Goal: Information Seeking & Learning: Check status

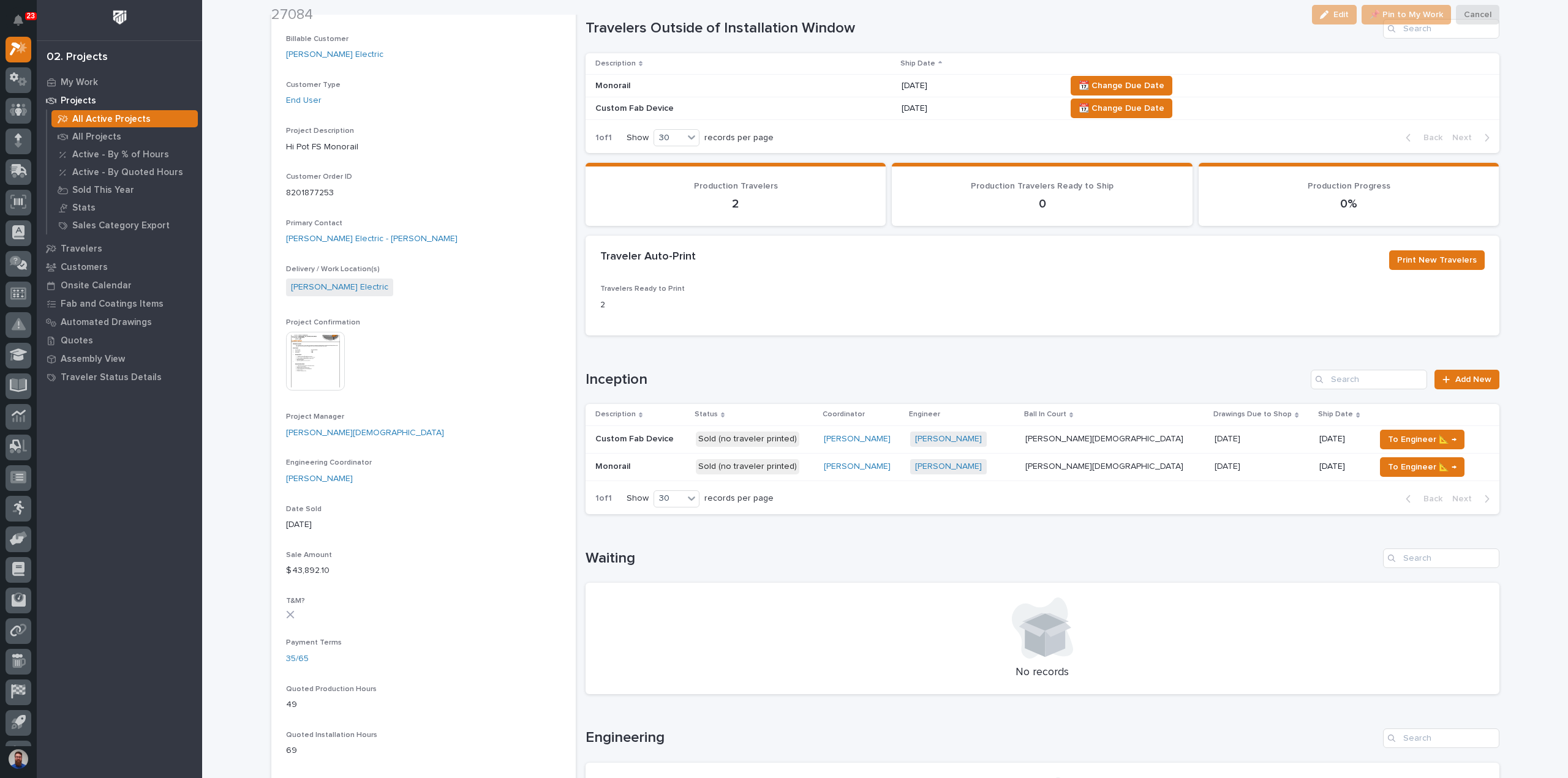
scroll to position [245, 0]
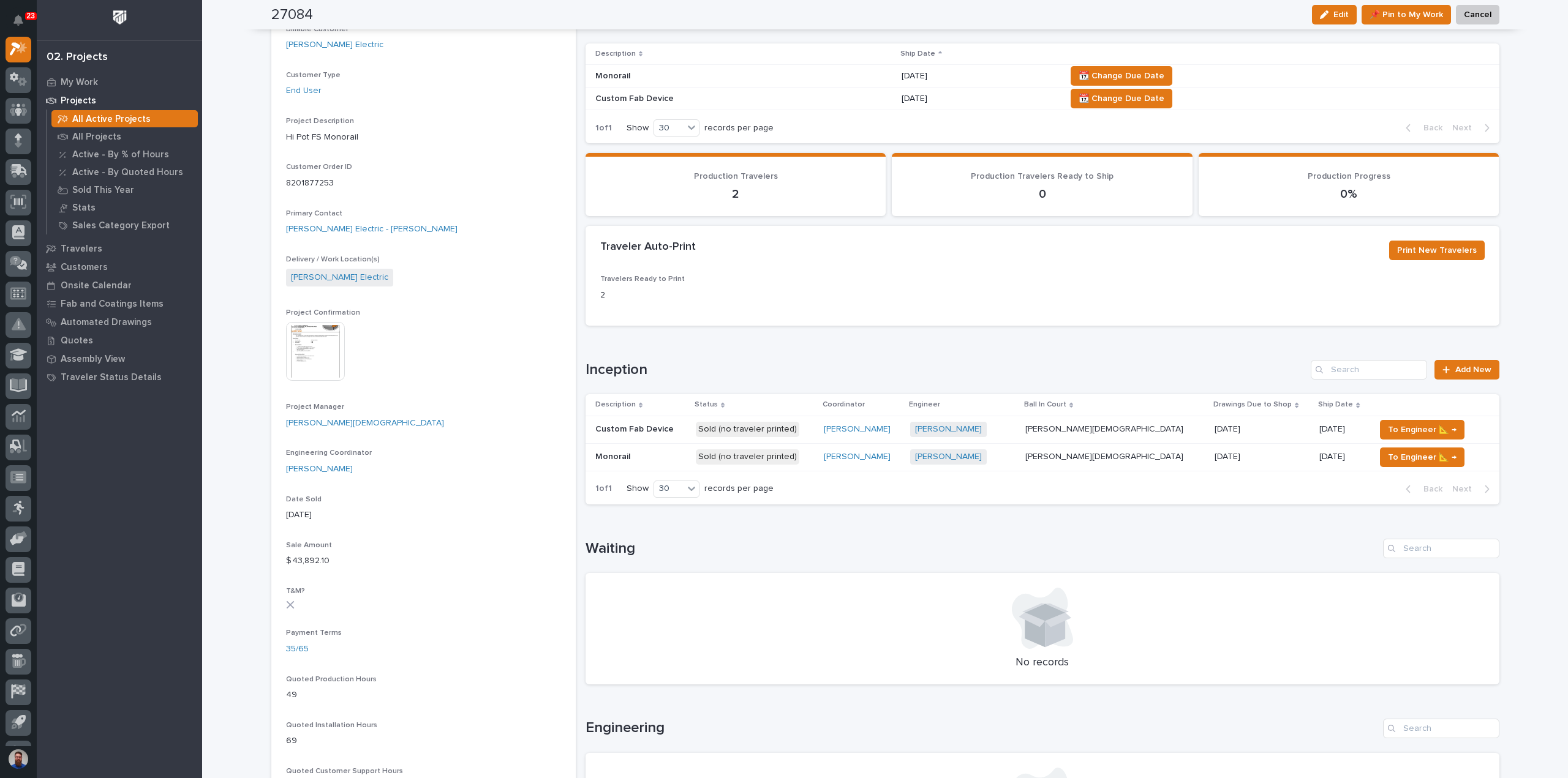
click at [646, 548] on h1 "Waiting" at bounding box center [981, 549] width 792 height 18
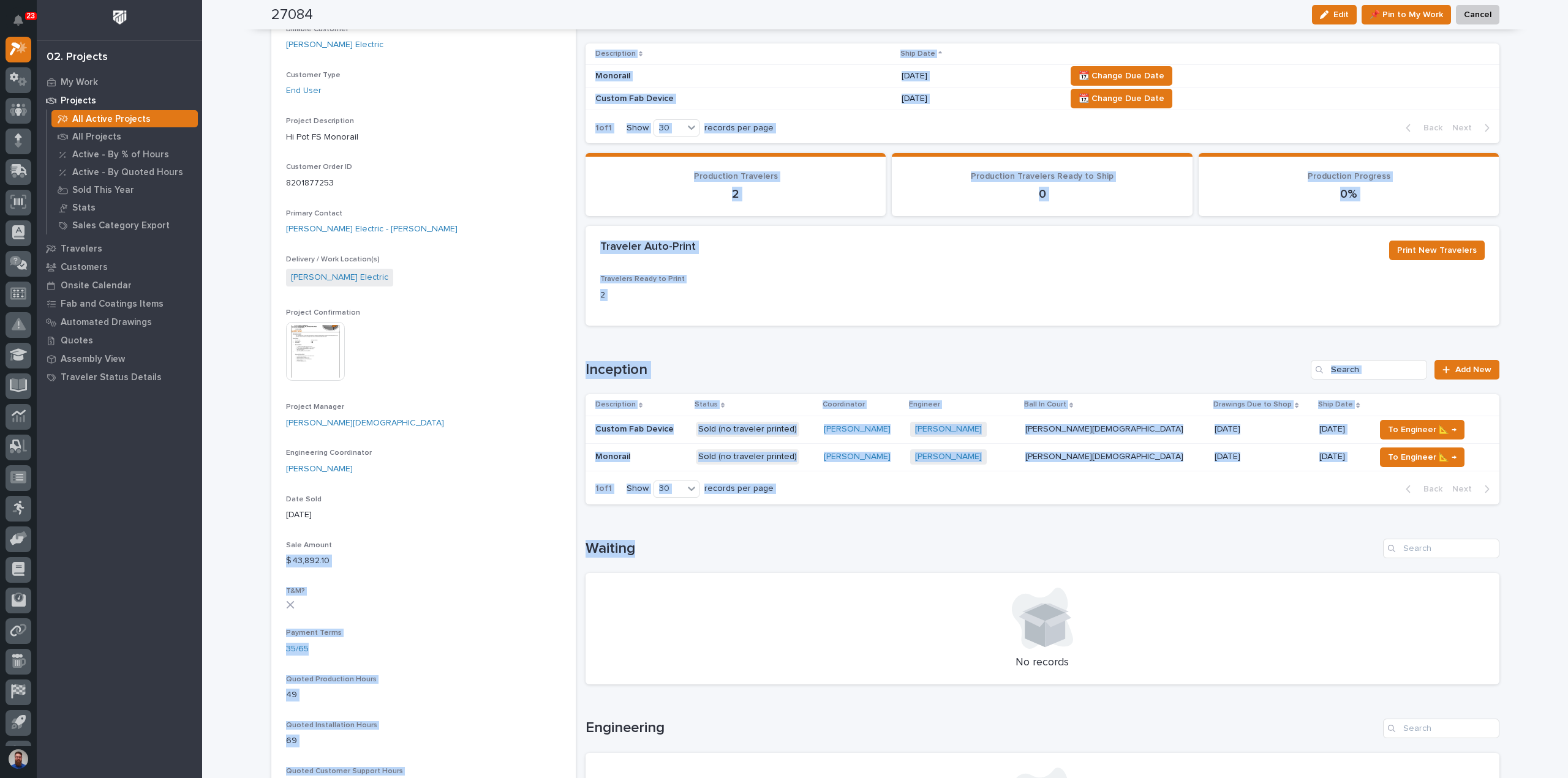
drag, startPoint x: 646, startPoint y: 548, endPoint x: 555, endPoint y: 550, distance: 91.0
click at [555, 550] on div "27084 Status In Progress Billable Customer Schneider Electric Customer Type End…" at bounding box center [885, 584] width 1228 height 1567
click at [627, 540] on h1 "Waiting" at bounding box center [981, 549] width 792 height 18
drag, startPoint x: 644, startPoint y: 541, endPoint x: 563, endPoint y: 551, distance: 81.6
click at [563, 551] on div "27084 Status In Progress Billable Customer Schneider Electric Customer Type End…" at bounding box center [885, 584] width 1228 height 1567
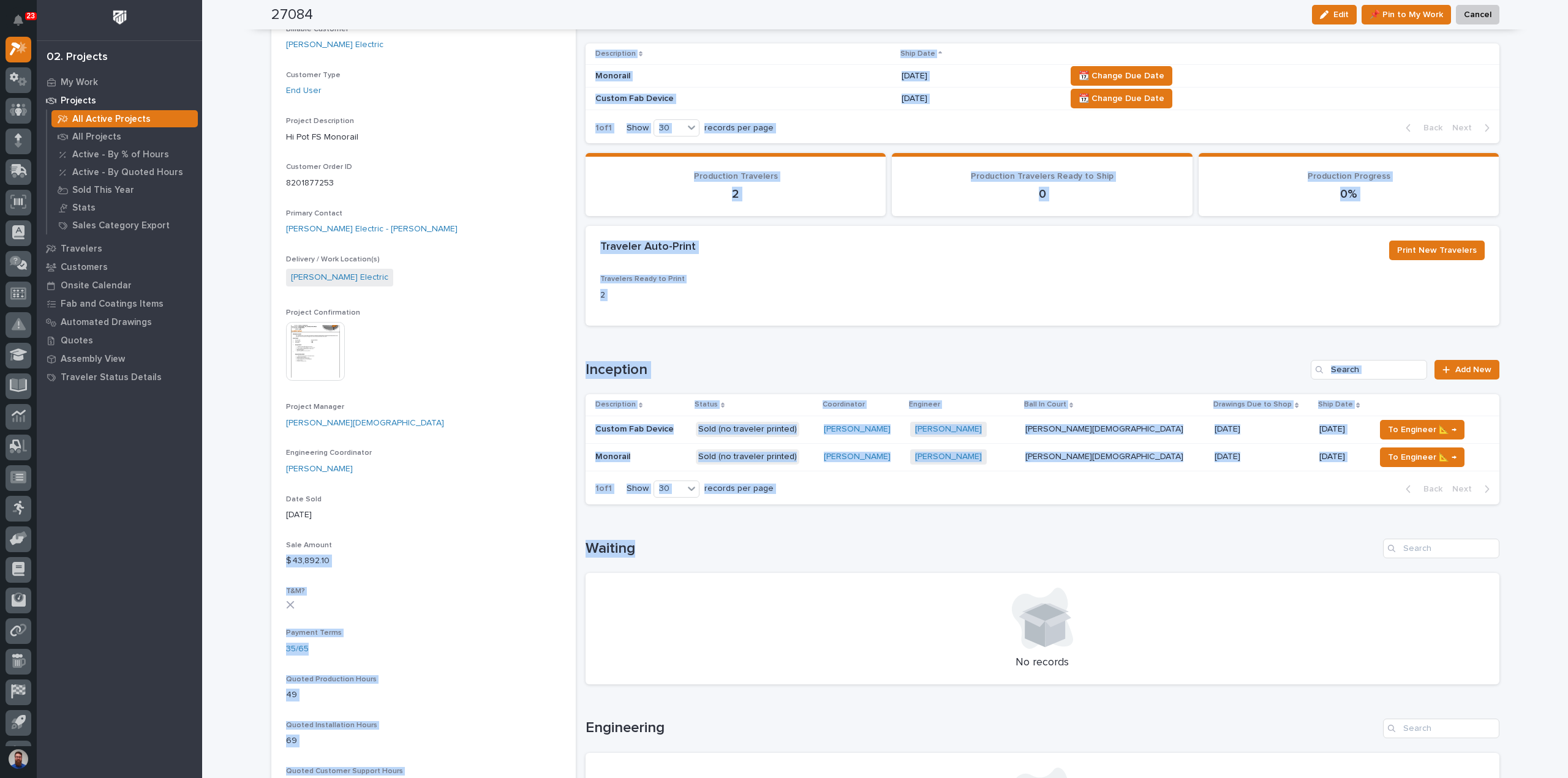
click at [623, 546] on h1 "Waiting" at bounding box center [981, 549] width 792 height 18
click at [641, 546] on h1 "Waiting" at bounding box center [981, 549] width 792 height 18
click at [646, 546] on h1 "Waiting" at bounding box center [981, 549] width 792 height 18
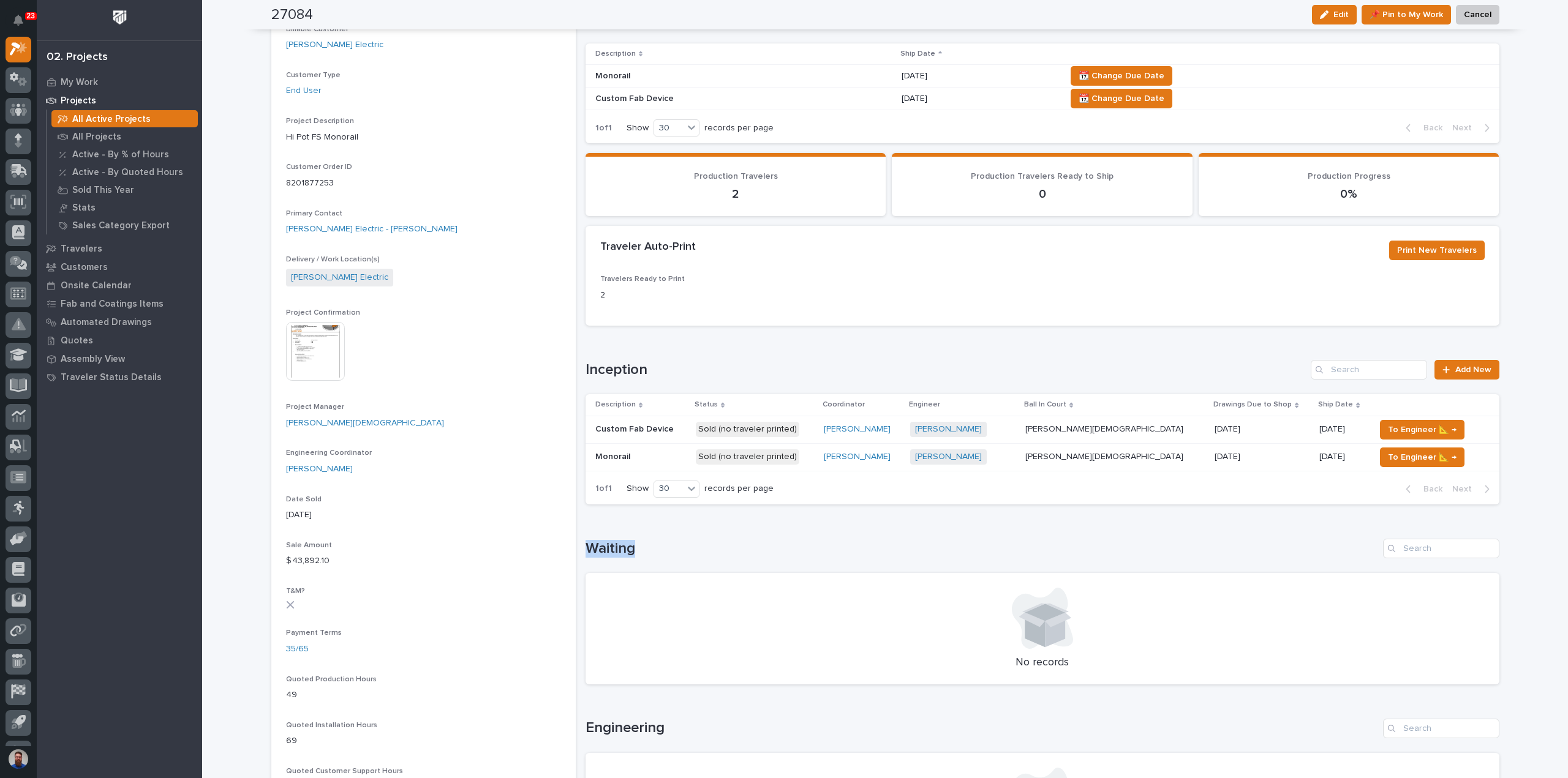
drag, startPoint x: 650, startPoint y: 547, endPoint x: 580, endPoint y: 547, distance: 70.0
click at [585, 547] on h1 "Waiting" at bounding box center [981, 549] width 792 height 18
click at [650, 553] on h1 "Waiting" at bounding box center [981, 549] width 792 height 18
drag, startPoint x: 649, startPoint y: 548, endPoint x: 580, endPoint y: 539, distance: 69.6
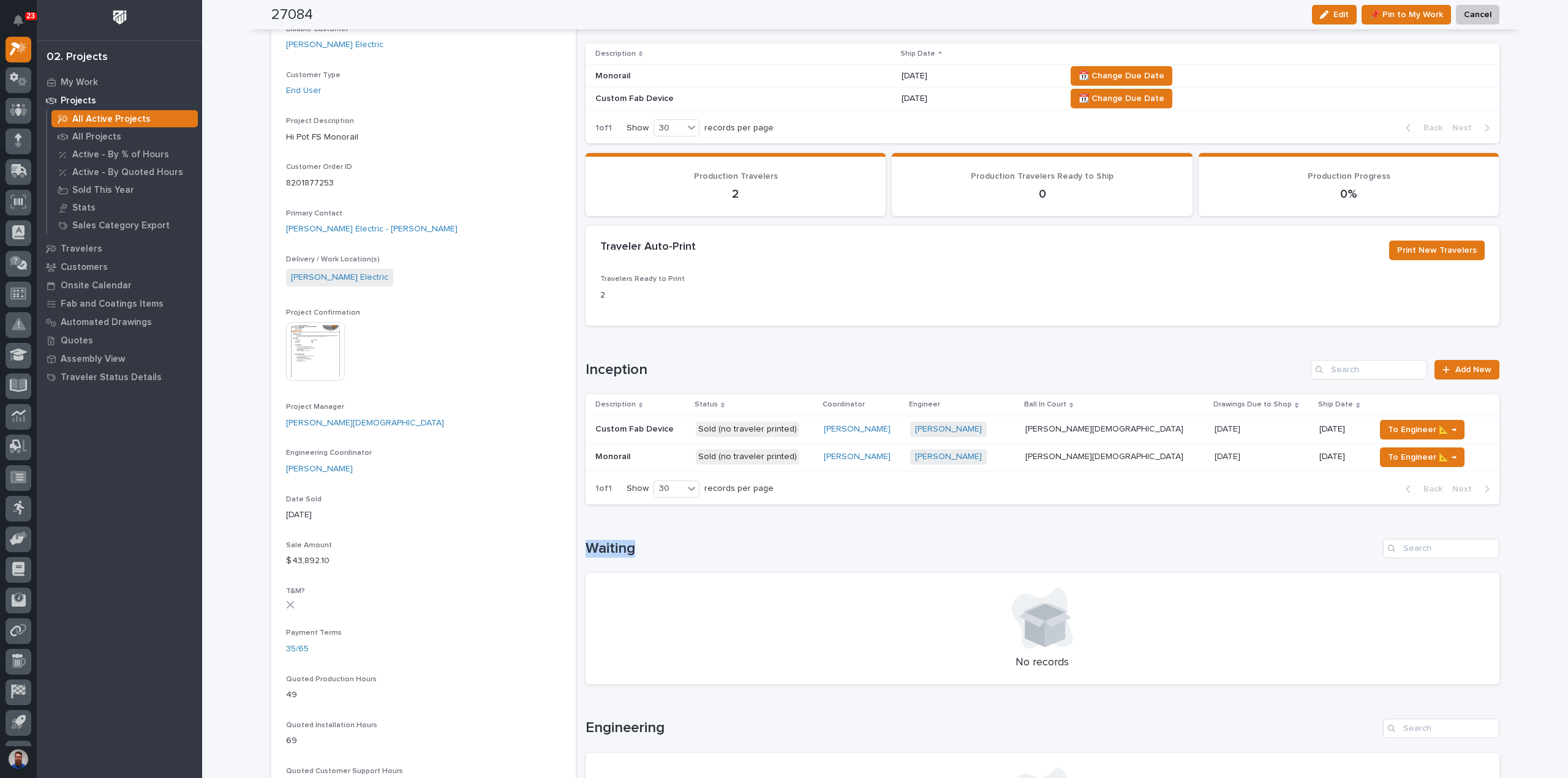
click at [580, 539] on div "27084 Status In Progress Billable Customer Schneider Electric Customer Type End…" at bounding box center [885, 584] width 1228 height 1567
click at [623, 533] on div "Loading... Saving… Waiting No records" at bounding box center [1042, 604] width 914 height 180
click at [623, 535] on div "Loading... Saving… Waiting No records" at bounding box center [1042, 604] width 914 height 180
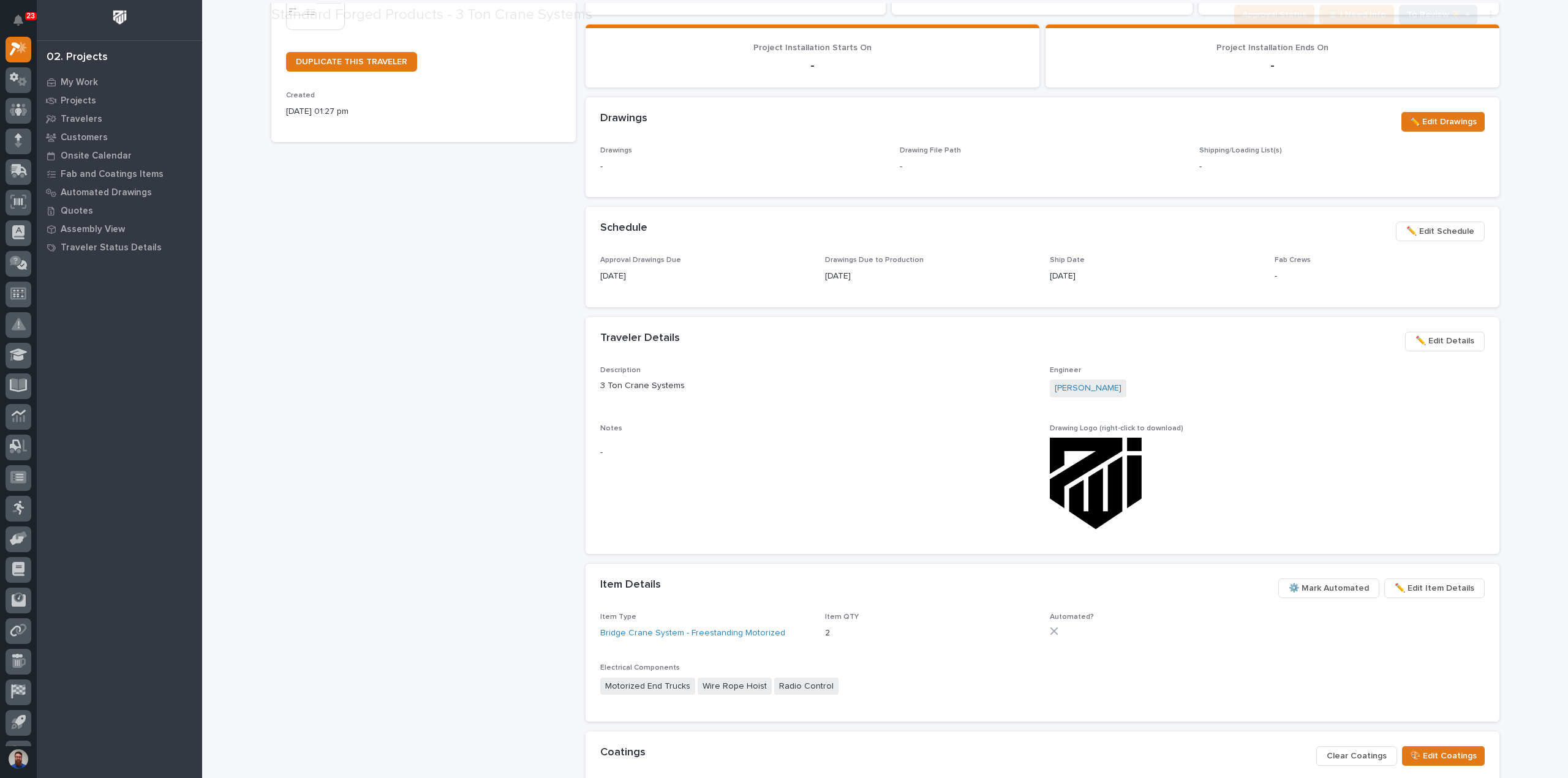
scroll to position [326, 0]
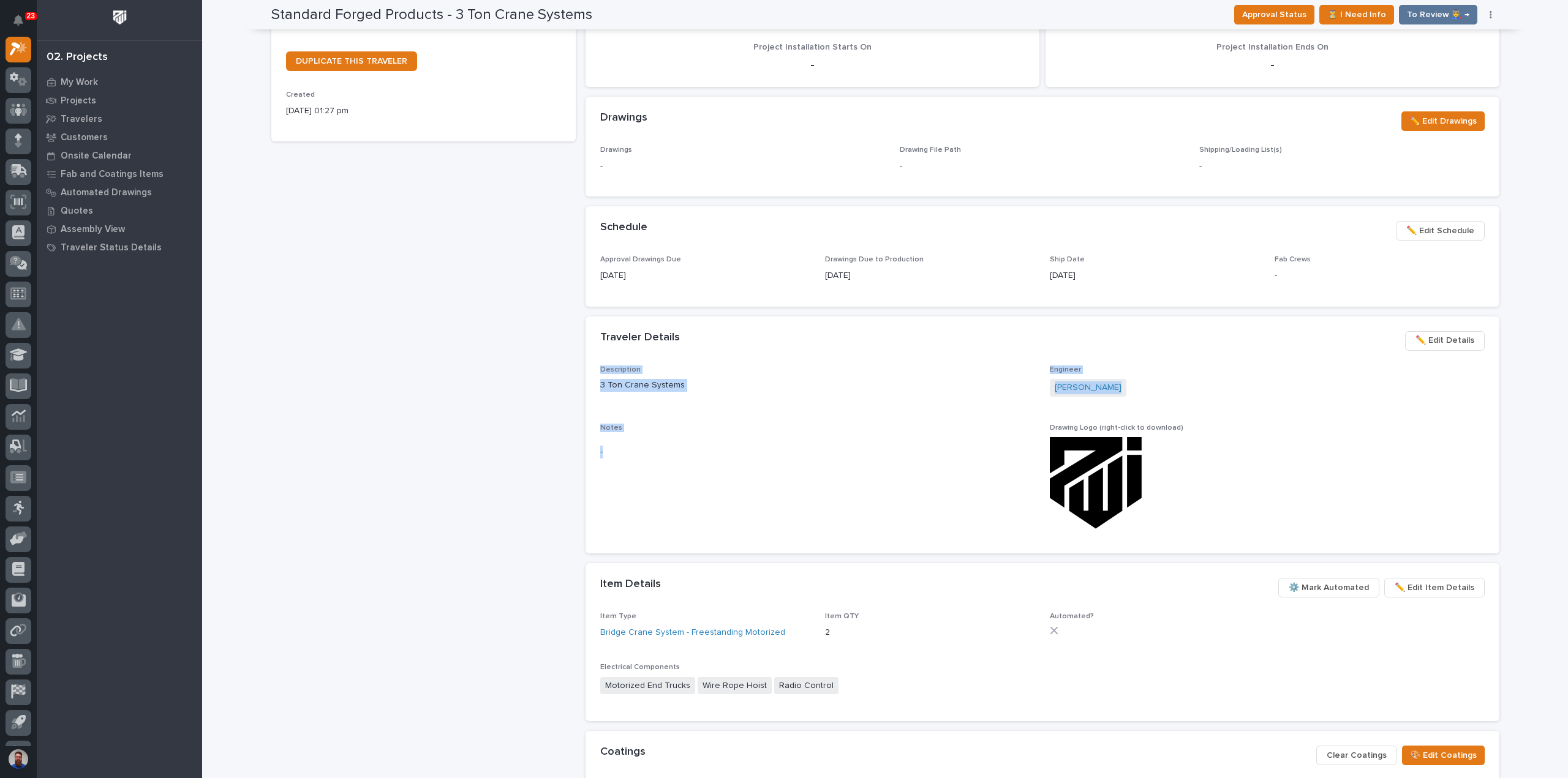
drag, startPoint x: 634, startPoint y: 420, endPoint x: 588, endPoint y: 369, distance: 68.7
click at [588, 369] on div "Description 3 Ton Crane Systems Engineer Rishi Desai Notes - Drawing Logo (righ…" at bounding box center [1042, 459] width 914 height 188
click at [588, 369] on div "Description 3 Ton Crane Systems Engineer Rishi Desai Notes - Drawing Logo (righ…" at bounding box center [1042, 459] width 914 height 188
drag, startPoint x: 587, startPoint y: 360, endPoint x: 679, endPoint y: 438, distance: 120.6
click at [679, 438] on section "Traveler Details ••• ✏️ Edit Details Description 3 Ton Crane Systems Engineer R…" at bounding box center [1042, 435] width 914 height 237
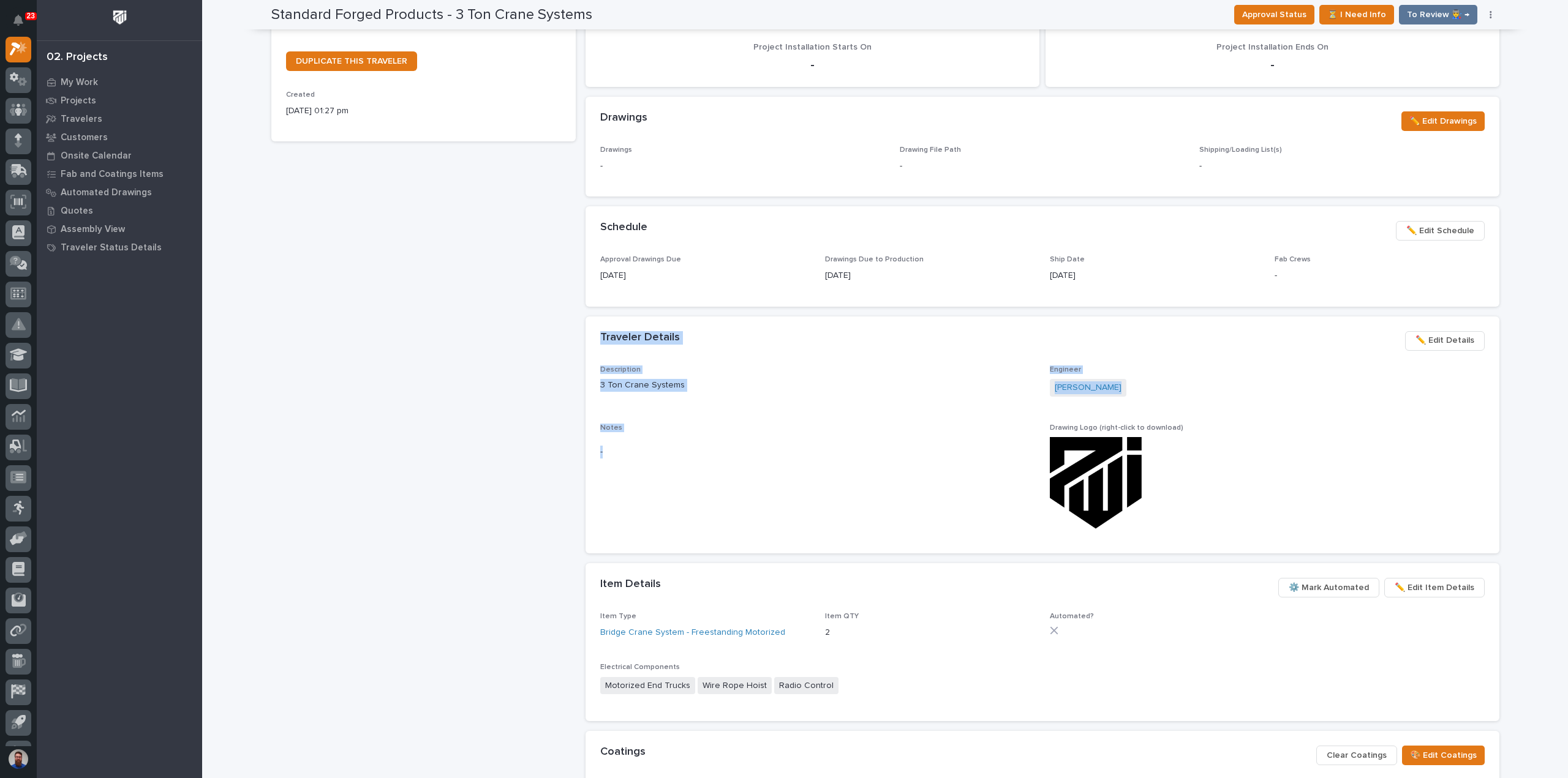
click at [679, 438] on div "-" at bounding box center [817, 452] width 435 height 30
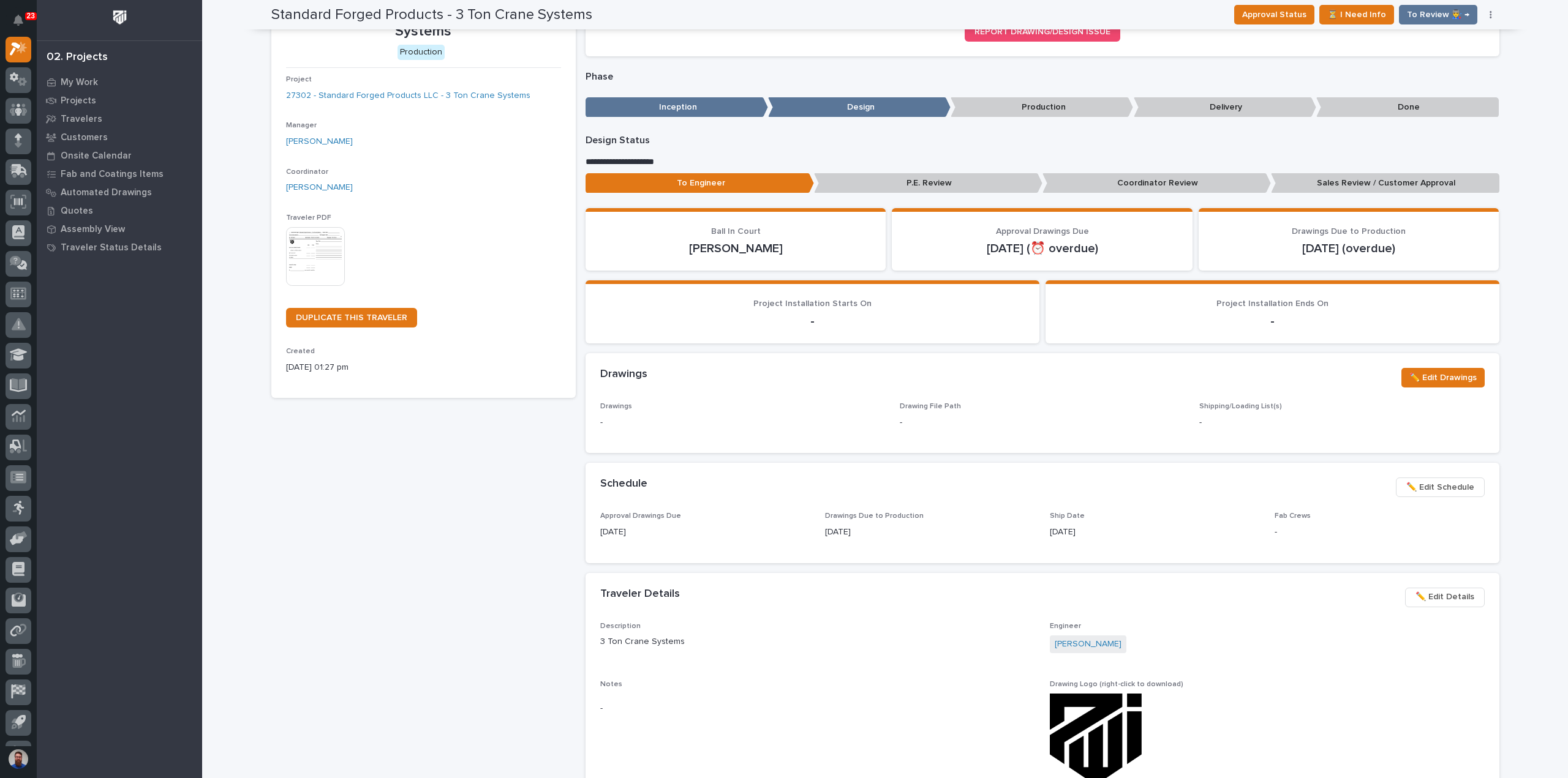
scroll to position [0, 0]
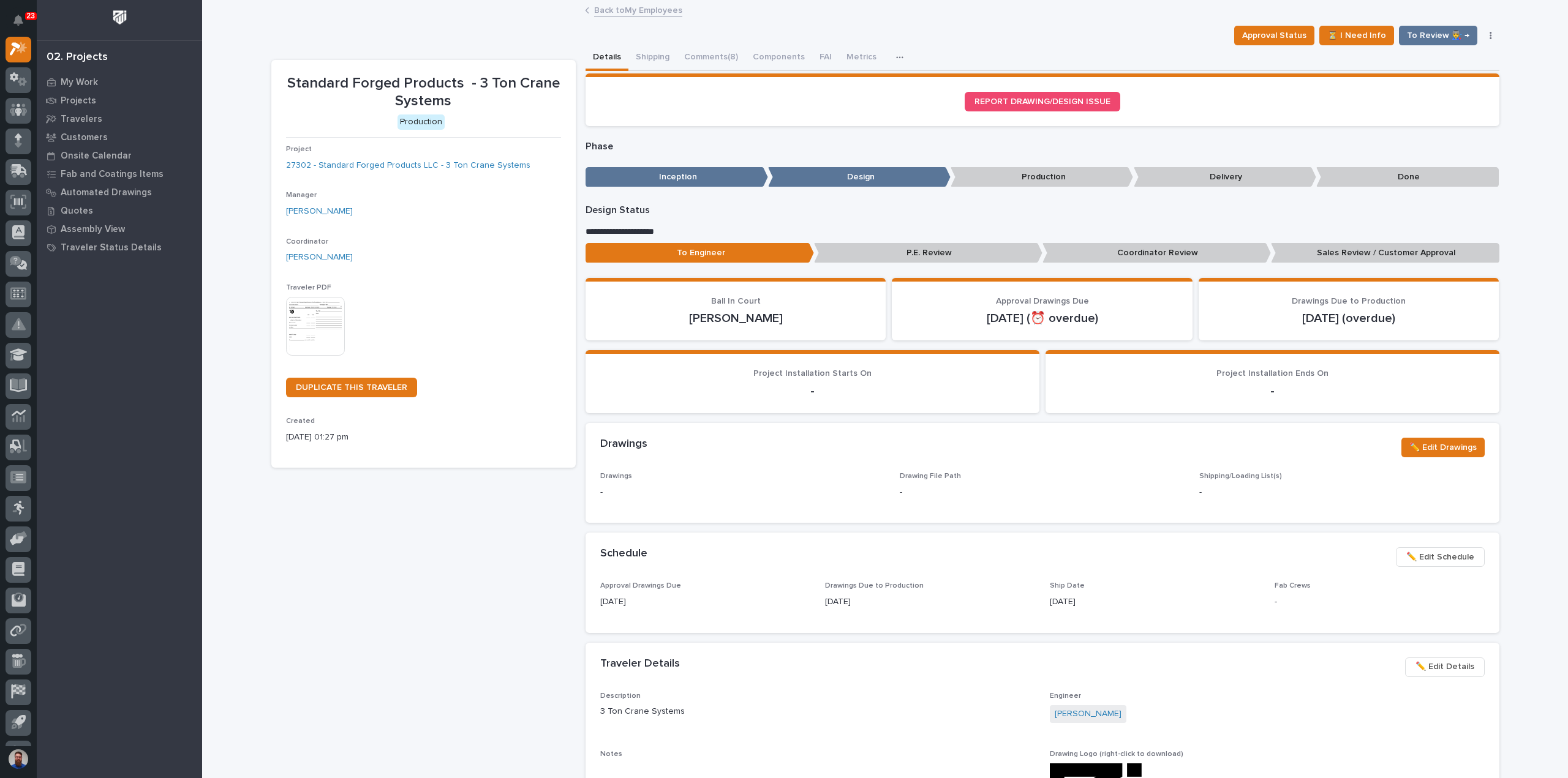
click at [453, 480] on div "Standard Forged Products - 3 Ton Crane Systems Production Project 27302 - Stand…" at bounding box center [423, 654] width 304 height 1188
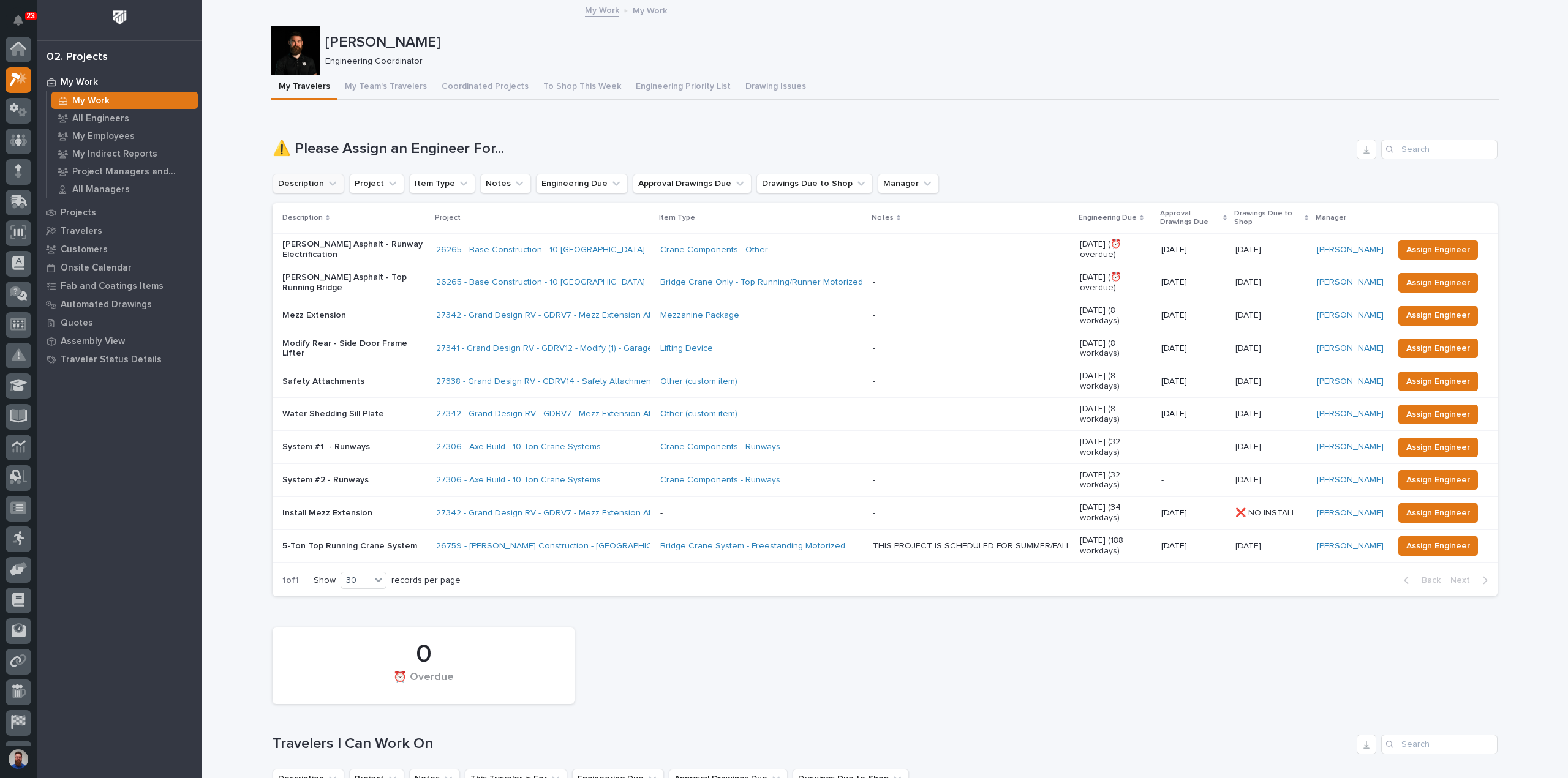
scroll to position [30, 0]
drag, startPoint x: 260, startPoint y: 142, endPoint x: 561, endPoint y: 148, distance: 301.1
click at [561, 148] on h1 "⚠️ Please Assign an Engineer For..." at bounding box center [812, 149] width 1079 height 18
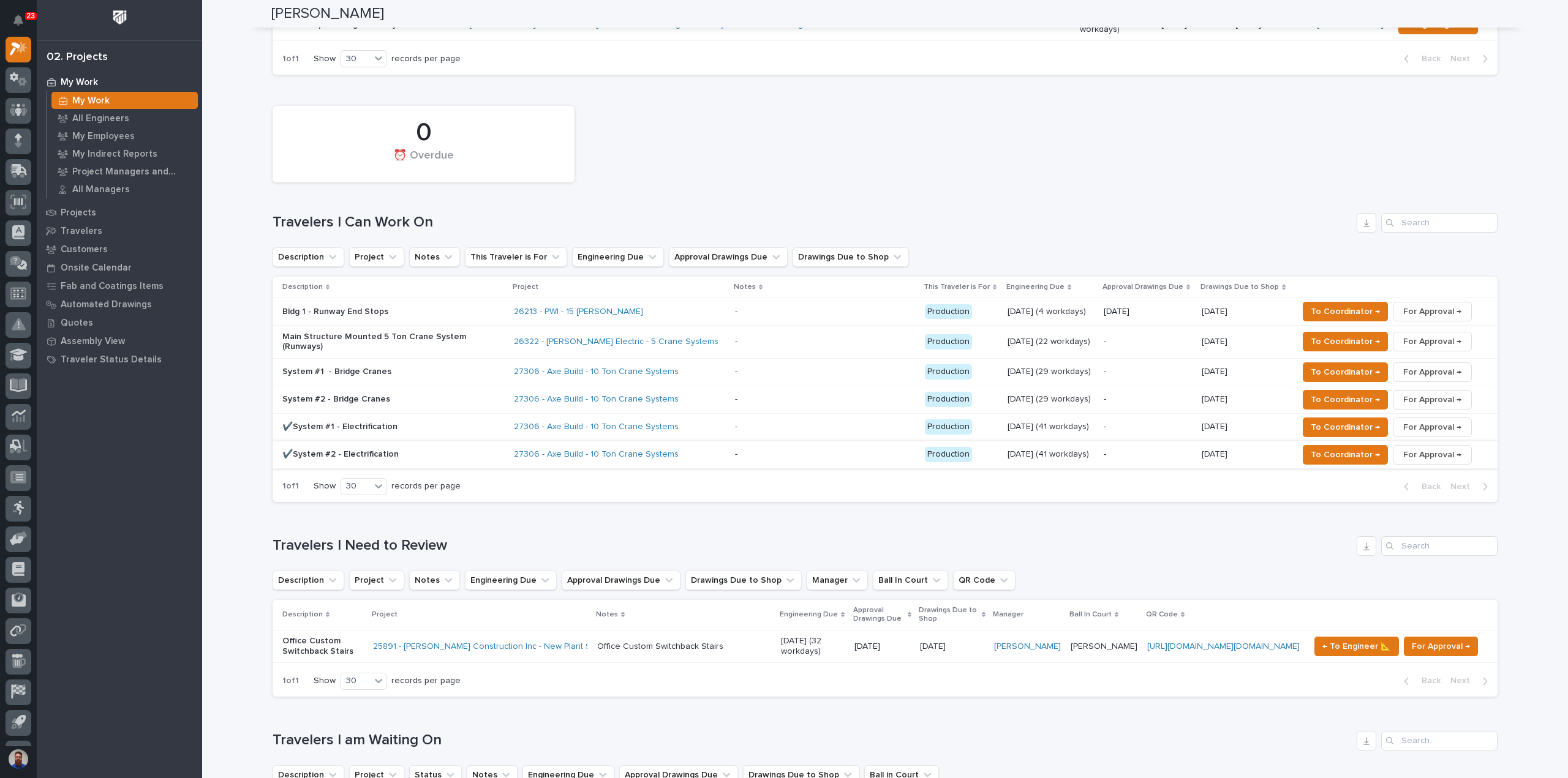
scroll to position [735, 0]
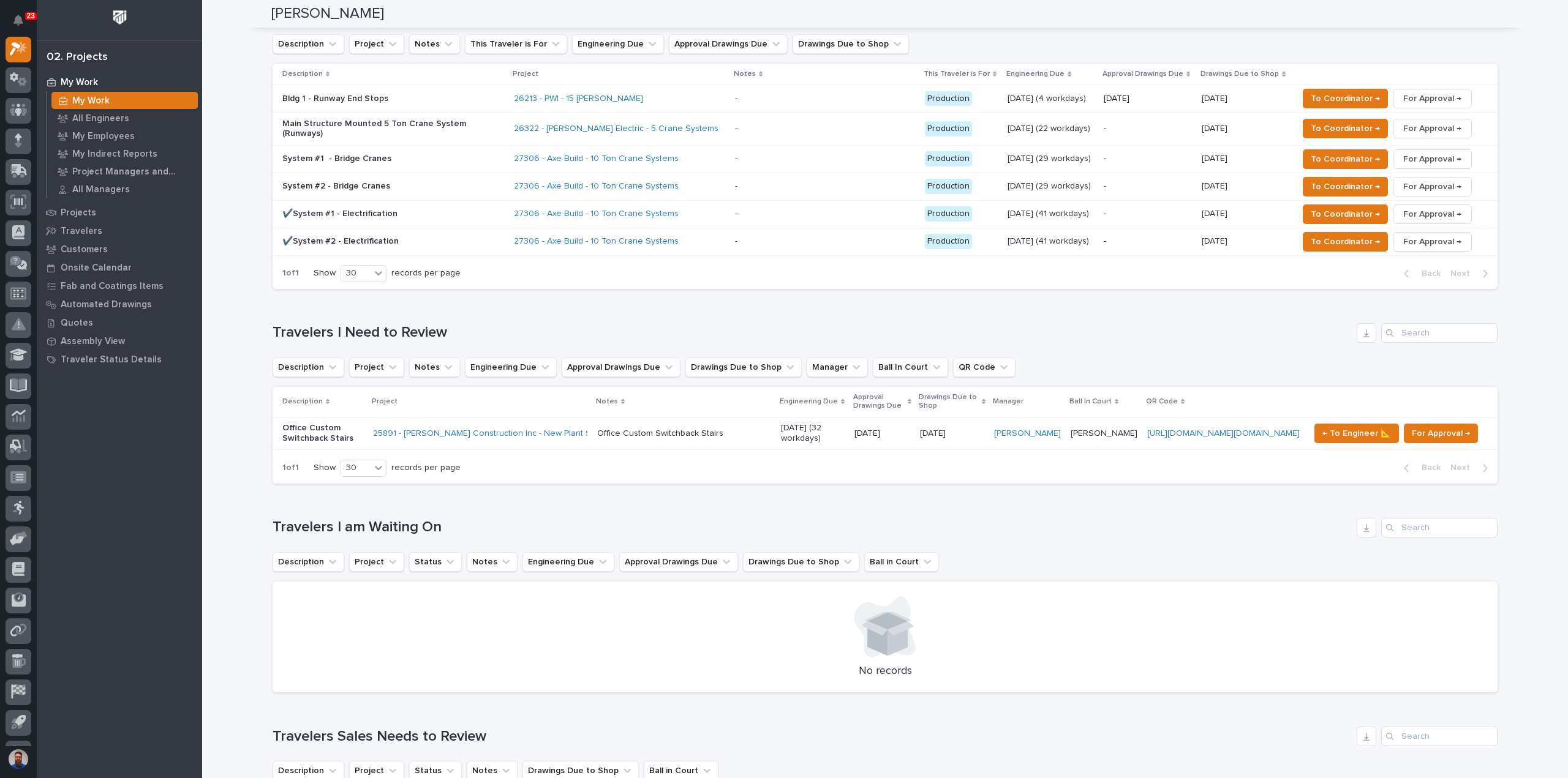
drag, startPoint x: 280, startPoint y: 286, endPoint x: 578, endPoint y: 288, distance: 298.0
click at [578, 324] on h1 "Travelers I Need to Review" at bounding box center [812, 333] width 1079 height 18
drag, startPoint x: 583, startPoint y: 284, endPoint x: 234, endPoint y: 297, distance: 349.2
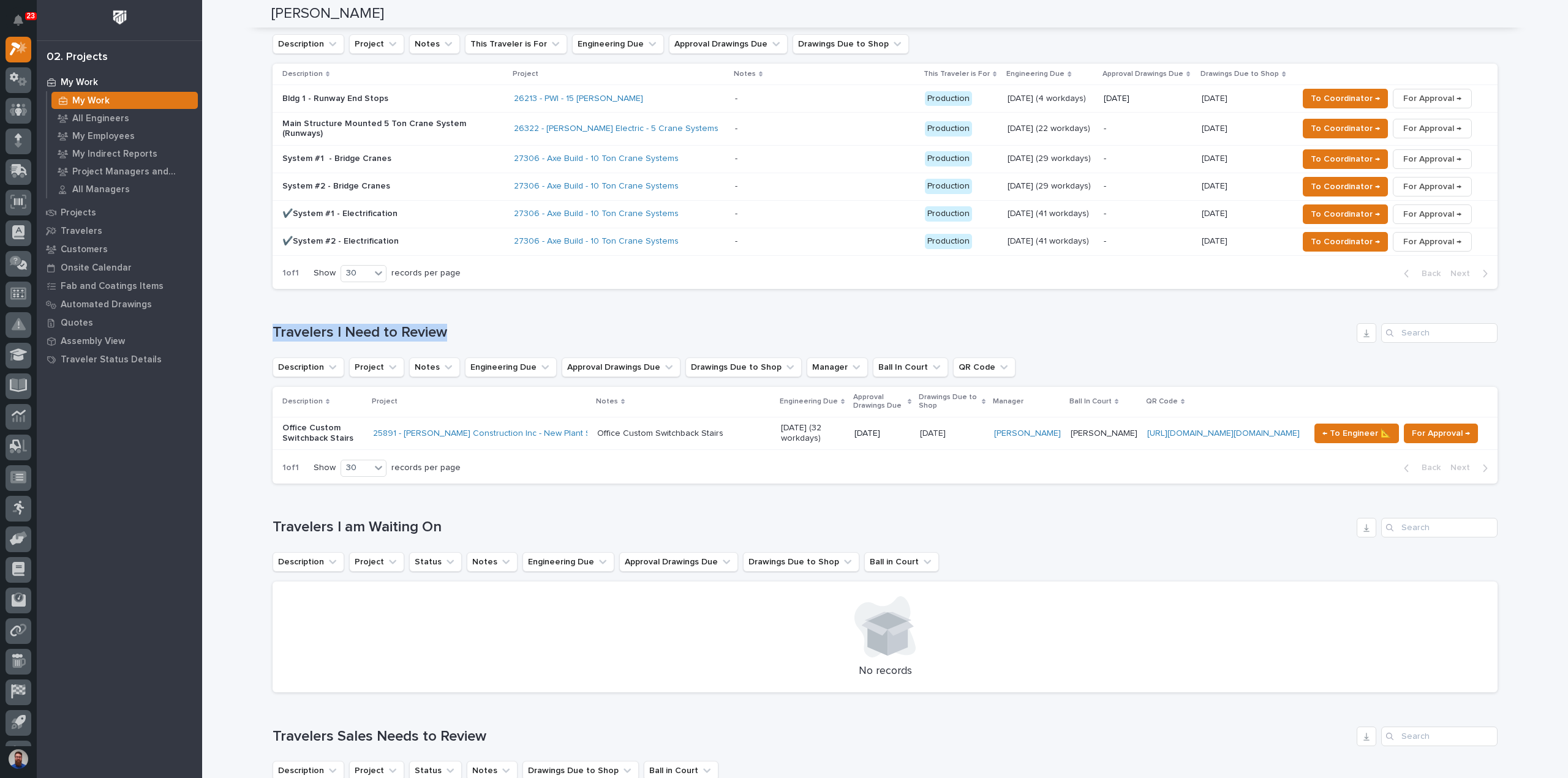
drag, startPoint x: 373, startPoint y: 269, endPoint x: 540, endPoint y: 264, distance: 167.1
click at [540, 299] on div "Loading... Saving… Travelers I Need to Review Description Project Notes Enginee…" at bounding box center [884, 396] width 1225 height 195
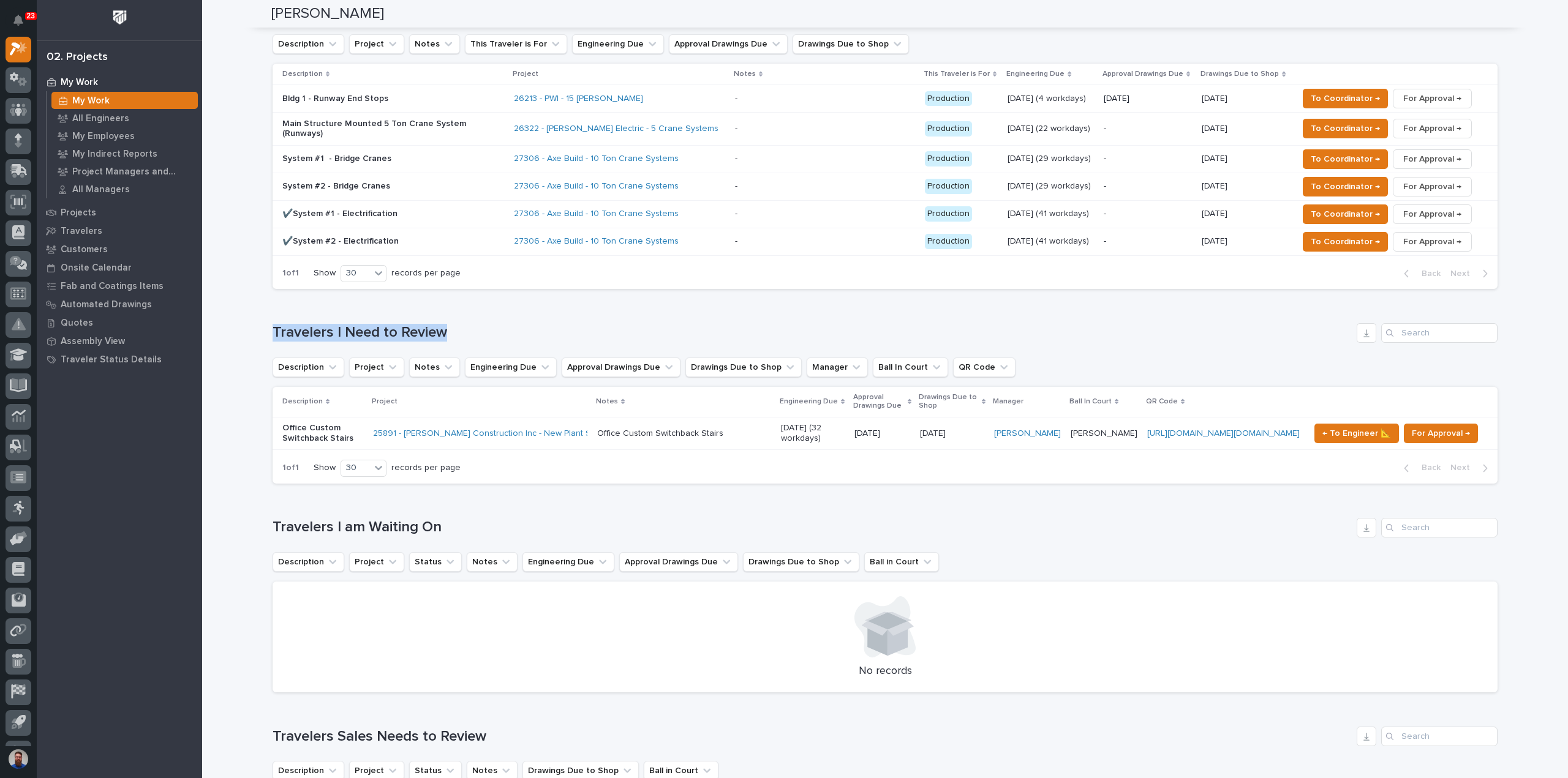
click at [535, 299] on div "Loading... Saving… Travelers I Need to Review Description Project Notes Enginee…" at bounding box center [884, 396] width 1225 height 195
drag, startPoint x: 513, startPoint y: 282, endPoint x: 237, endPoint y: 289, distance: 276.1
drag, startPoint x: 261, startPoint y: 689, endPoint x: 486, endPoint y: 690, distance: 225.0
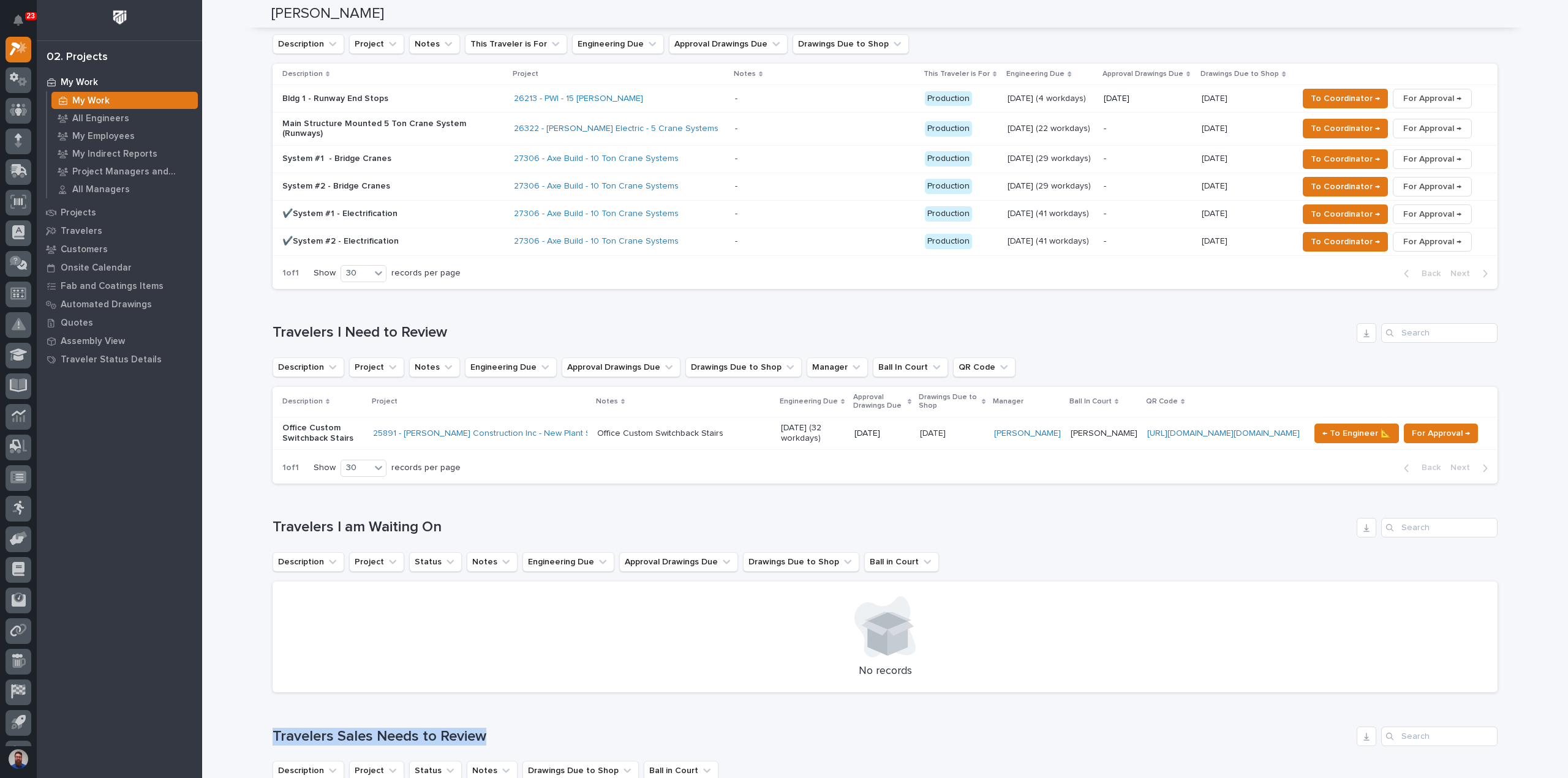
click at [486, 728] on h1 "Travelers Sales Needs to Review" at bounding box center [812, 737] width 1079 height 18
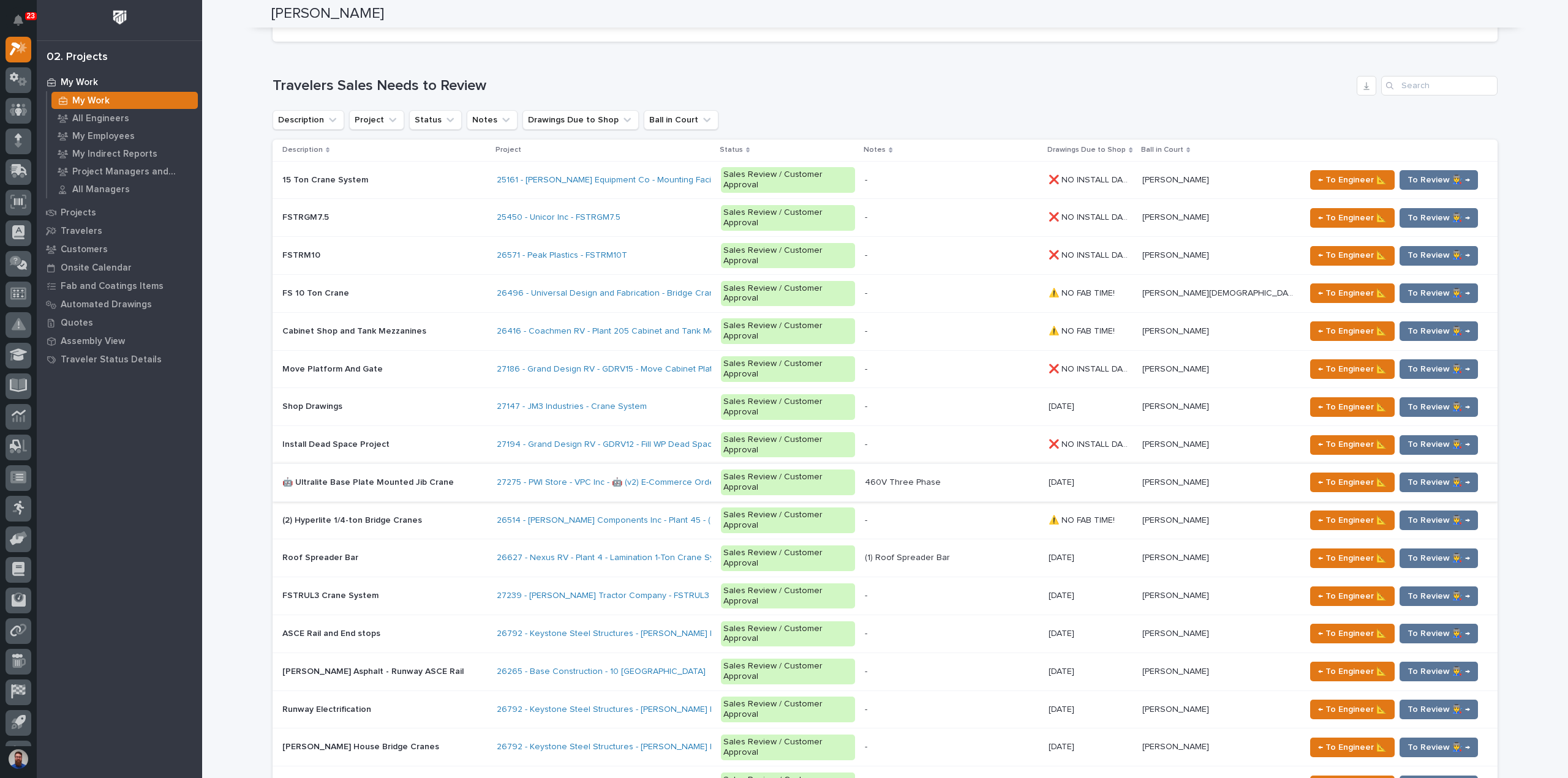
scroll to position [1387, 0]
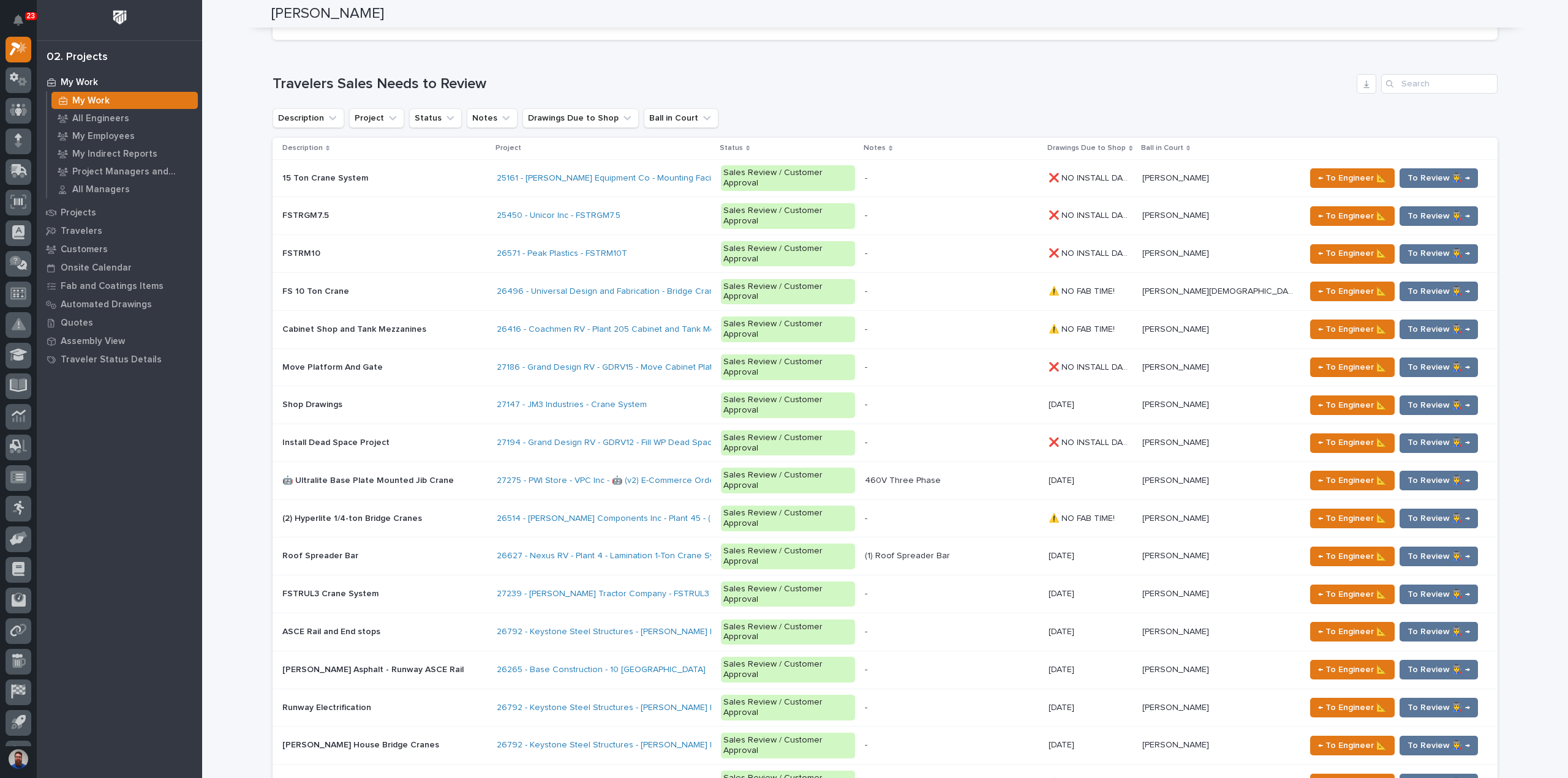
click at [213, 620] on div "Loading... Saving… Loading... Saving… Weston Hochstetler Weston Hochstetler Eng…" at bounding box center [884, 322] width 1365 height 3417
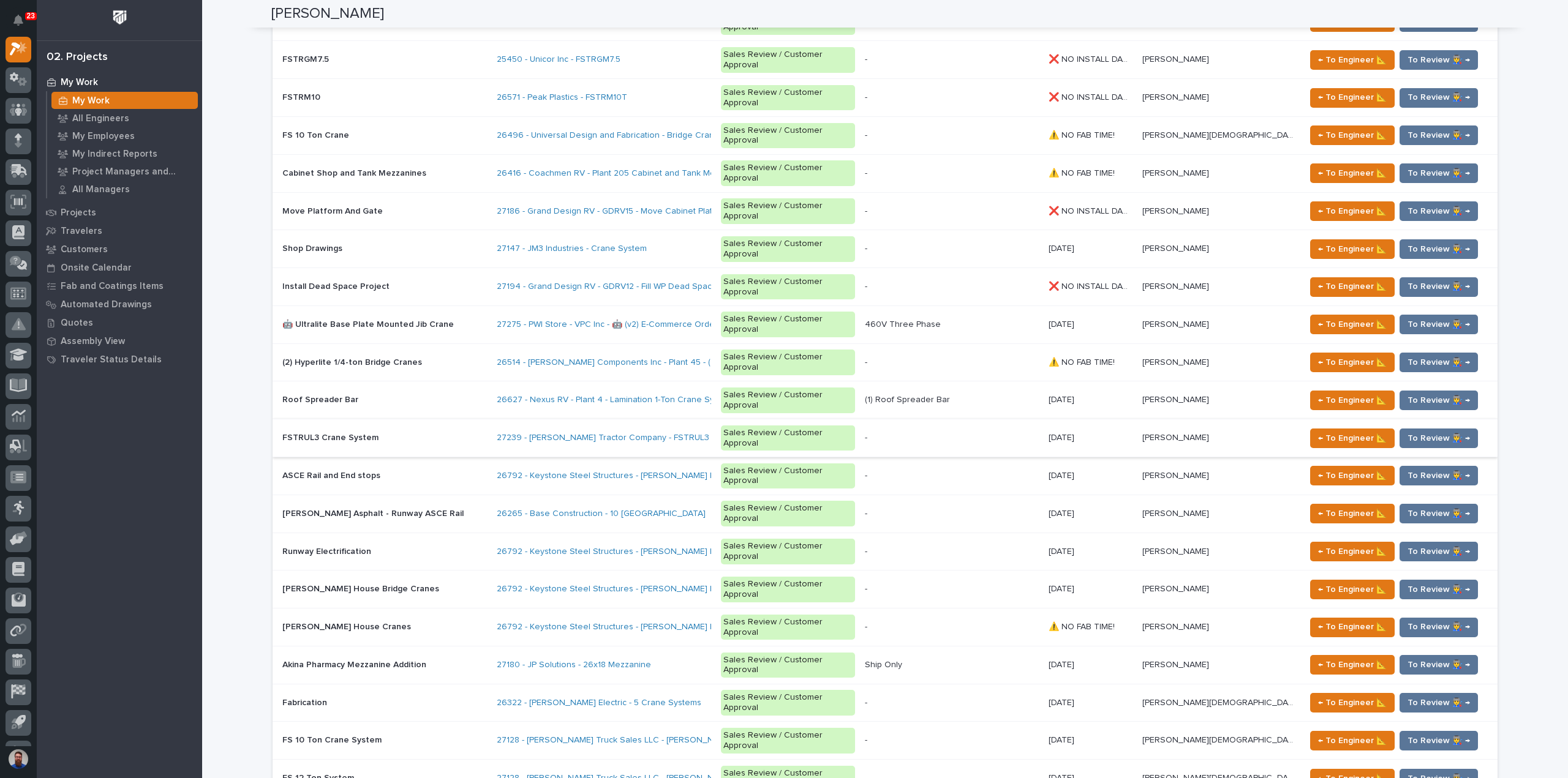
scroll to position [1462, 0]
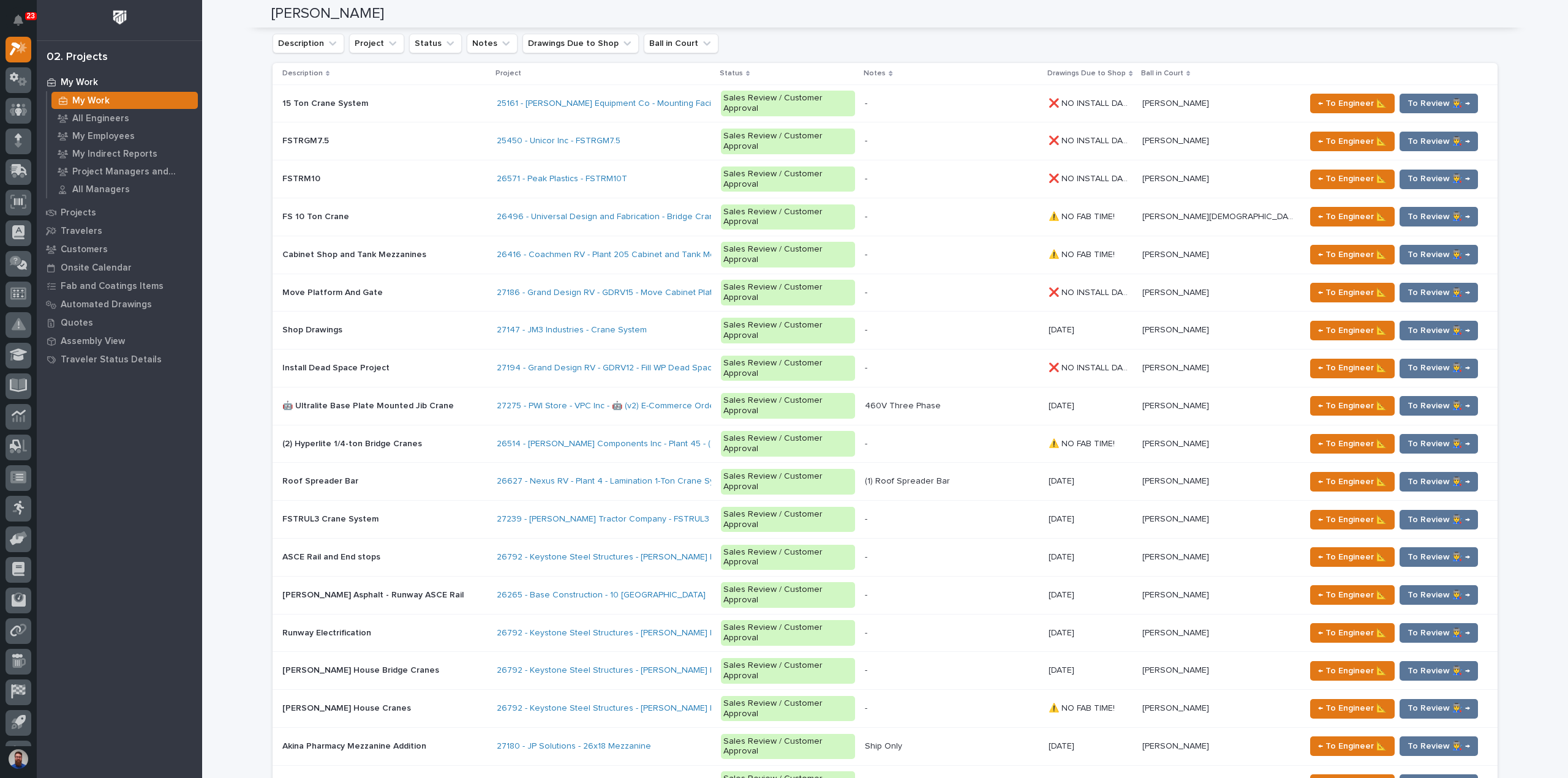
click at [1077, 511] on p "[DATE]" at bounding box center [1062, 518] width 28 height 13
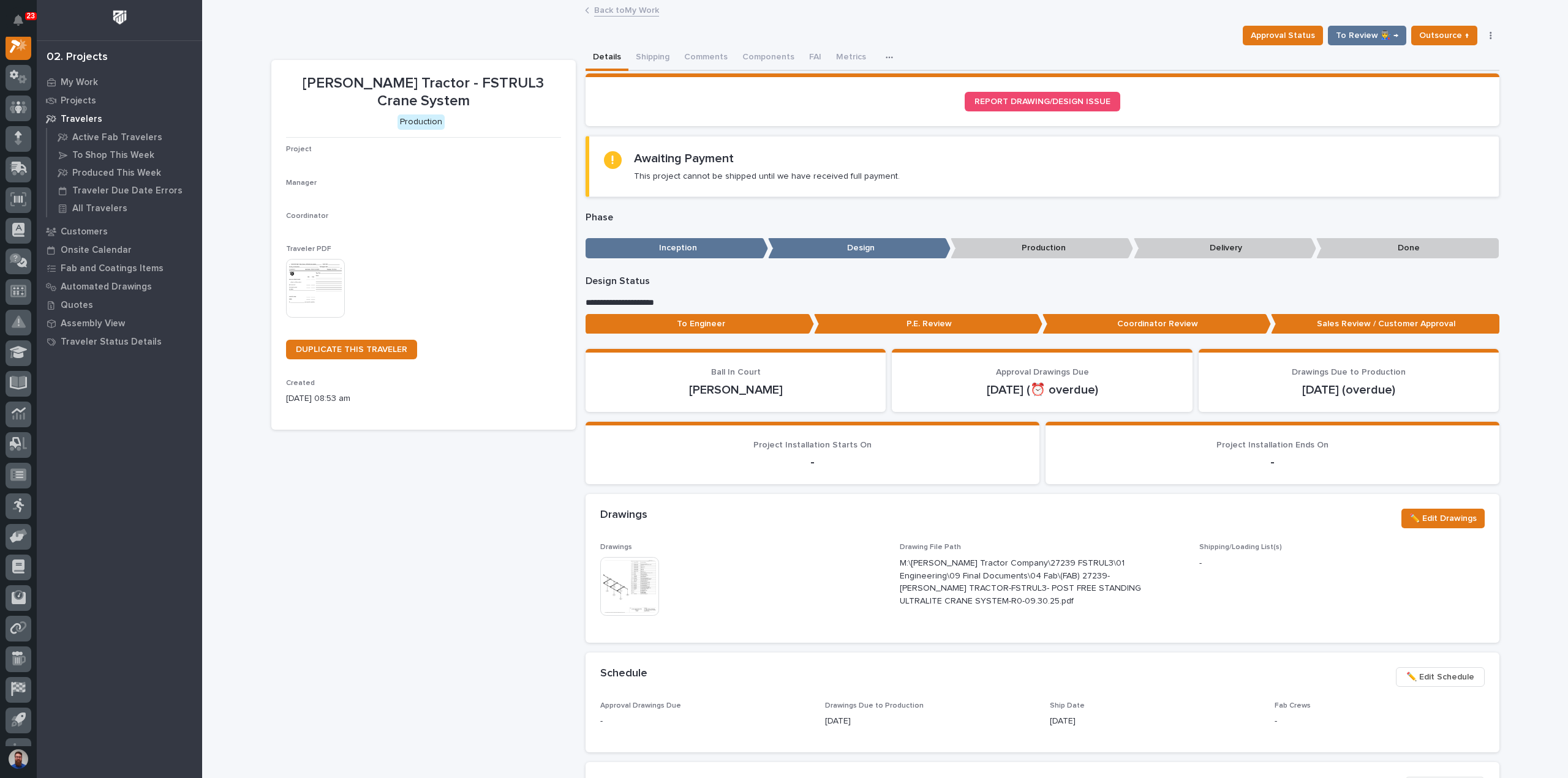
scroll to position [30, 0]
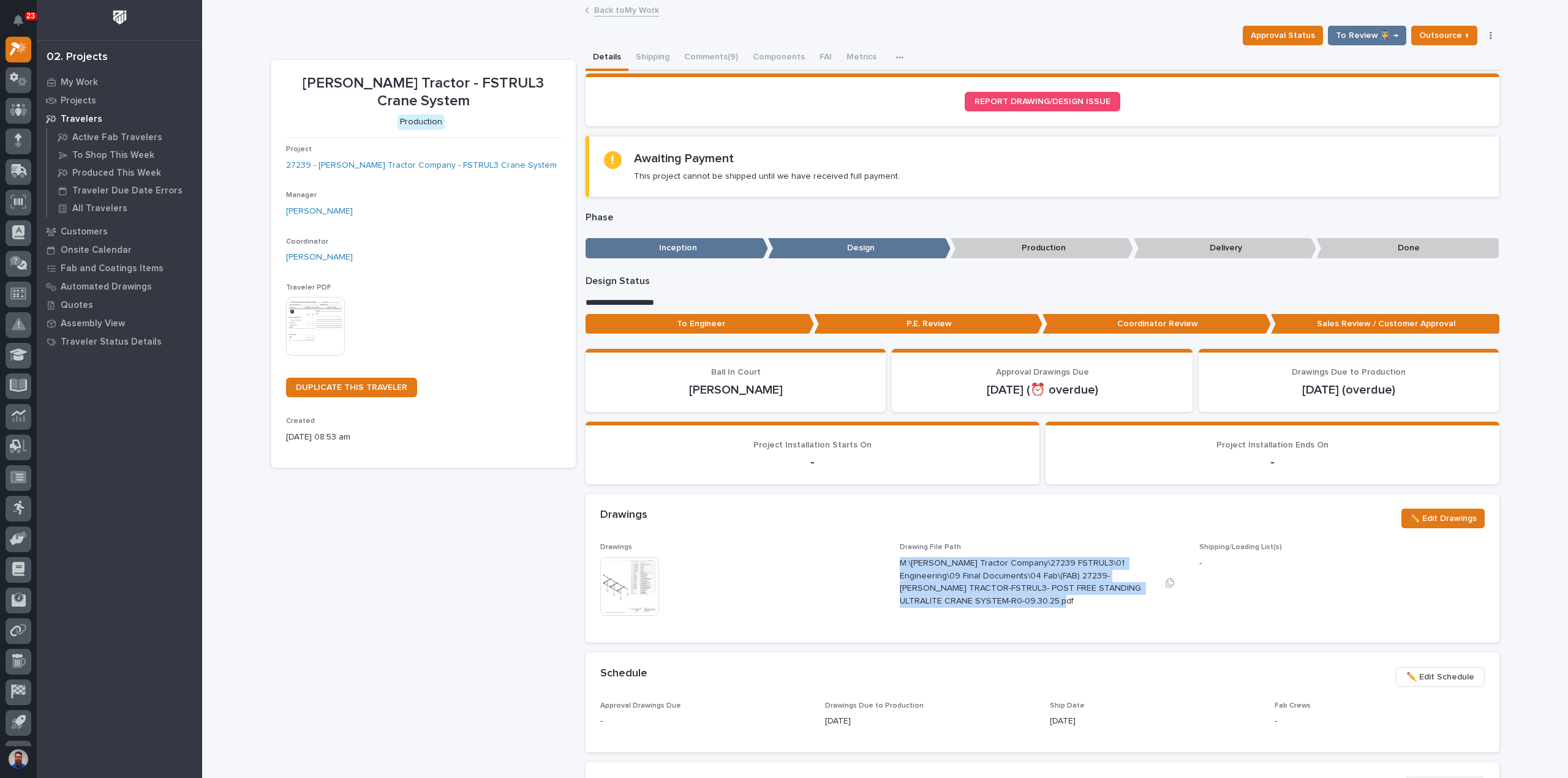
drag, startPoint x: 952, startPoint y: 567, endPoint x: 896, endPoint y: 555, distance: 57.3
click at [900, 555] on div "M:\Dixie Kubota Tractor Company\27239 FSTRUL3\01 Engineering\09 Final Documents…" at bounding box center [1027, 581] width 255 height 53
click at [404, 563] on div "Dixie Tractor - FSTRUL3 Crane System Production Project 27239 - Dixie Kubota Tr…" at bounding box center [423, 714] width 304 height 1308
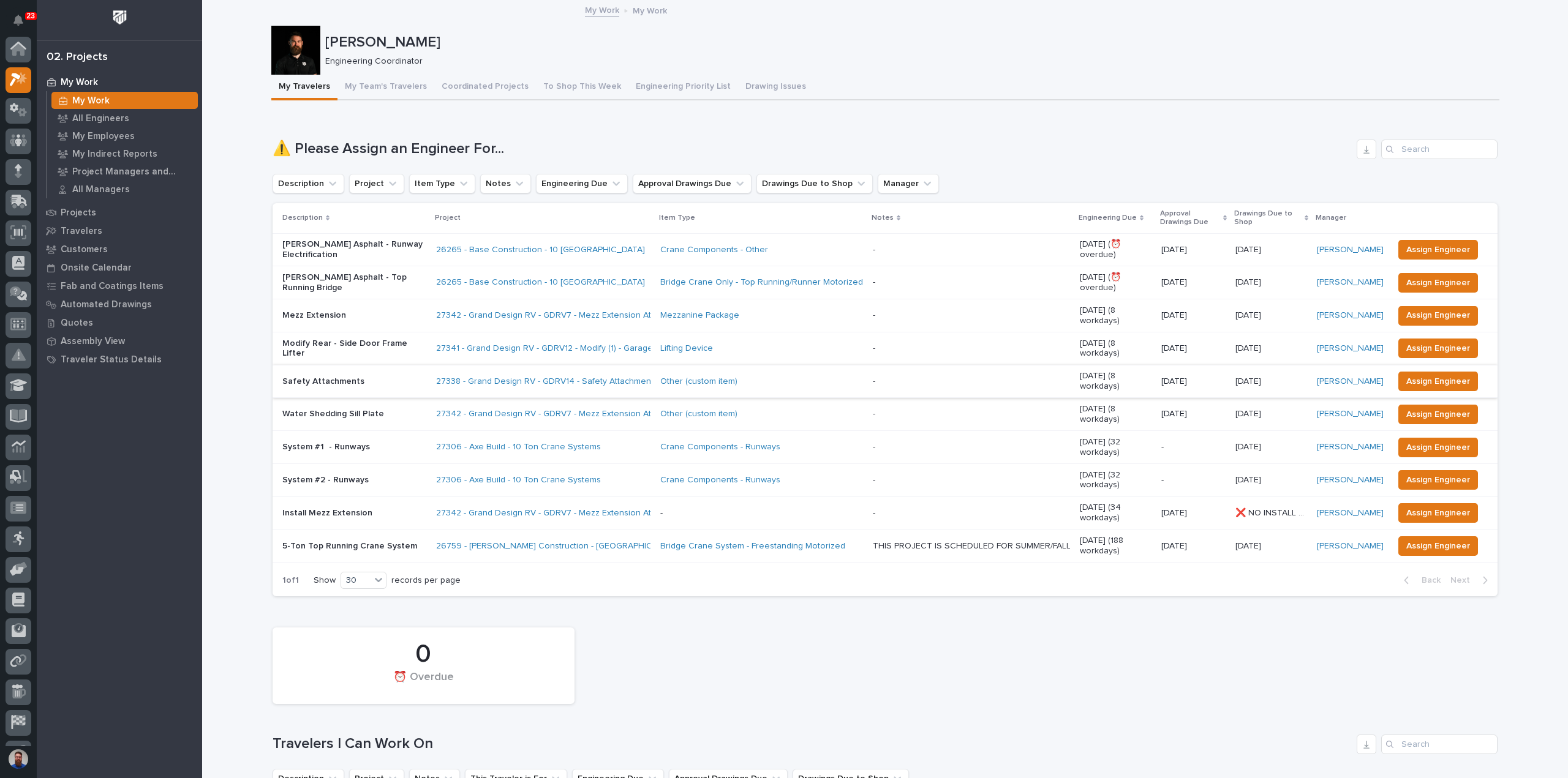
scroll to position [33, 0]
click at [83, 80] on p "My Work" at bounding box center [79, 82] width 37 height 11
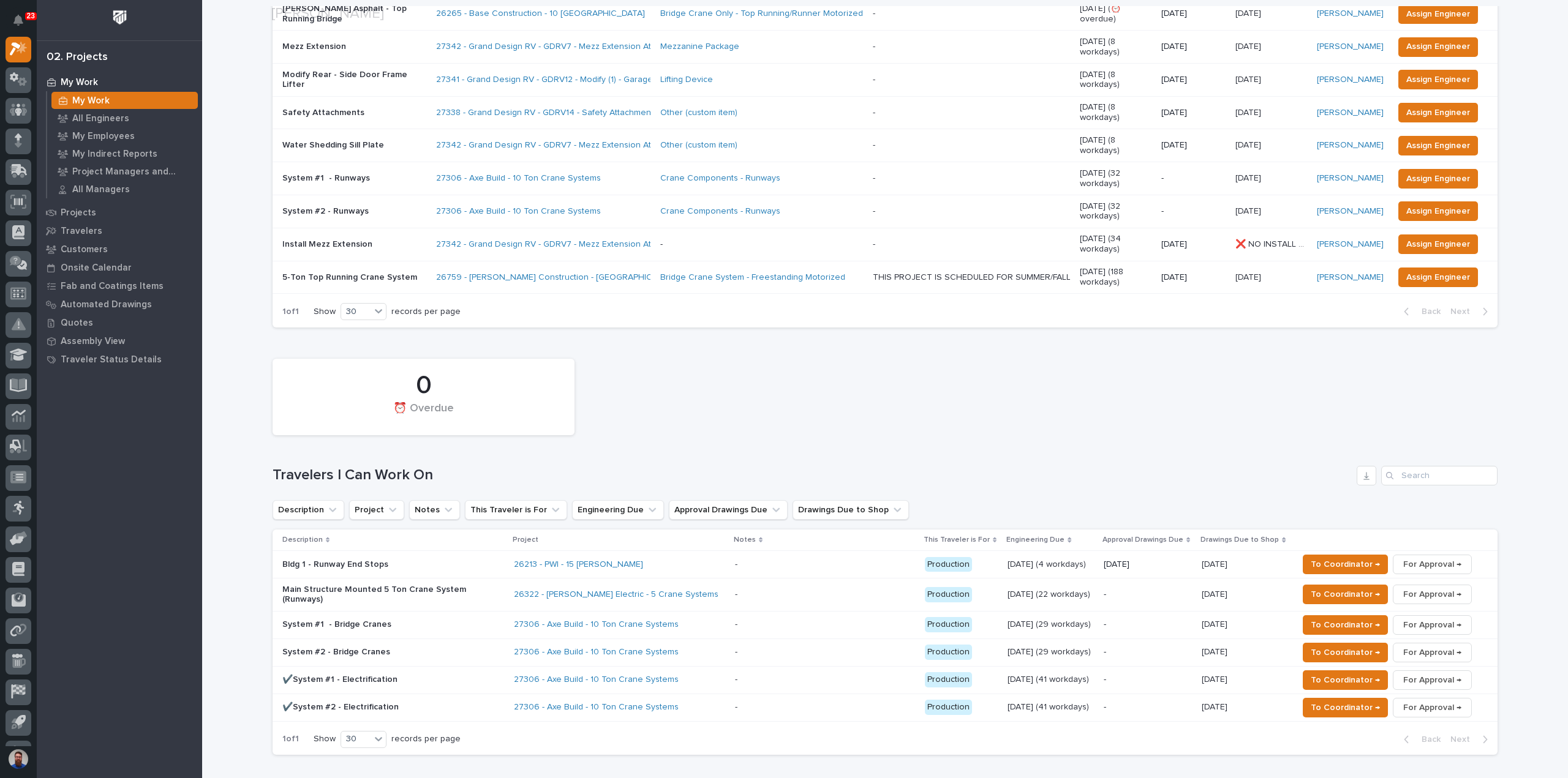
scroll to position [571, 0]
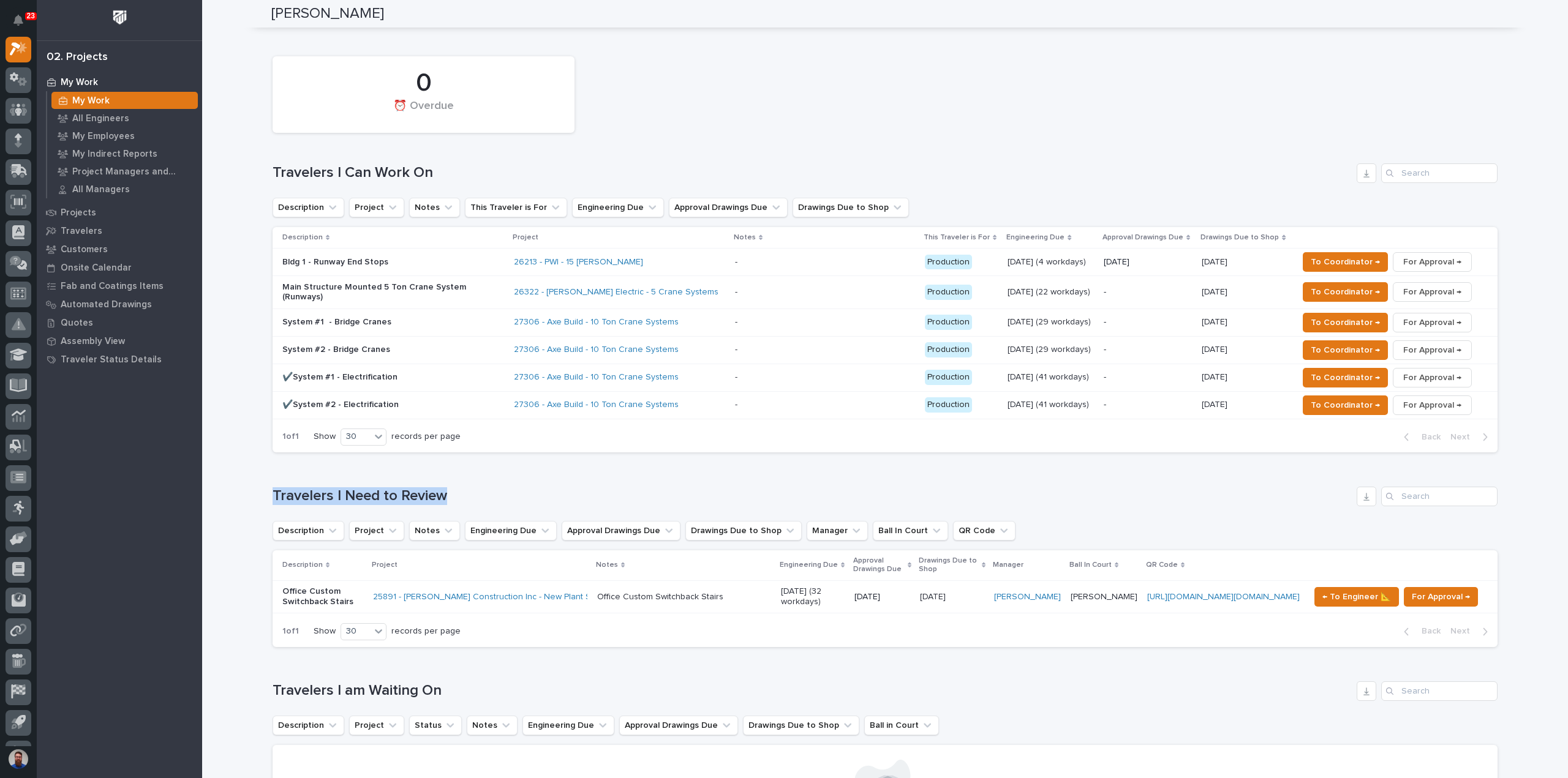
drag, startPoint x: 505, startPoint y: 445, endPoint x: 248, endPoint y: 447, distance: 257.0
drag, startPoint x: 240, startPoint y: 455, endPoint x: 518, endPoint y: 465, distance: 278.2
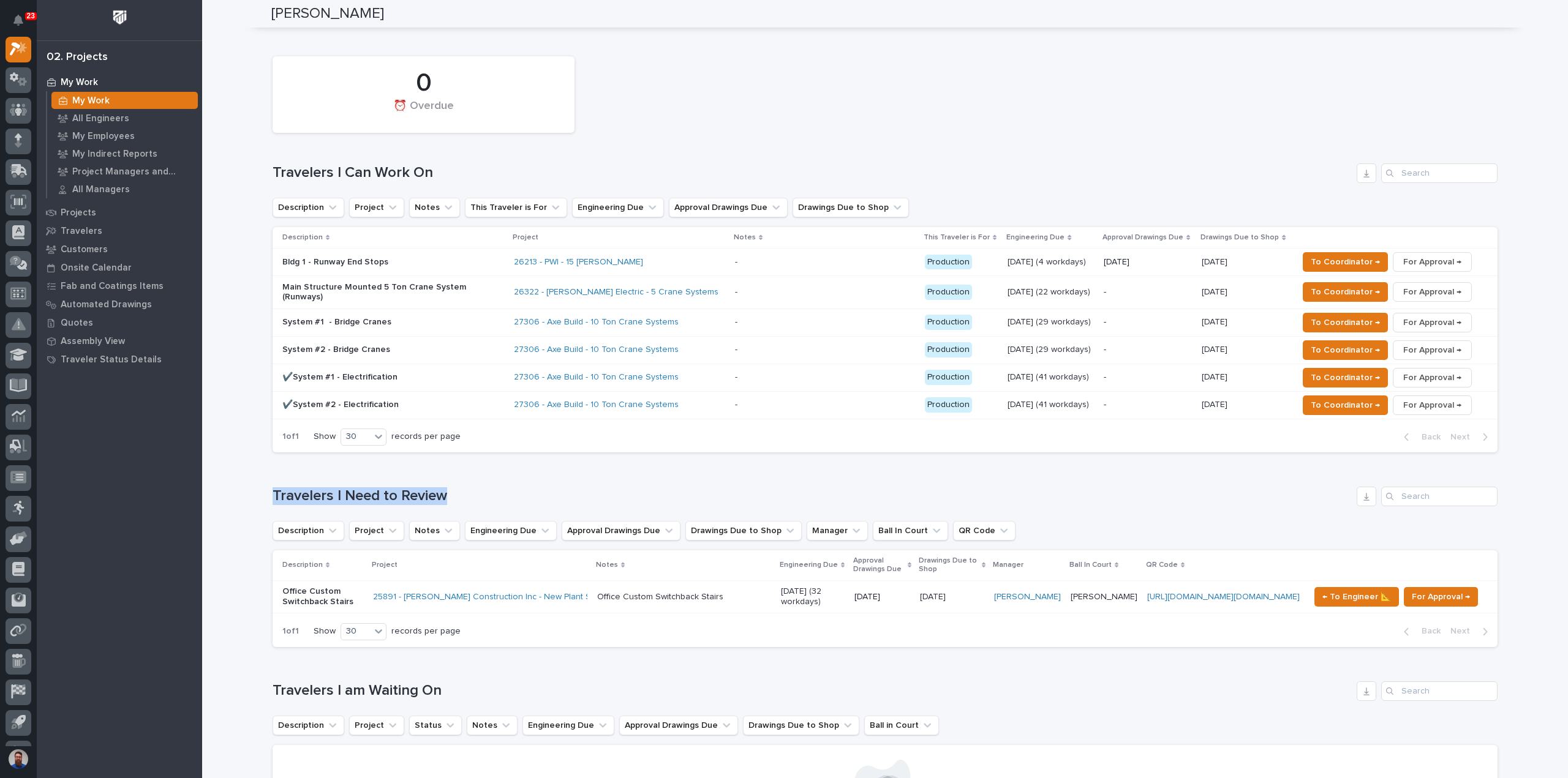
click at [518, 487] on h1 "Travelers I Need to Review" at bounding box center [812, 496] width 1079 height 18
drag, startPoint x: 527, startPoint y: 451, endPoint x: 319, endPoint y: 455, distance: 208.0
click at [320, 487] on h1 "Travelers I Need to Review" at bounding box center [812, 496] width 1079 height 18
click at [319, 487] on h1 "Travelers I Need to Review" at bounding box center [812, 496] width 1079 height 18
click at [498, 487] on h1 "Travelers I Need to Review" at bounding box center [812, 496] width 1079 height 18
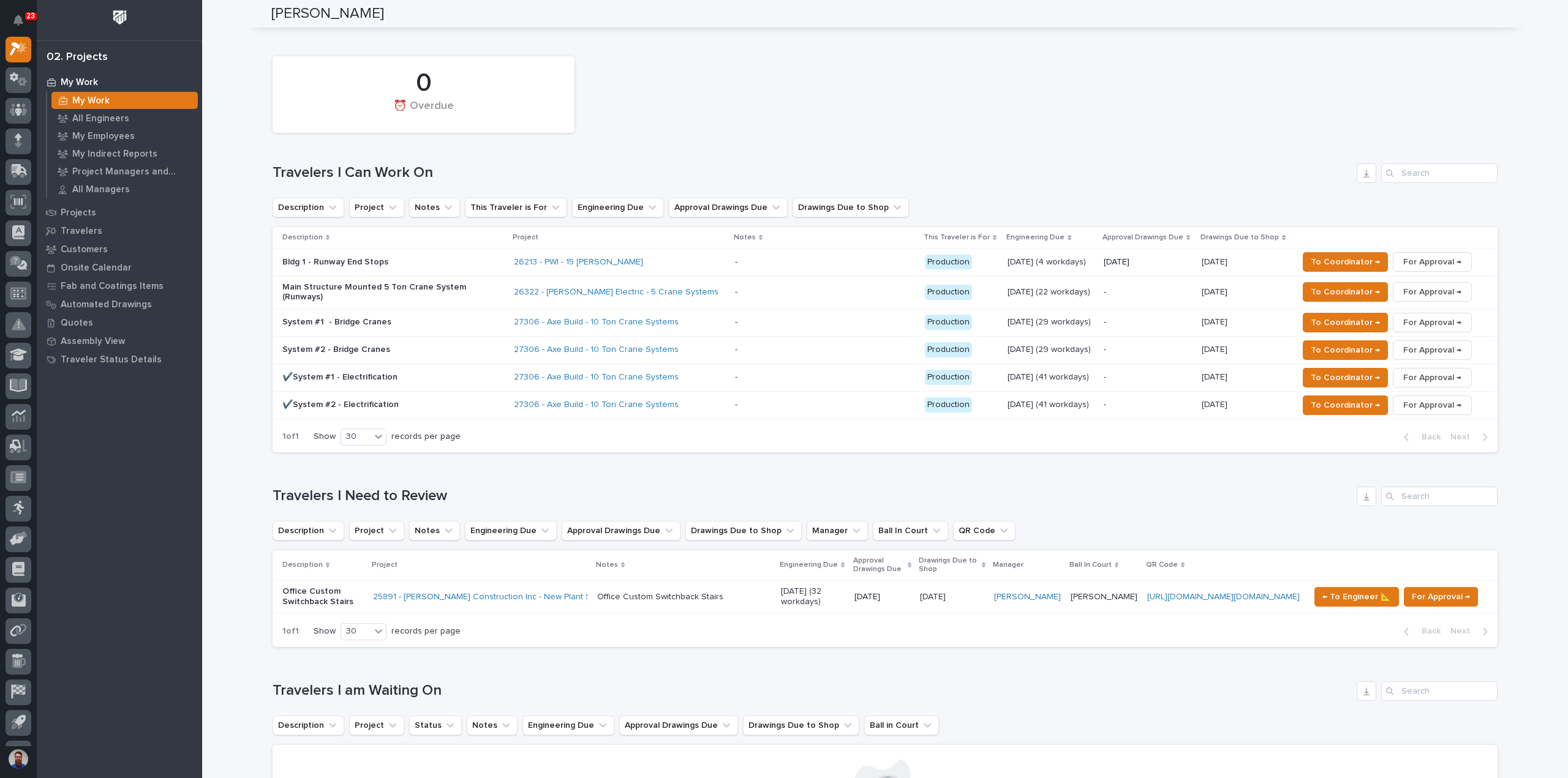
click at [498, 487] on h1 "Travelers I Need to Review" at bounding box center [812, 496] width 1079 height 18
click at [507, 487] on h1 "Travelers I Need to Review" at bounding box center [812, 496] width 1079 height 18
drag, startPoint x: 479, startPoint y: 447, endPoint x: 240, endPoint y: 437, distance: 239.2
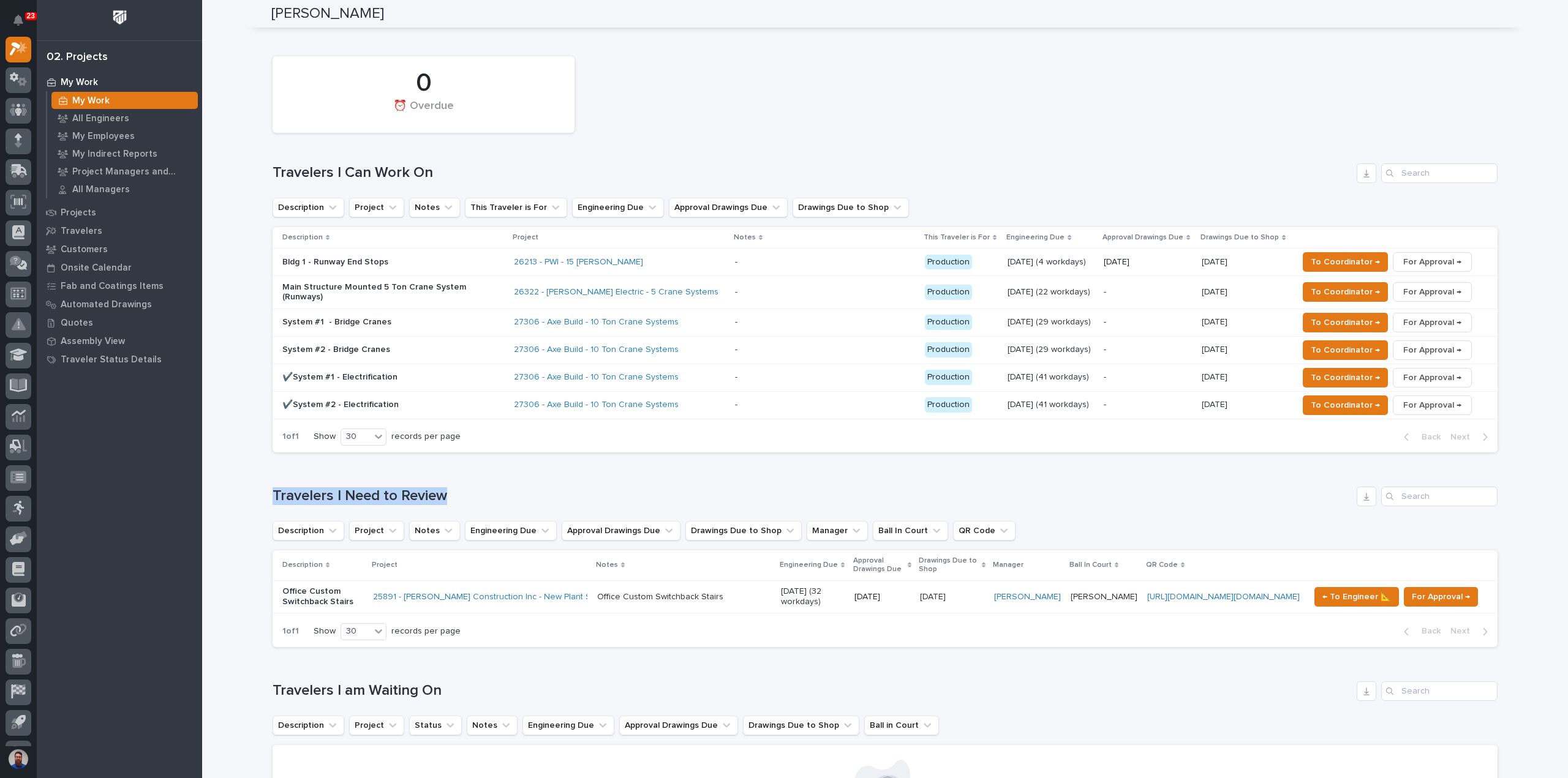
drag, startPoint x: 244, startPoint y: 451, endPoint x: 440, endPoint y: 445, distance: 196.1
click at [441, 462] on div "Loading... Saving… Travelers I Need to Review Description Project Notes Enginee…" at bounding box center [884, 559] width 1225 height 195
drag, startPoint x: 360, startPoint y: 443, endPoint x: 265, endPoint y: 437, distance: 95.2
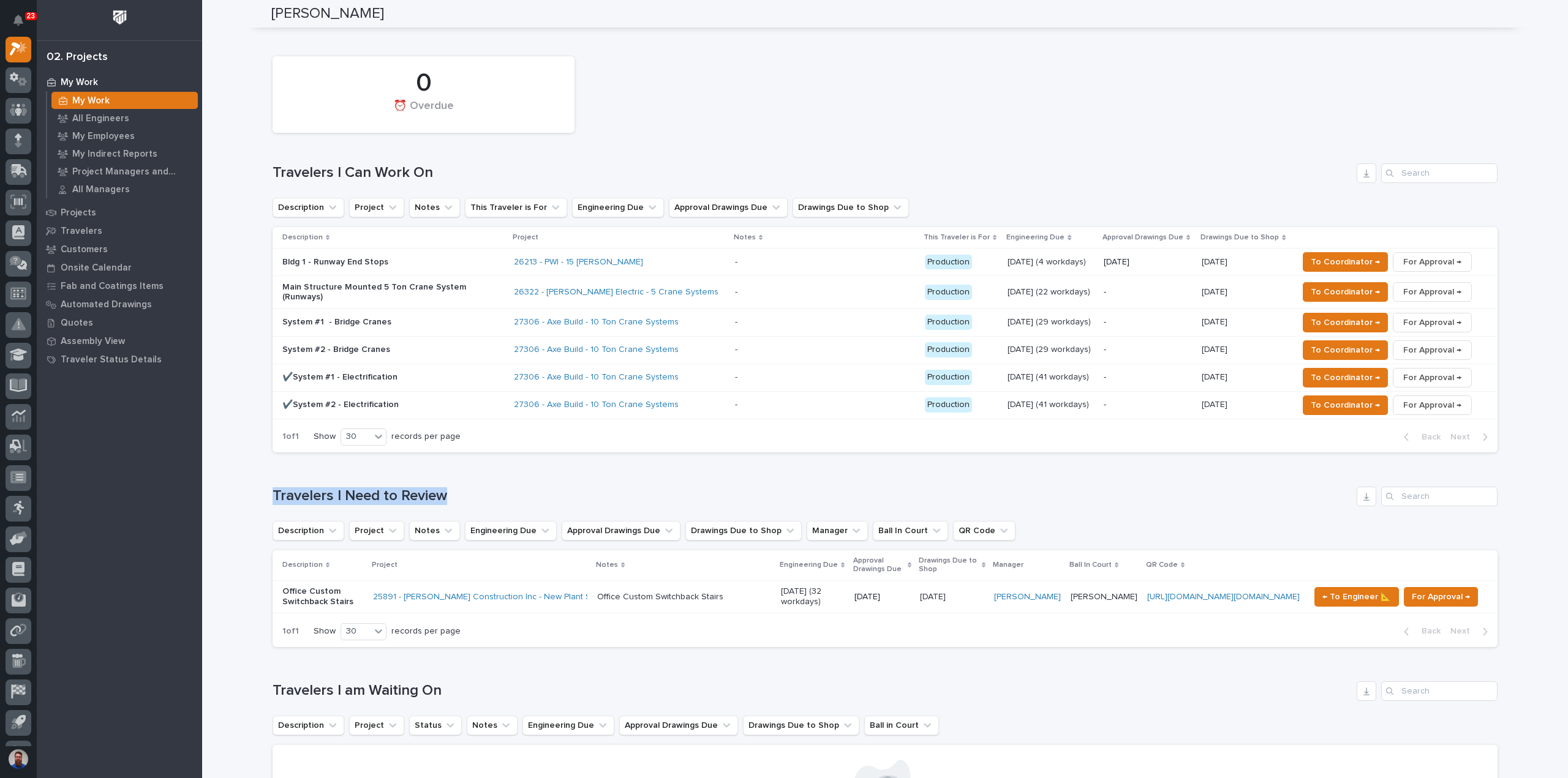
drag, startPoint x: 235, startPoint y: 435, endPoint x: 443, endPoint y: 447, distance: 208.3
click at [443, 487] on h1 "Travelers I Need to Review" at bounding box center [812, 496] width 1079 height 18
click at [447, 462] on div "Loading... Saving… Travelers I Need to Review Description Project Notes Enginee…" at bounding box center [884, 559] width 1225 height 195
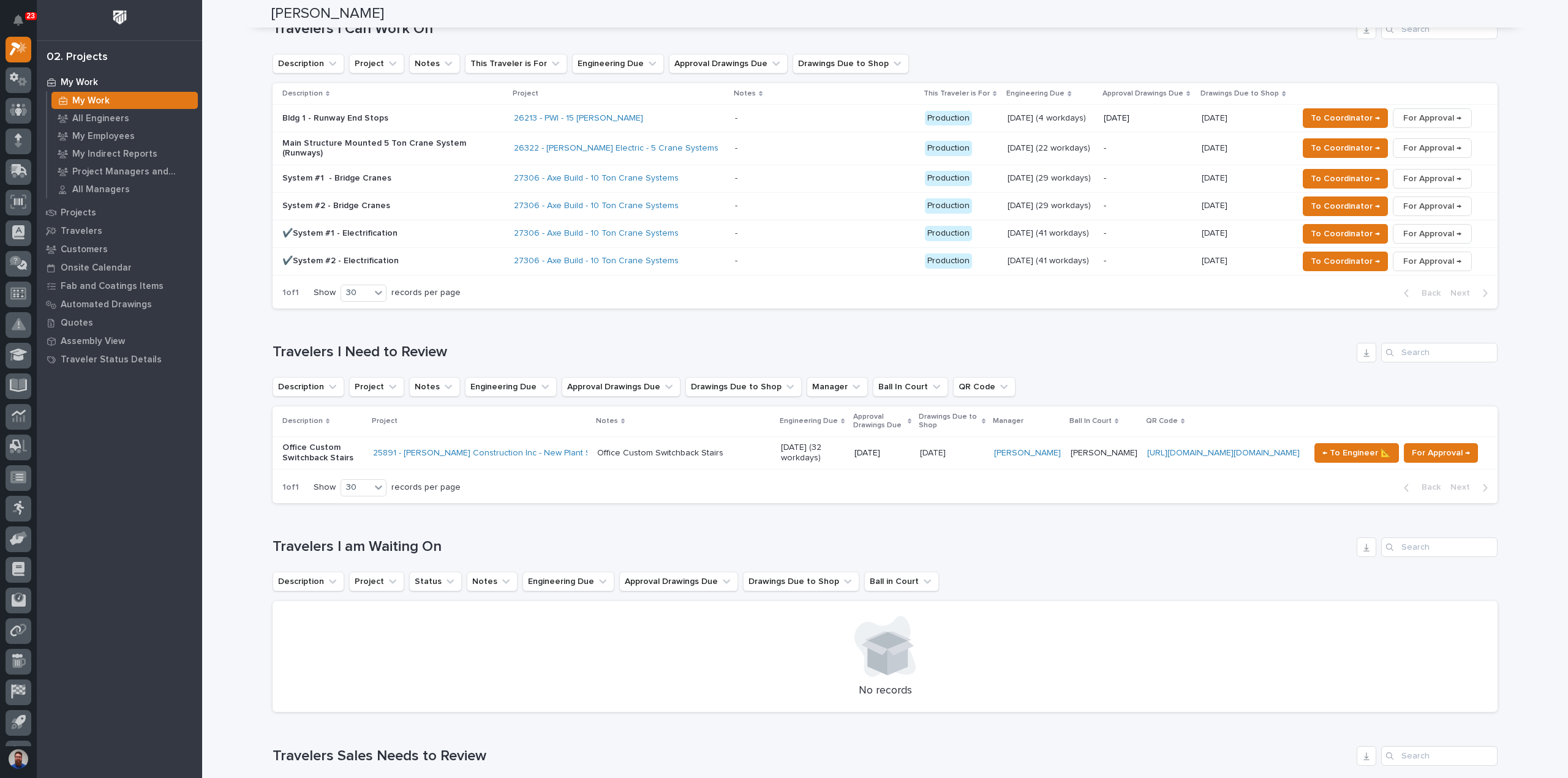
scroll to position [979, 0]
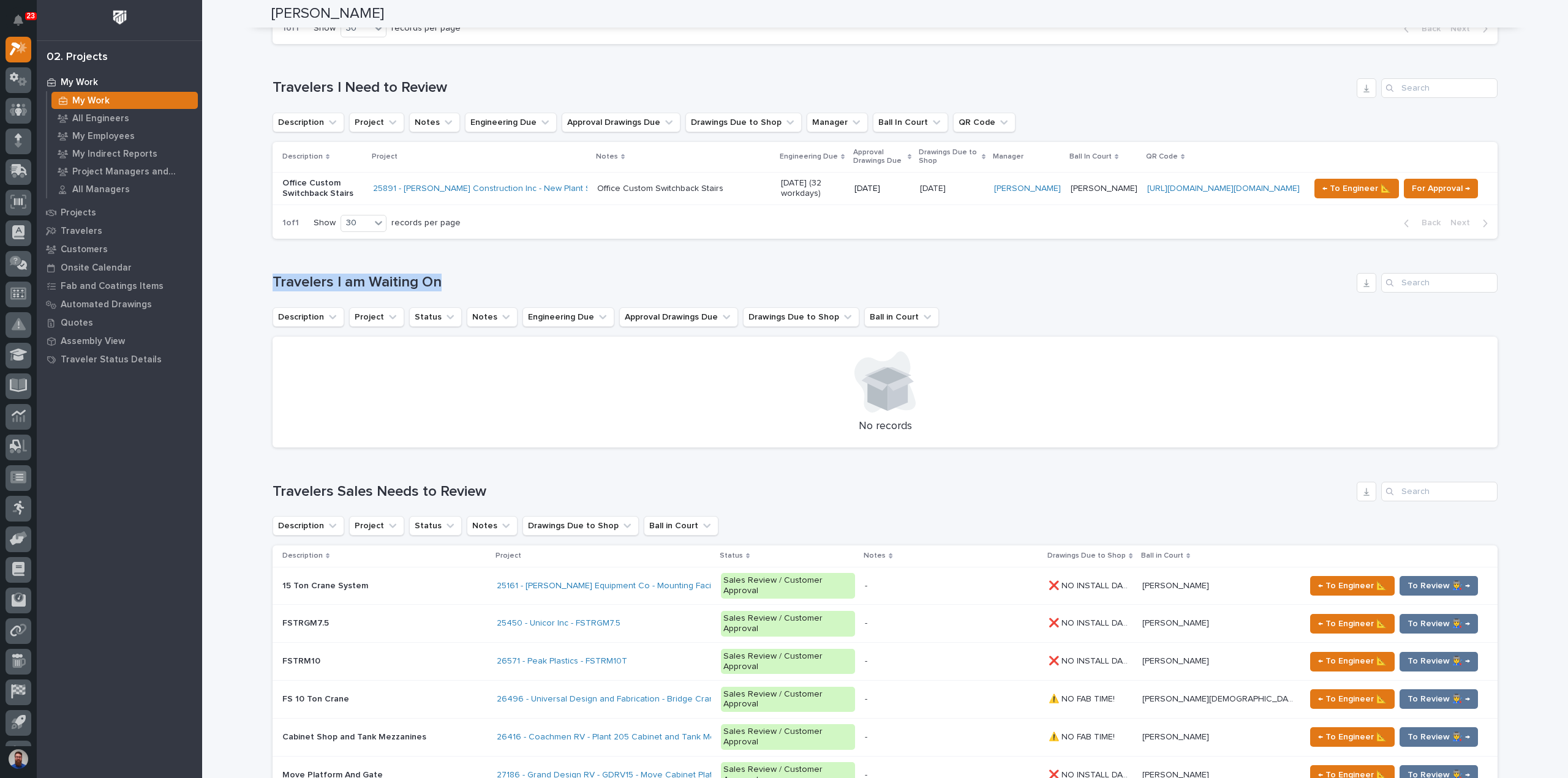
drag, startPoint x: 243, startPoint y: 233, endPoint x: 488, endPoint y: 234, distance: 245.0
click at [488, 234] on div "Loading... Saving… Loading... Saving… Weston Hochstetler Weston Hochstetler Eng…" at bounding box center [884, 730] width 1365 height 3417
click at [488, 273] on div "Travelers I am Waiting On" at bounding box center [884, 282] width 1225 height 20
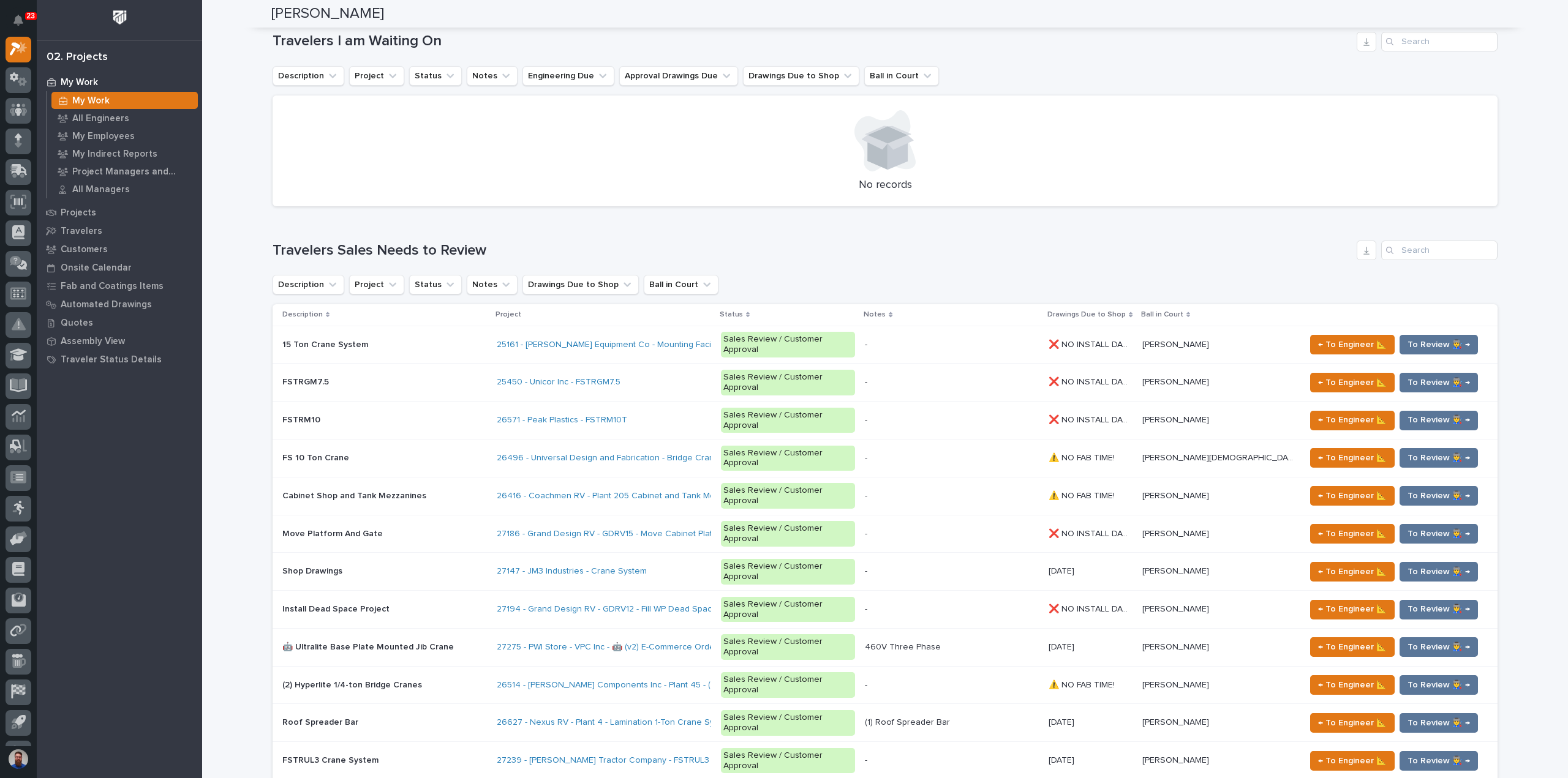
scroll to position [1224, 0]
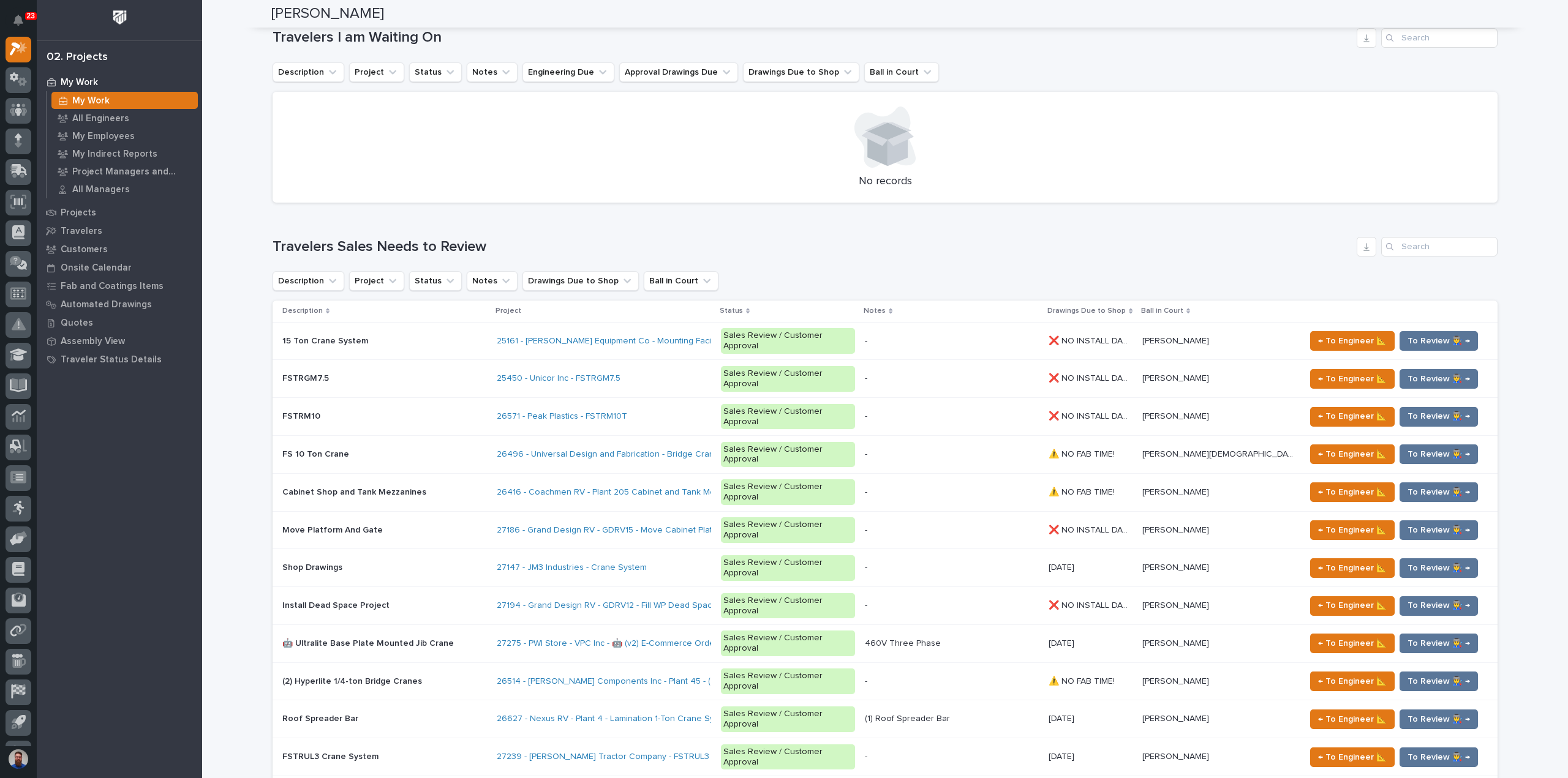
click at [240, 402] on div "Loading... Saving… Loading... Saving… Weston Hochstetler Weston Hochstetler Eng…" at bounding box center [884, 485] width 1365 height 3417
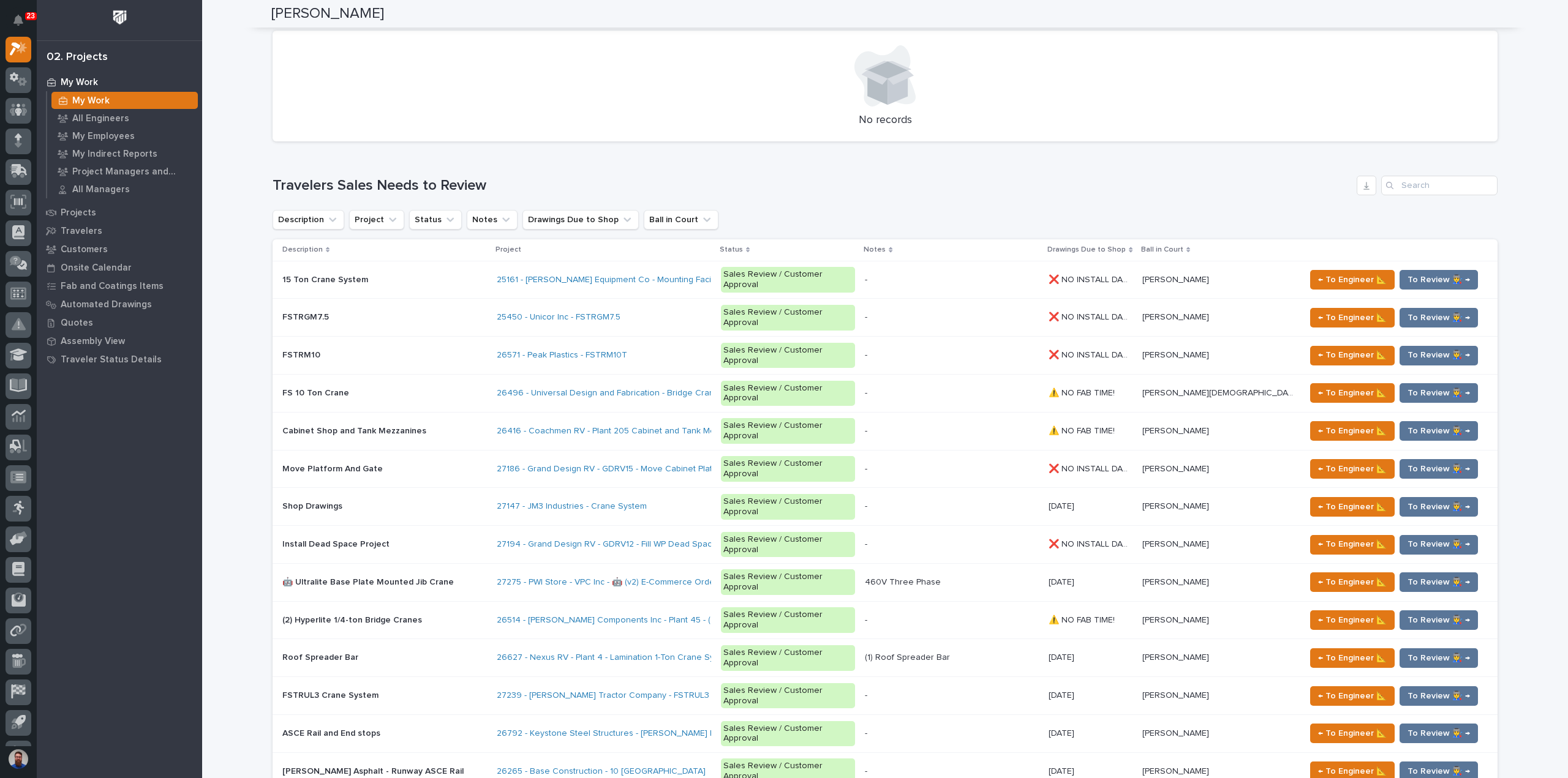
scroll to position [1306, 0]
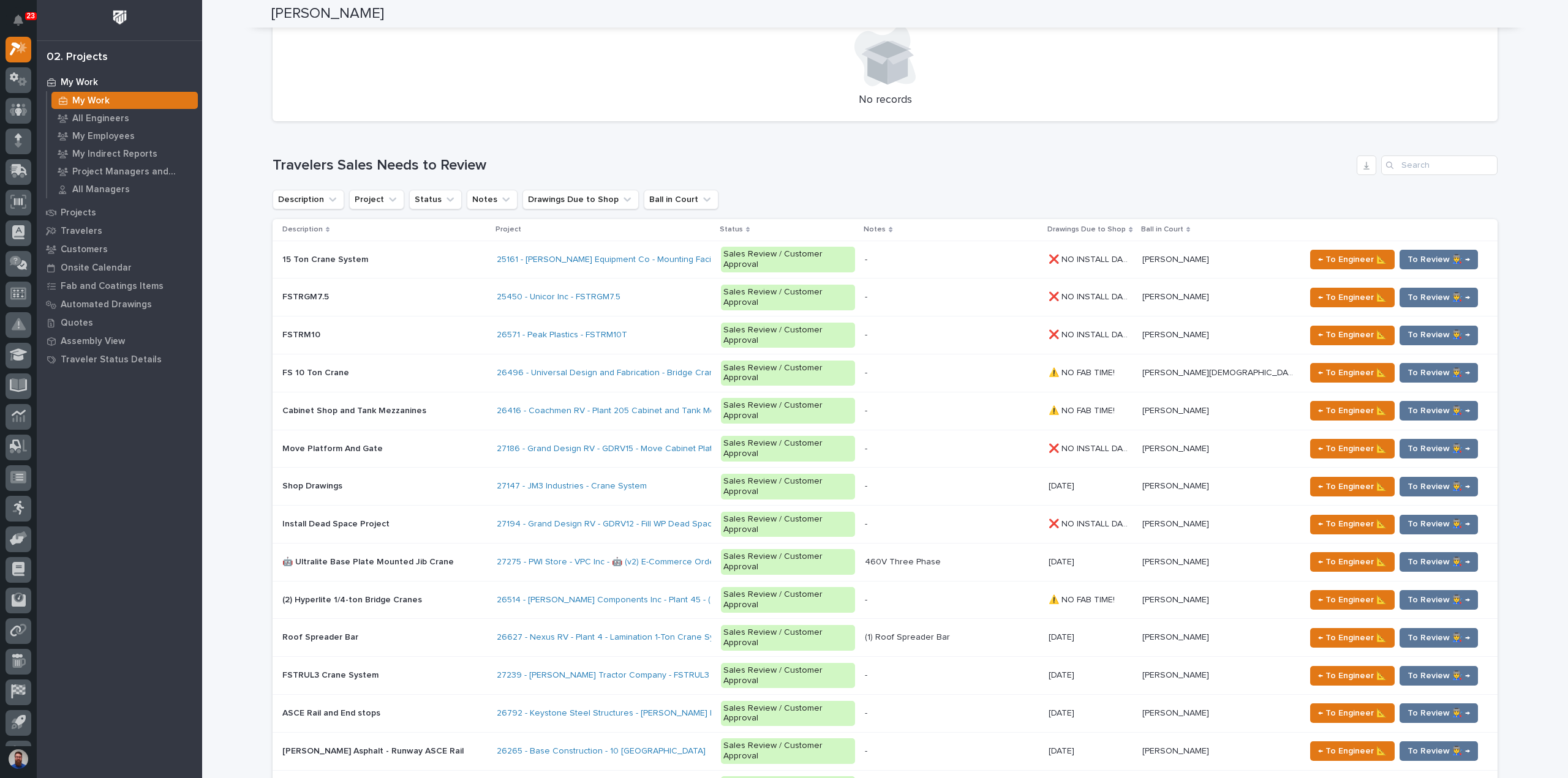
click at [237, 446] on div "Loading... Saving… Loading... Saving… Weston Hochstetler Weston Hochstetler Eng…" at bounding box center [884, 404] width 1365 height 3417
drag, startPoint x: 494, startPoint y: 107, endPoint x: 233, endPoint y: 97, distance: 261.2
click at [233, 97] on div "Loading... Saving… Loading... Saving… Weston Hochstetler Weston Hochstetler Eng…" at bounding box center [884, 404] width 1365 height 3417
drag, startPoint x: 248, startPoint y: 117, endPoint x: 564, endPoint y: 118, distance: 316.0
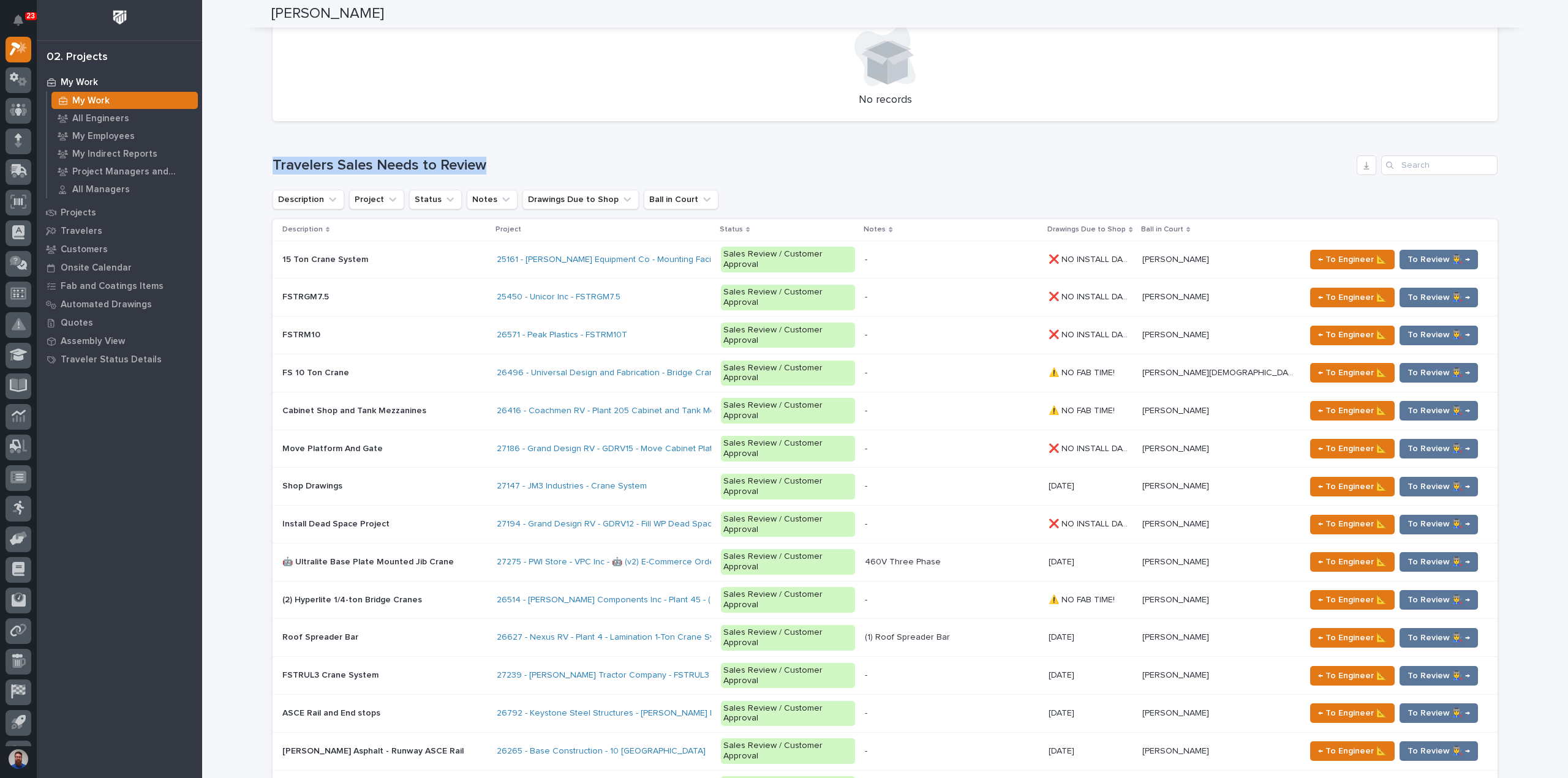
click at [564, 118] on div "Loading... Saving… Loading... Saving… Weston Hochstetler Weston Hochstetler Eng…" at bounding box center [884, 404] width 1365 height 3417
click at [564, 157] on h1 "Travelers Sales Needs to Review" at bounding box center [812, 166] width 1079 height 18
click at [241, 536] on div "Loading... Saving… Loading... Saving… Weston Hochstetler Weston Hochstetler Eng…" at bounding box center [884, 404] width 1365 height 3417
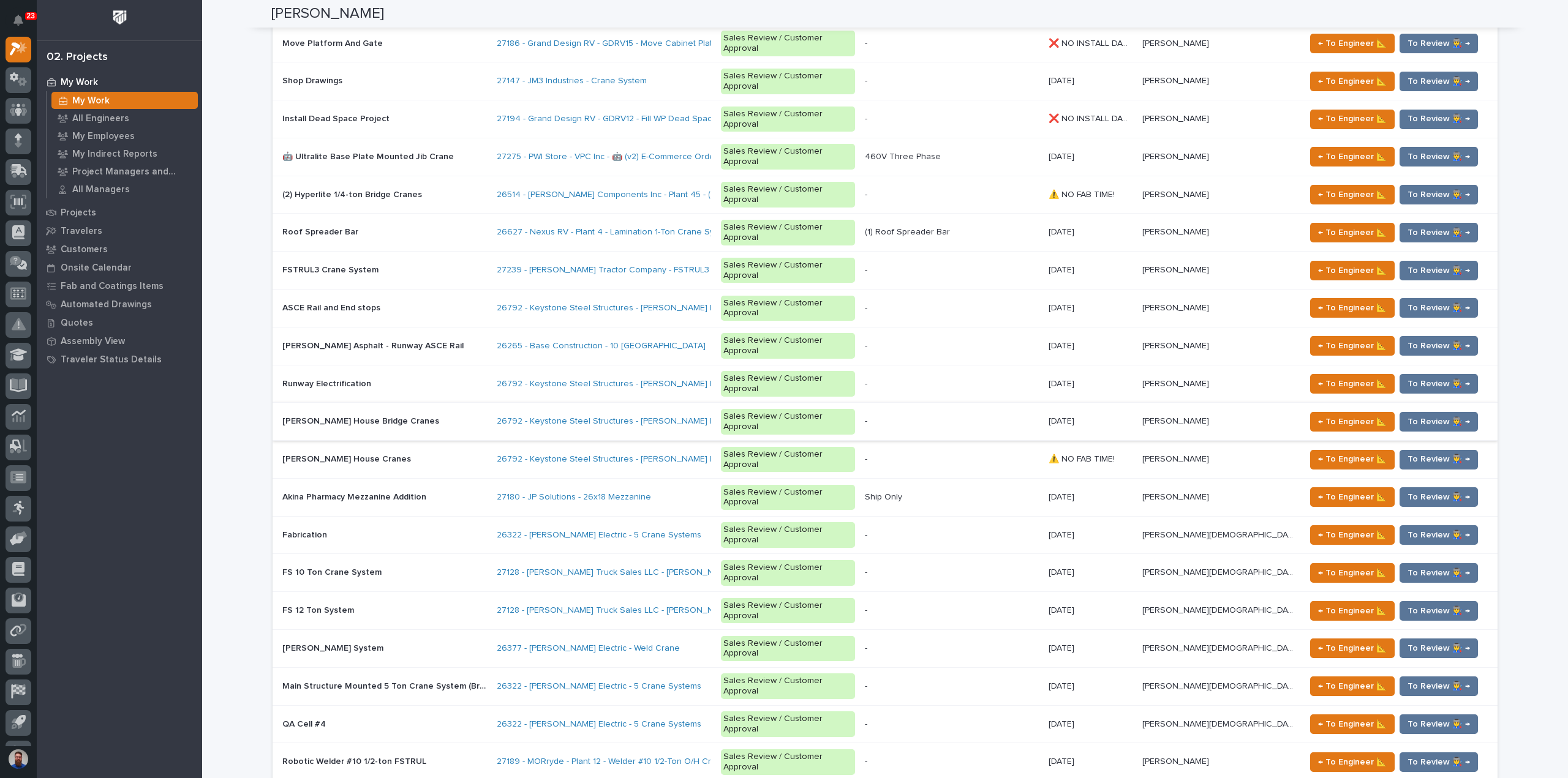
scroll to position [1714, 0]
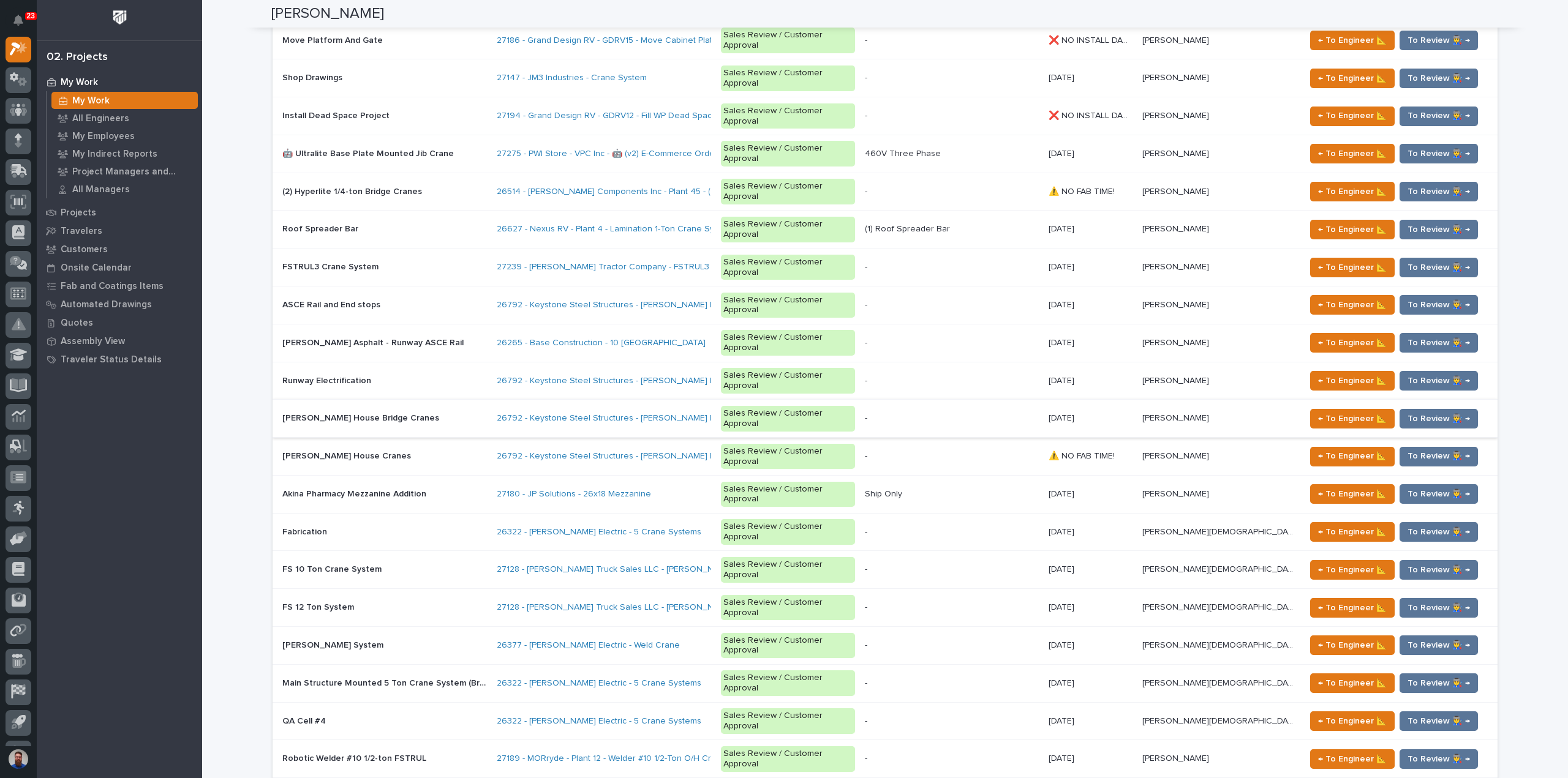
drag, startPoint x: 246, startPoint y: 568, endPoint x: 500, endPoint y: 563, distance: 254.0
drag, startPoint x: 555, startPoint y: 567, endPoint x: 236, endPoint y: 580, distance: 319.3
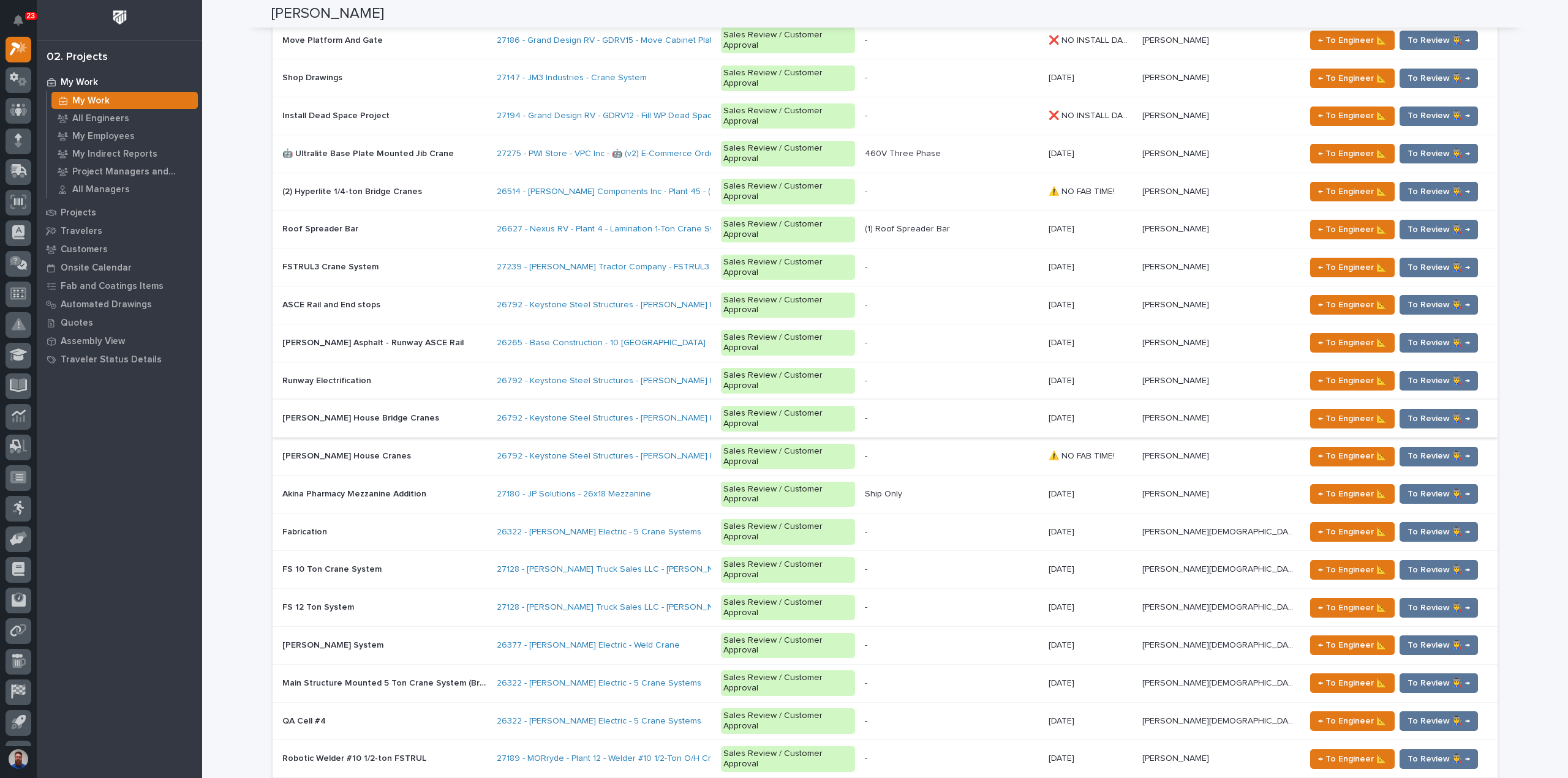
drag, startPoint x: 549, startPoint y: 570, endPoint x: 268, endPoint y: 574, distance: 281.0
click at [271, 574] on div "Loading... Saving… Loading... Saving… Loading... Saving… ⚠️ Please Assign an En…" at bounding box center [885, 22] width 1228 height 3242
drag, startPoint x: 246, startPoint y: 576, endPoint x: 528, endPoint y: 571, distance: 282.0
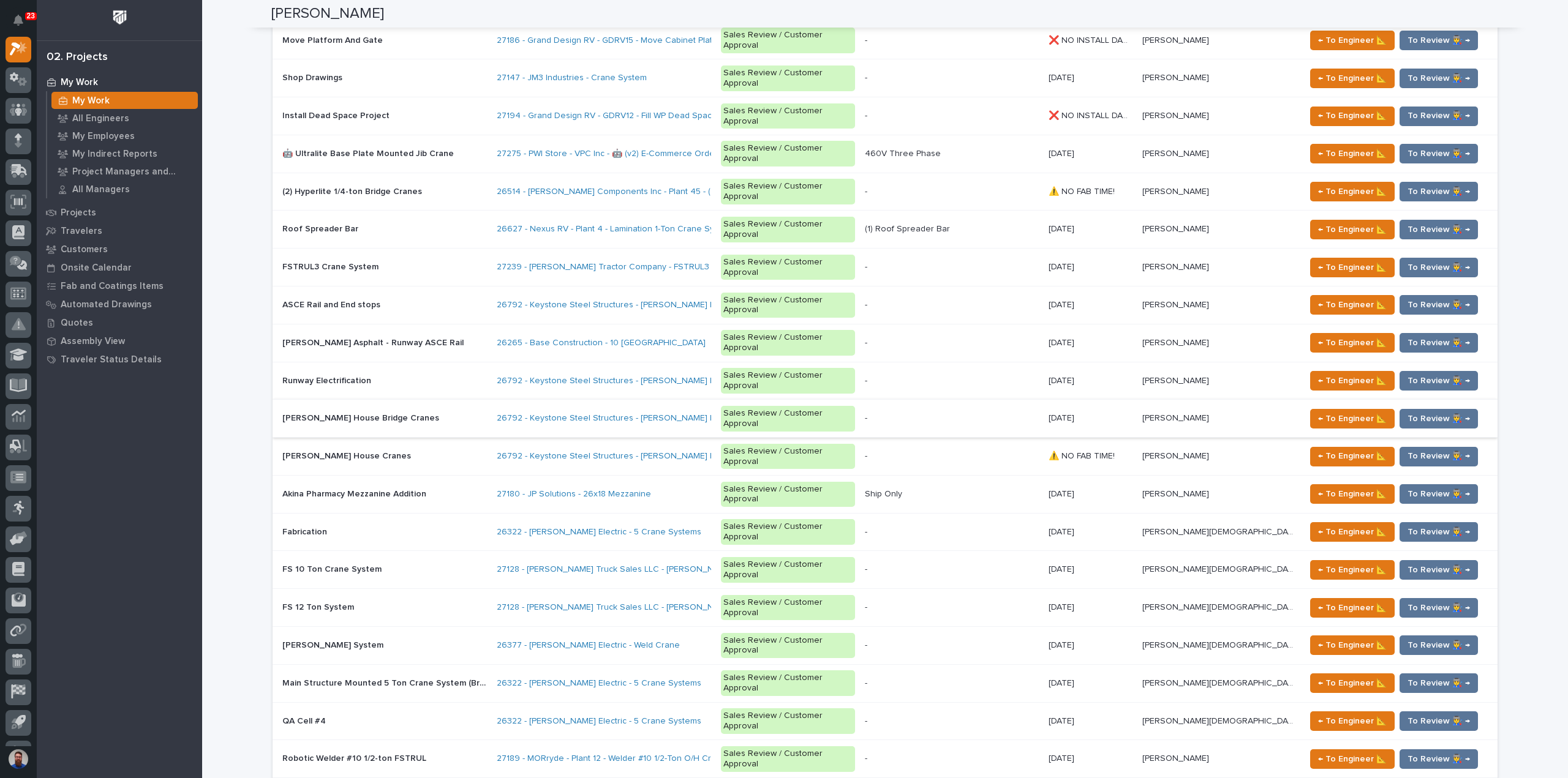
drag, startPoint x: 561, startPoint y: 561, endPoint x: 270, endPoint y: 562, distance: 291.0
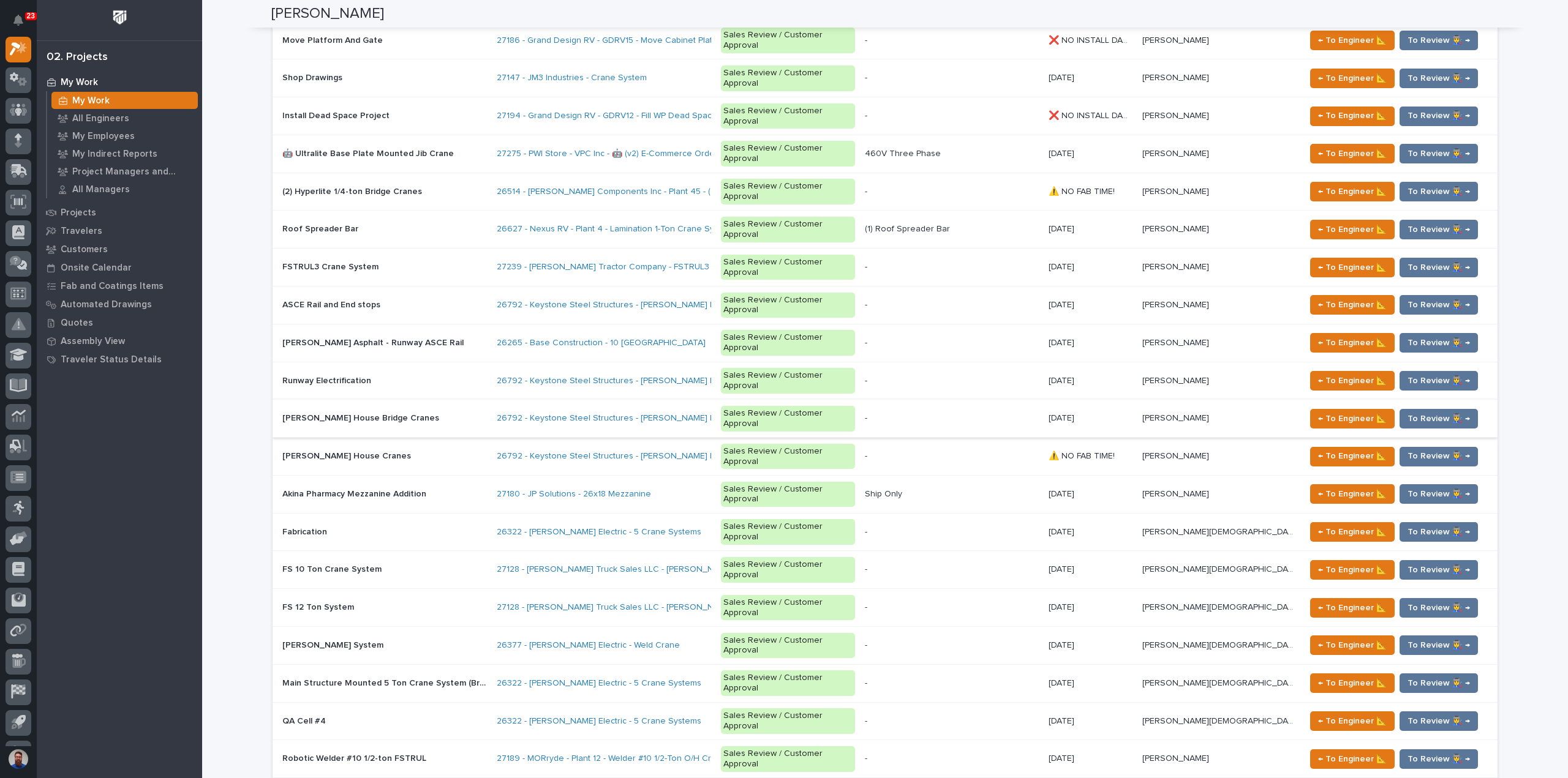
drag, startPoint x: 243, startPoint y: 557, endPoint x: 530, endPoint y: 548, distance: 287.1
drag, startPoint x: 510, startPoint y: 569, endPoint x: 266, endPoint y: 577, distance: 244.1
click at [271, 577] on div "Loading... Saving… Loading... Saving… Loading... Saving… ⚠️ Please Assign an En…" at bounding box center [885, 22] width 1228 height 3242
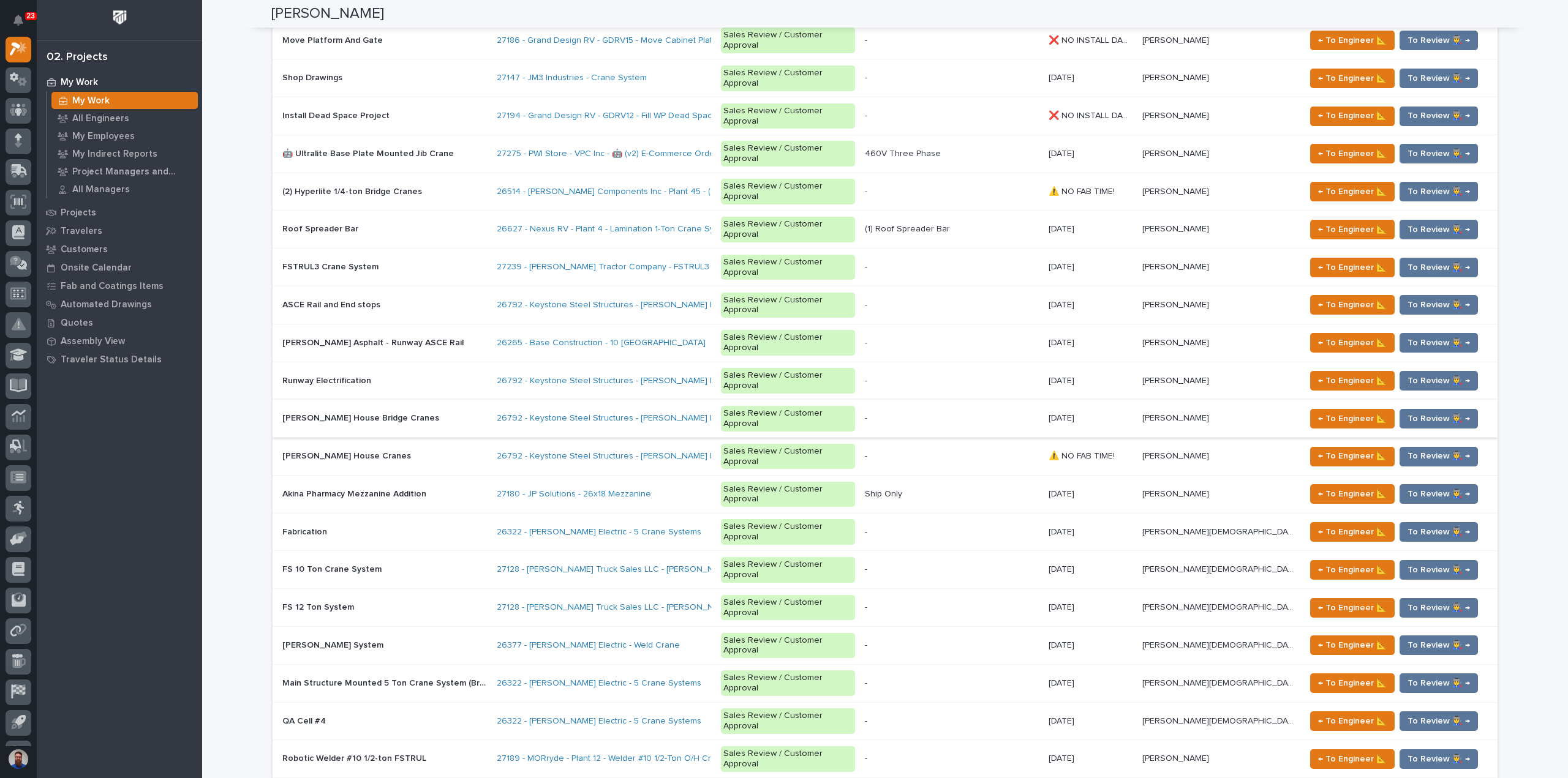
click at [271, 577] on div "Loading... Saving… Loading... Saving… Loading... Saving… ⚠️ Please Assign an En…" at bounding box center [885, 22] width 1228 height 3242
drag, startPoint x: 253, startPoint y: 574, endPoint x: 562, endPoint y: 569, distance: 309.0
drag, startPoint x: 533, startPoint y: 565, endPoint x: 296, endPoint y: 566, distance: 237.0
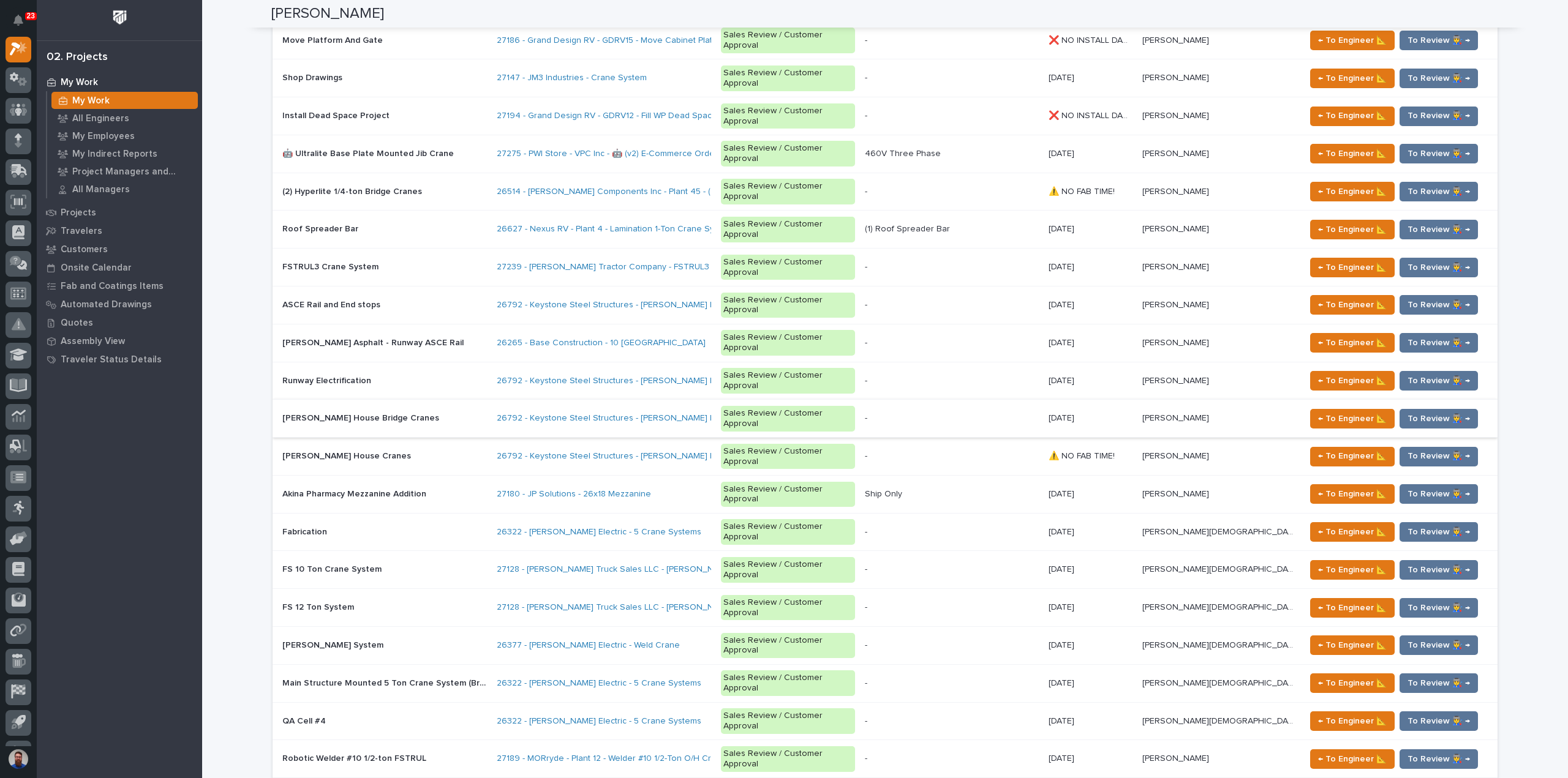
drag, startPoint x: 254, startPoint y: 564, endPoint x: 508, endPoint y: 565, distance: 254.0
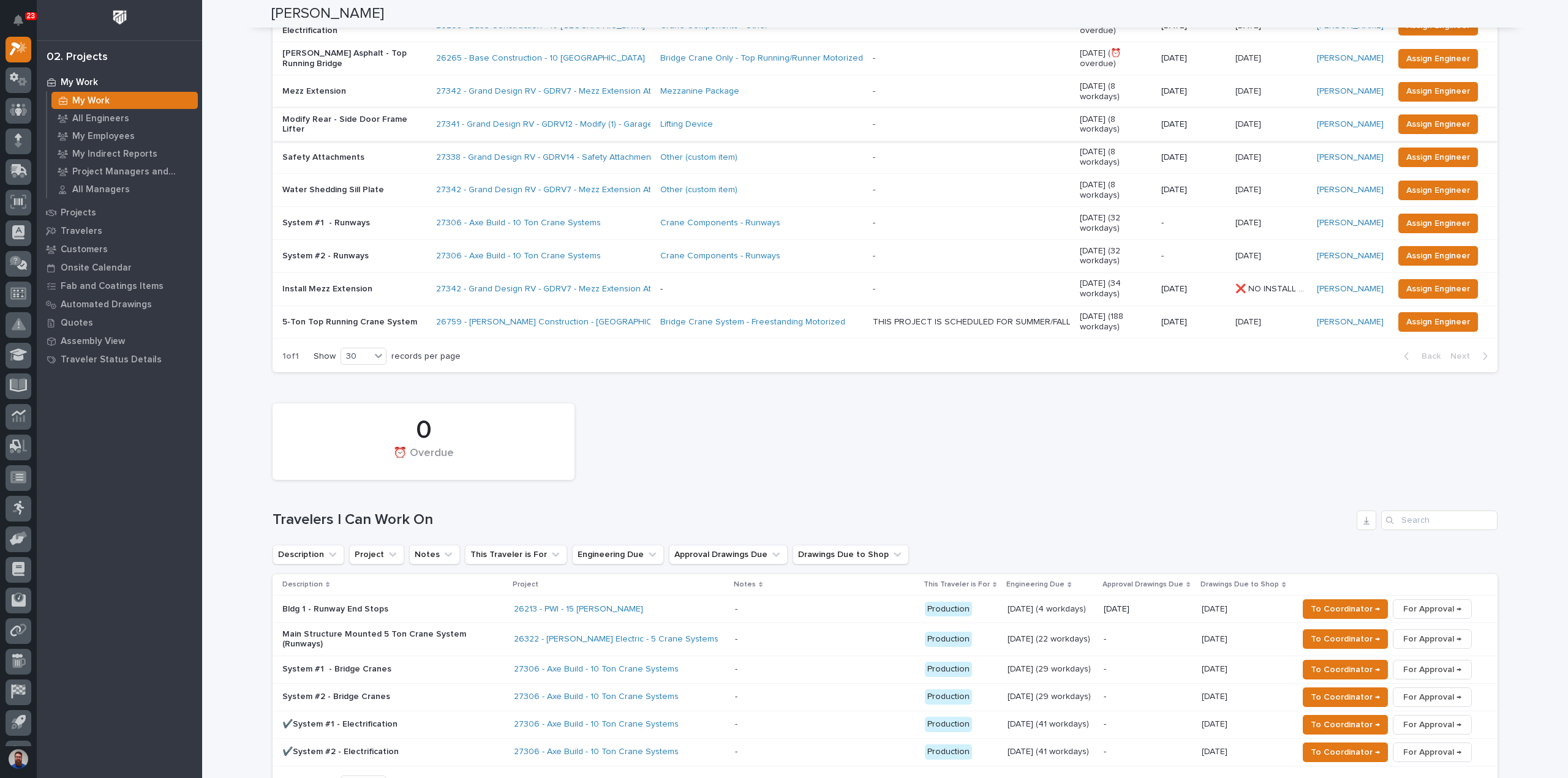
scroll to position [0, 0]
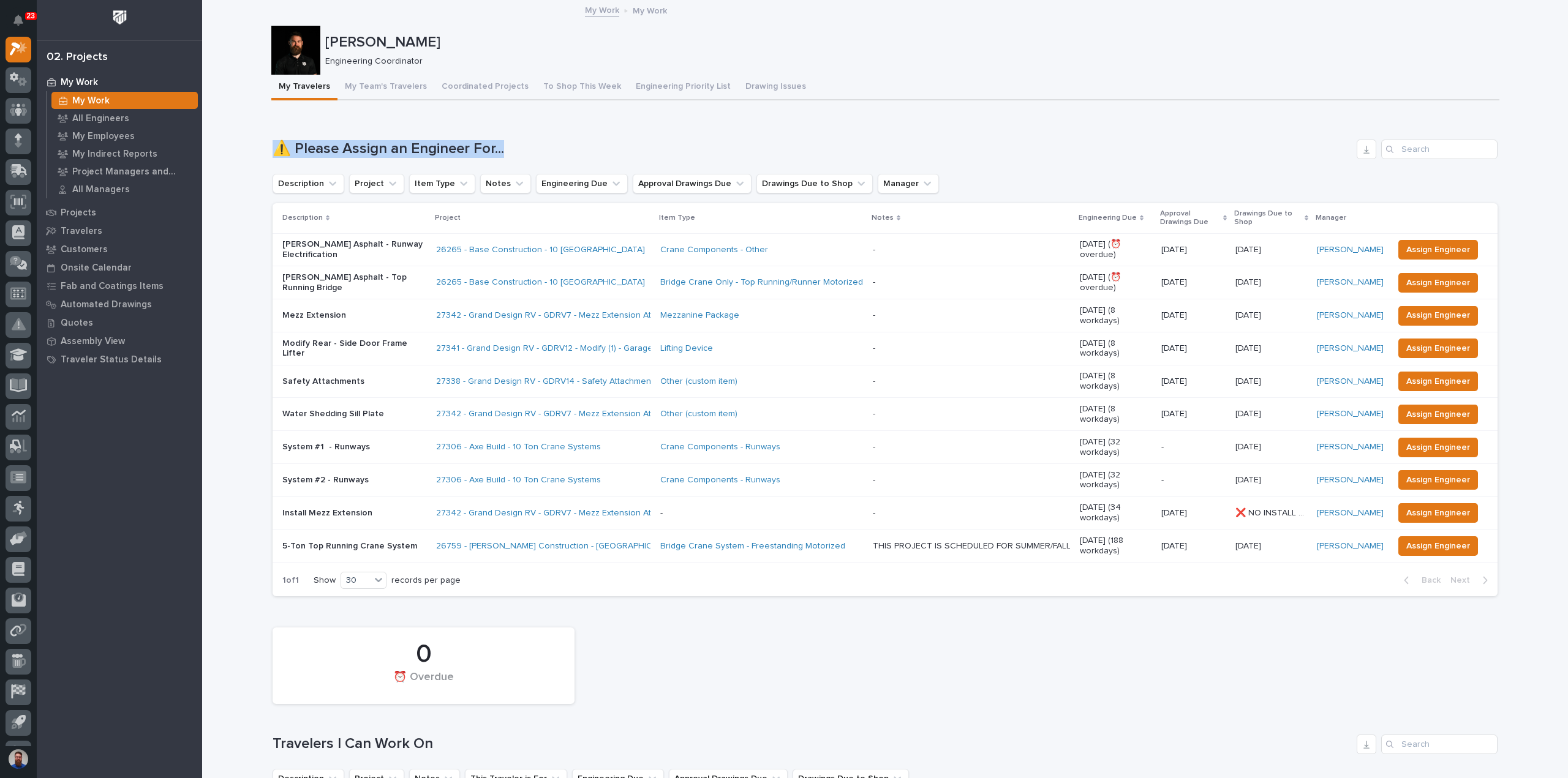
drag, startPoint x: 248, startPoint y: 133, endPoint x: 559, endPoint y: 135, distance: 311.0
click at [559, 135] on div "Loading... Saving… ⚠️ Please Assign an Engineer For... Description Project Item…" at bounding box center [884, 360] width 1225 height 491
click at [109, 134] on p "My Employees" at bounding box center [103, 136] width 62 height 11
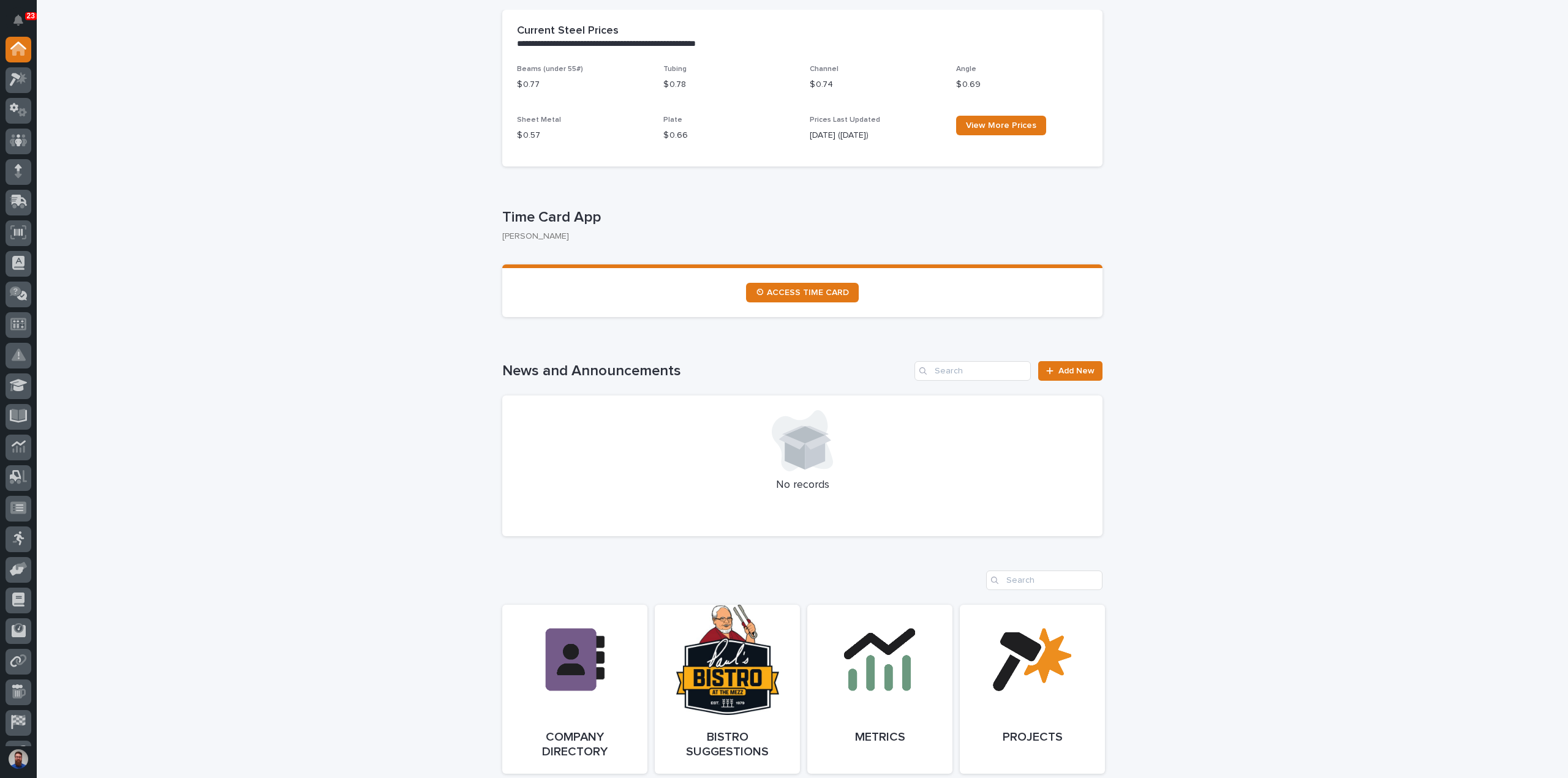
scroll to position [571, 0]
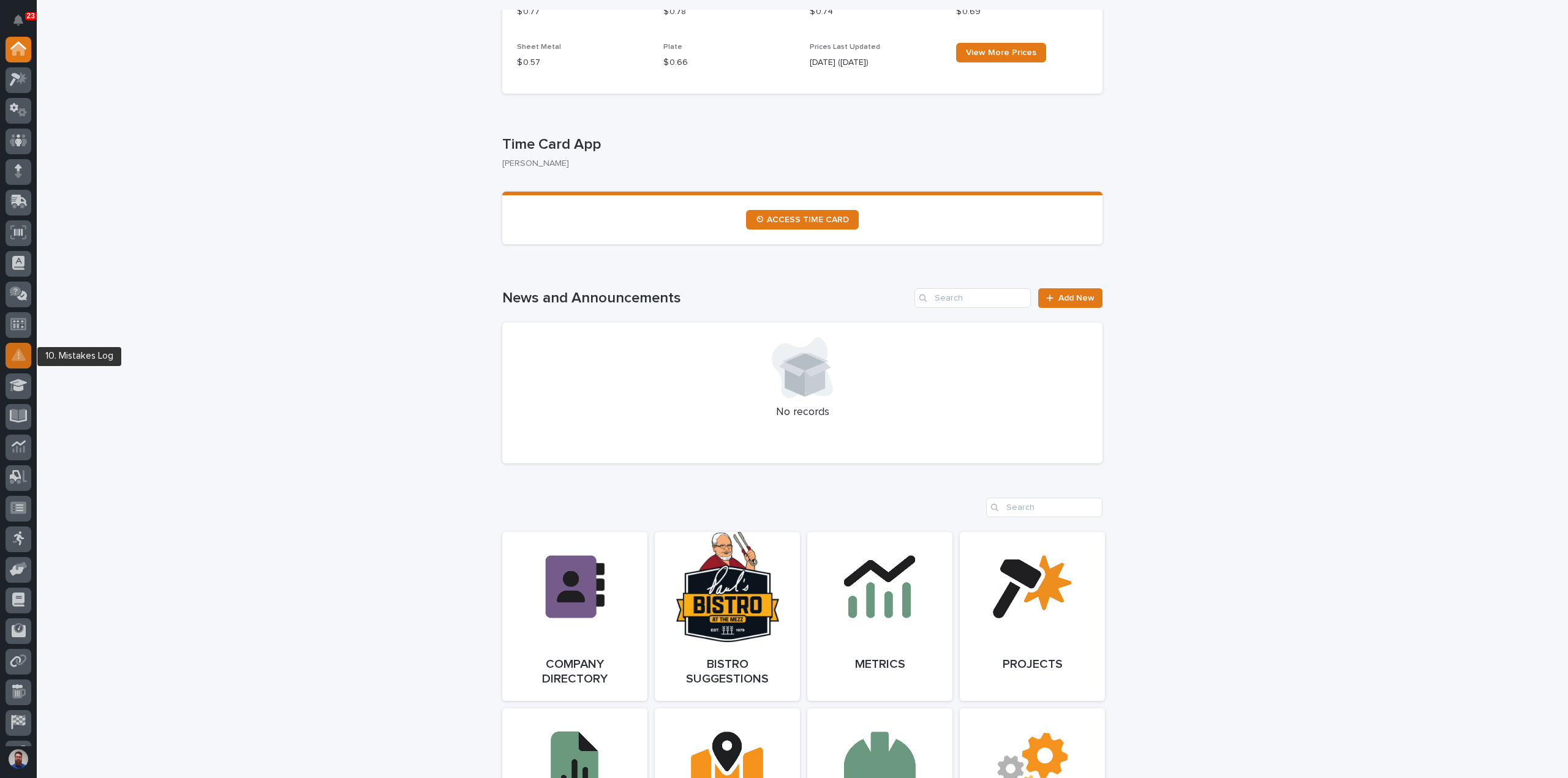
click at [26, 350] on div at bounding box center [18, 355] width 26 height 26
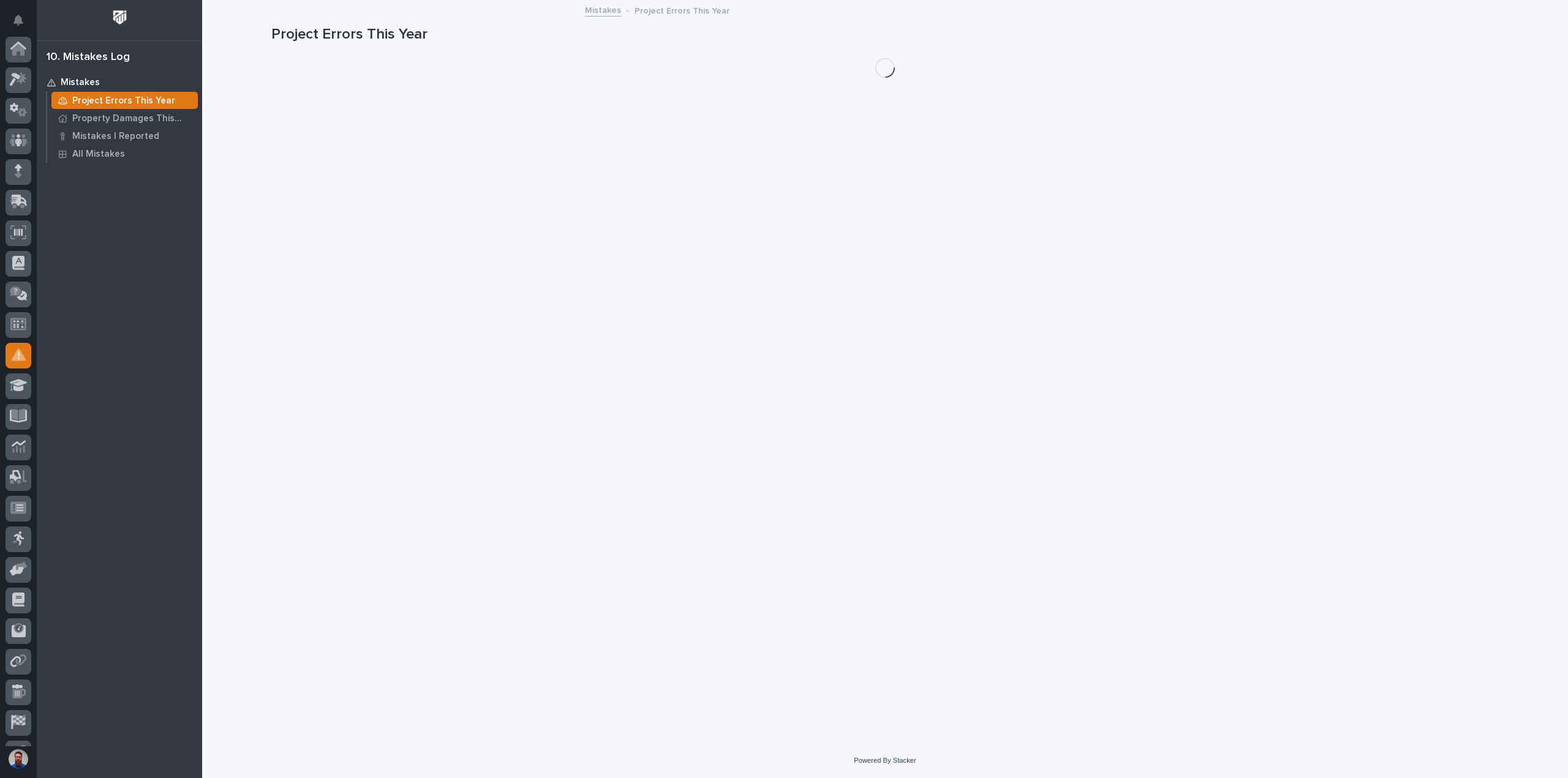
scroll to position [86, 0]
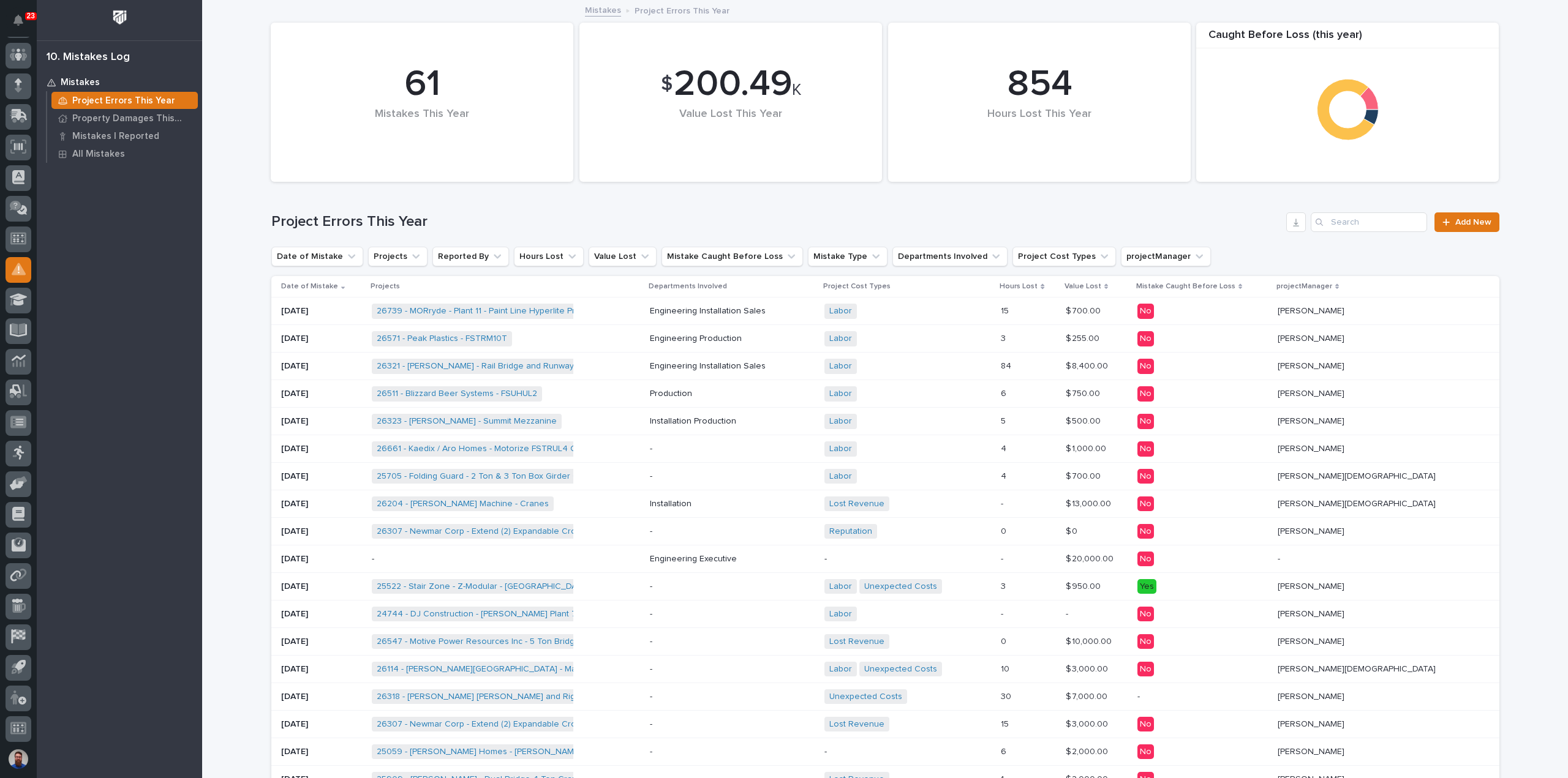
click at [741, 334] on span "Production" at bounding box center [721, 339] width 43 height 10
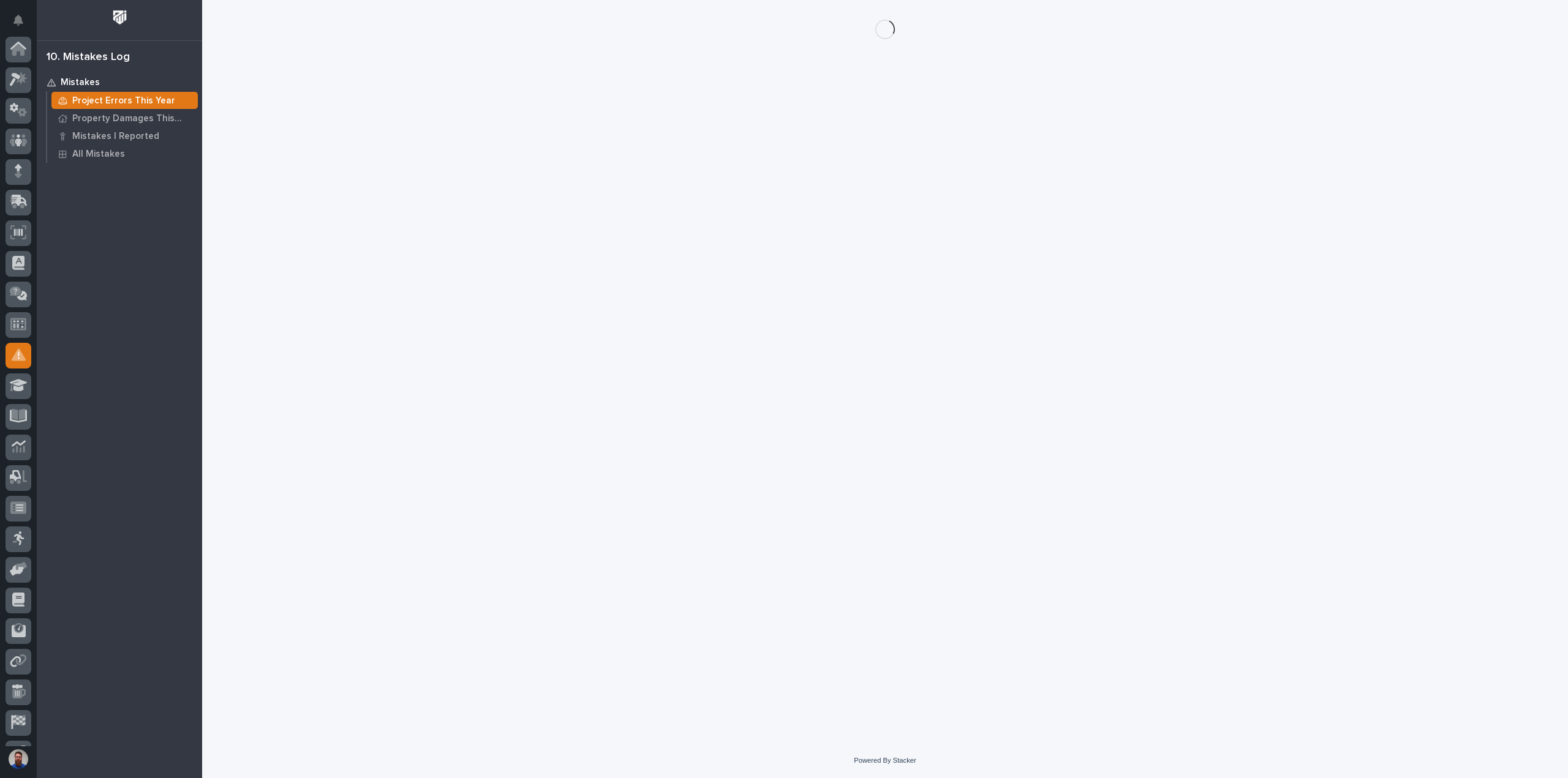
scroll to position [86, 0]
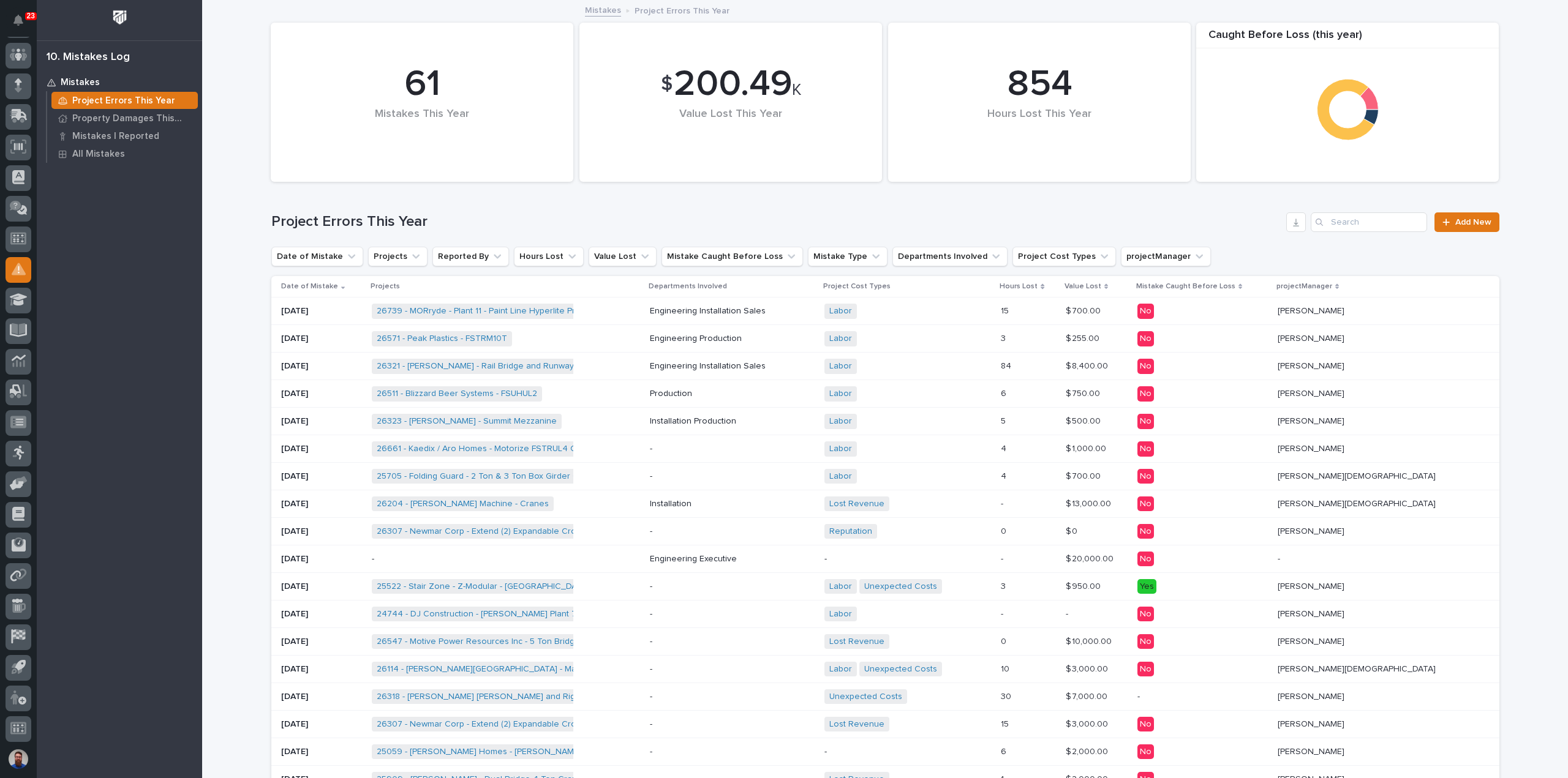
click at [640, 502] on div "26204 - Pauls Machine - Cranes + 0" at bounding box center [506, 504] width 269 height 25
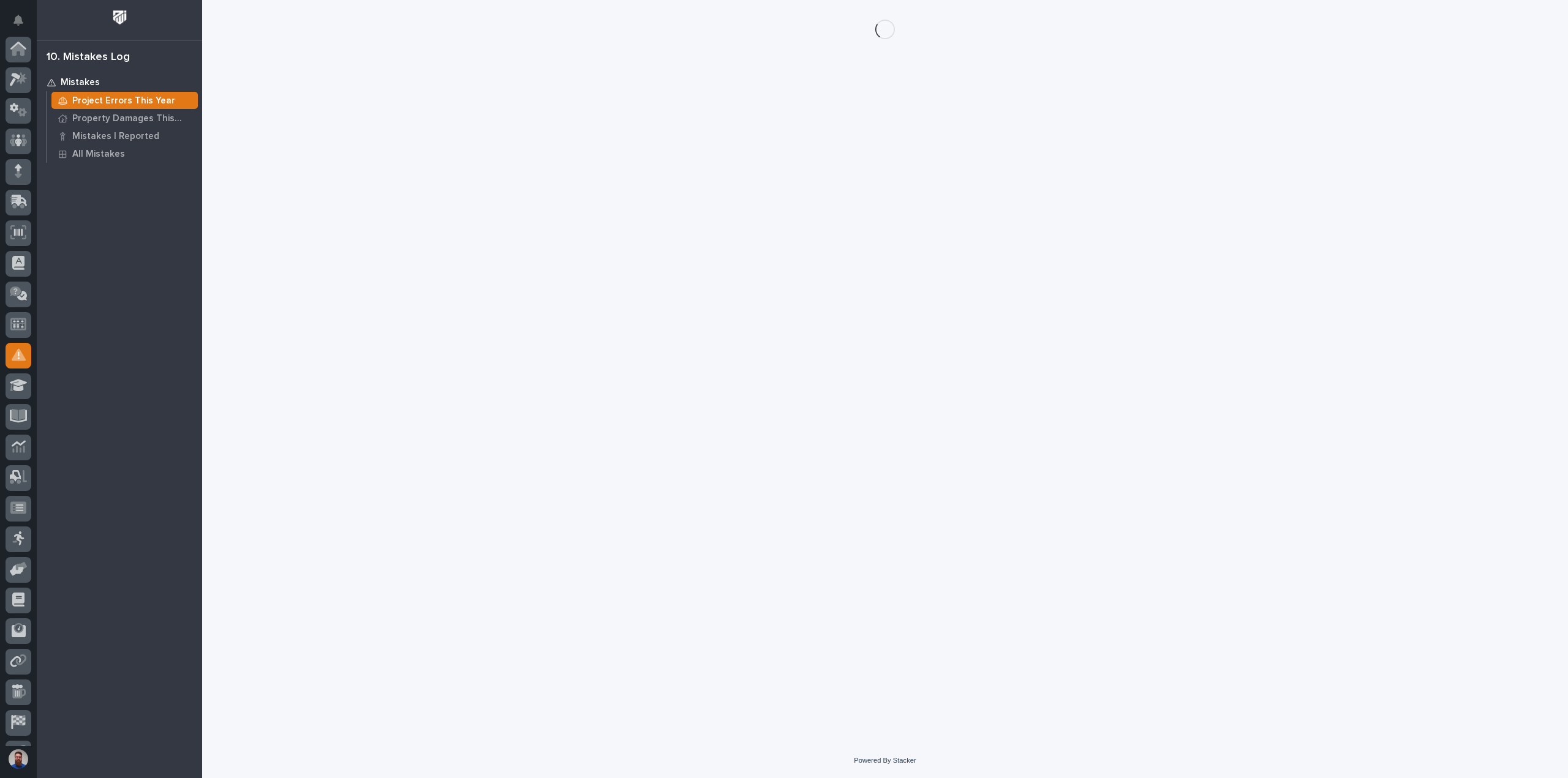
scroll to position [86, 0]
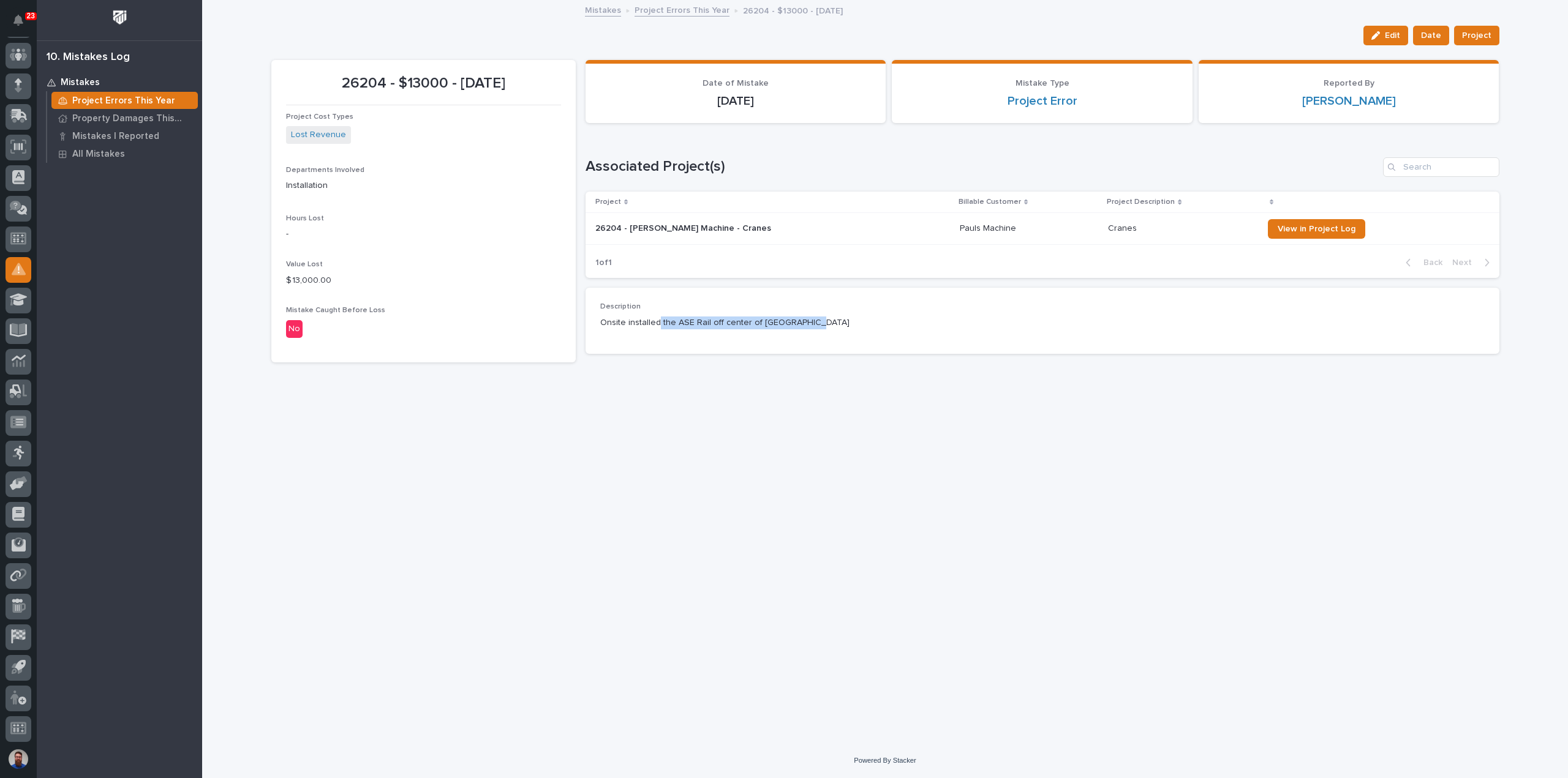
drag, startPoint x: 834, startPoint y: 315, endPoint x: 656, endPoint y: 322, distance: 178.1
click at [656, 322] on div "Onsite installed the ASE Rail off center of Runway Beam" at bounding box center [1042, 322] width 884 height 15
click at [656, 322] on p "Onsite installed the ASE Rail off center of Runway Beam" at bounding box center [1042, 323] width 884 height 13
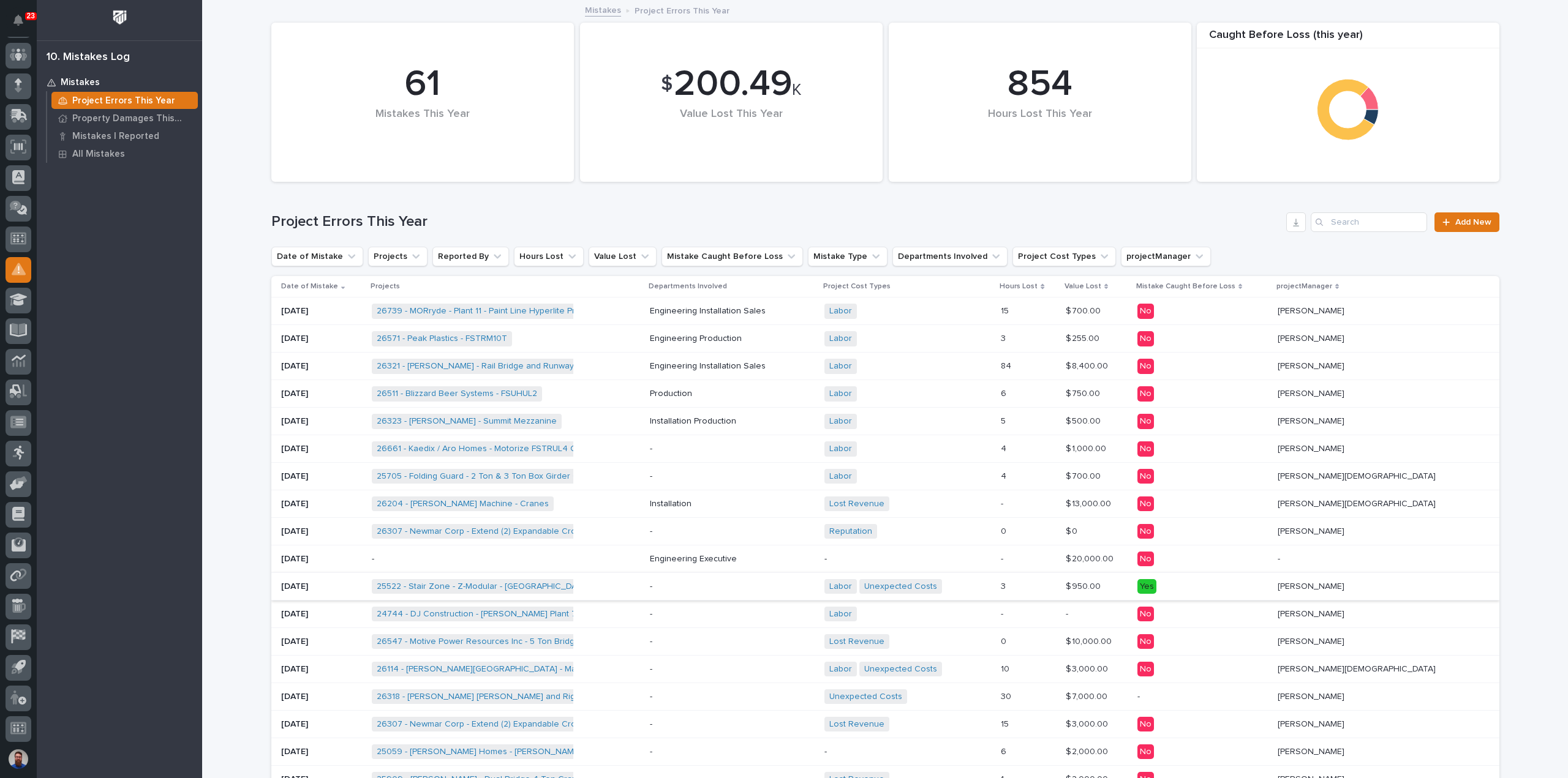
scroll to position [81, 0]
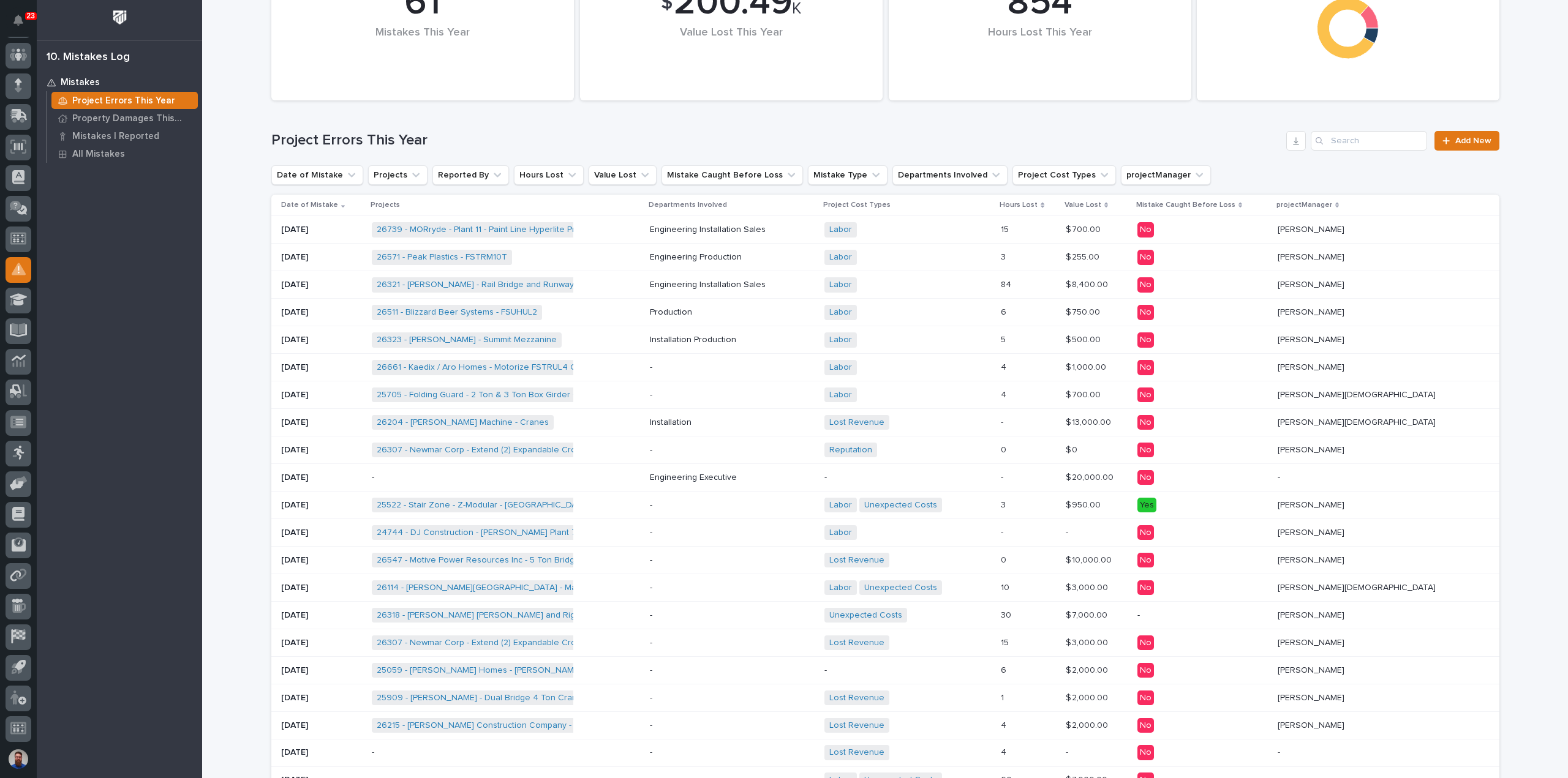
click at [640, 478] on div "-" at bounding box center [506, 478] width 269 height 20
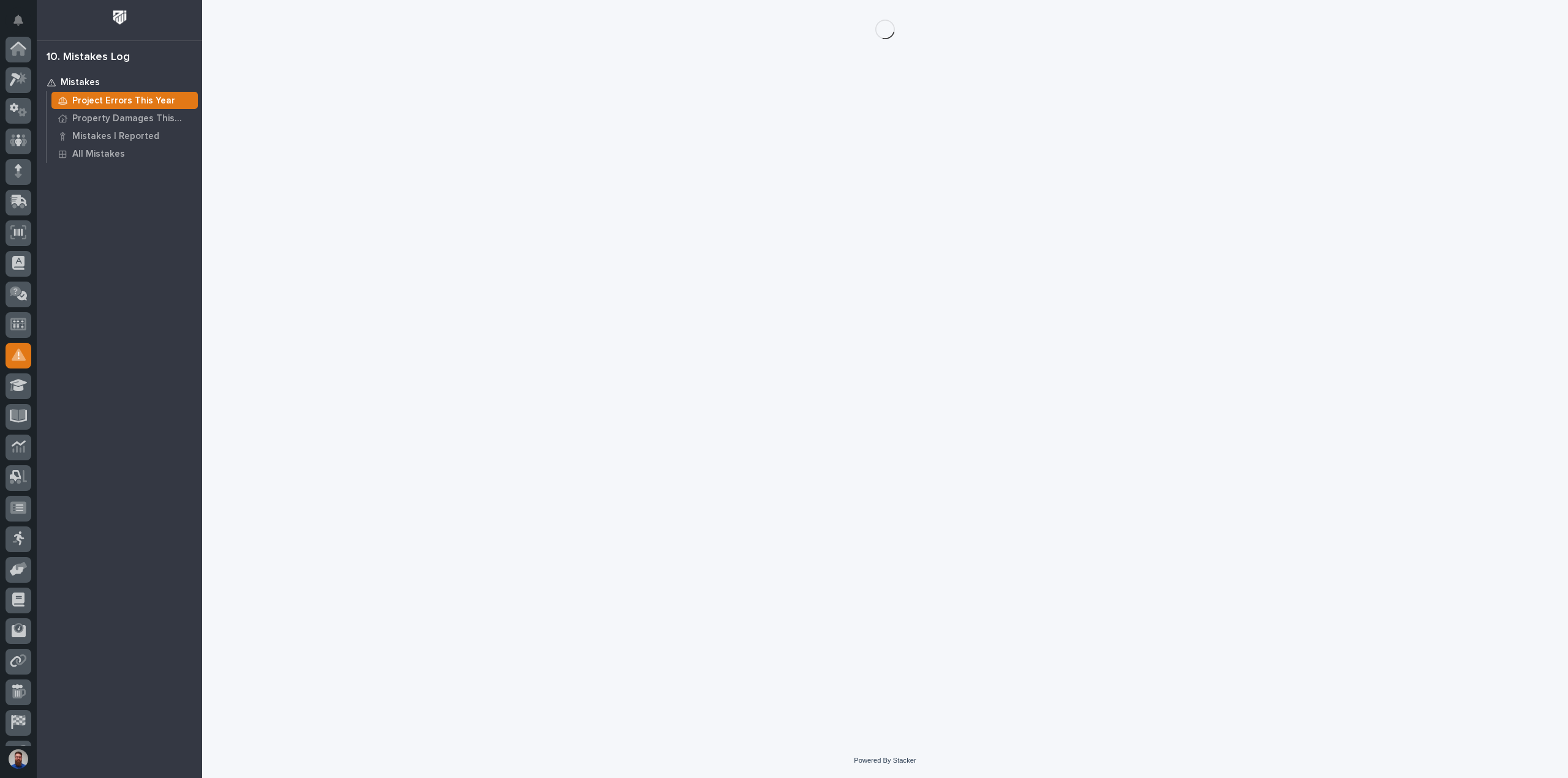
scroll to position [86, 0]
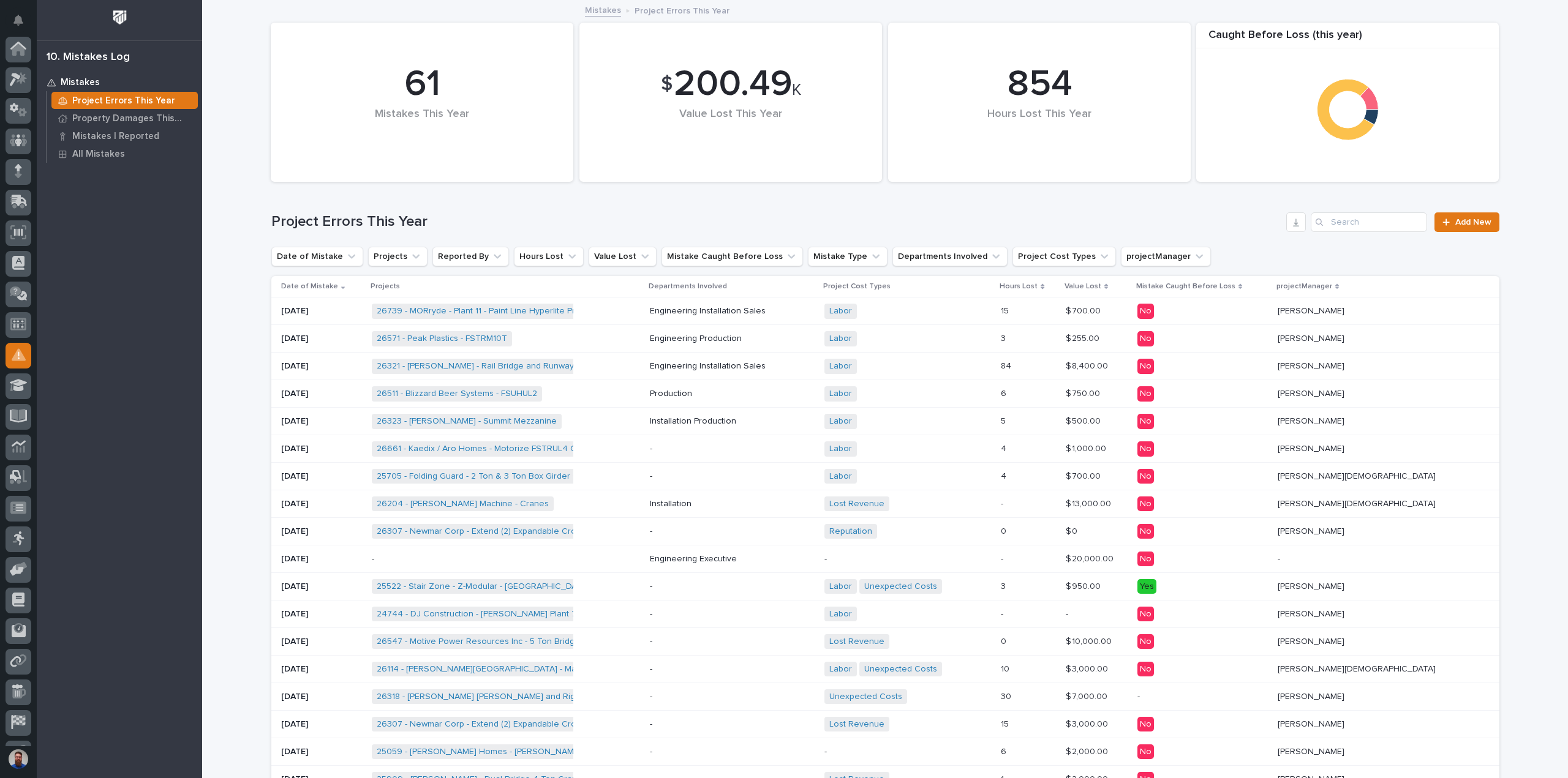
scroll to position [86, 0]
click at [733, 477] on p "-" at bounding box center [731, 477] width 164 height 10
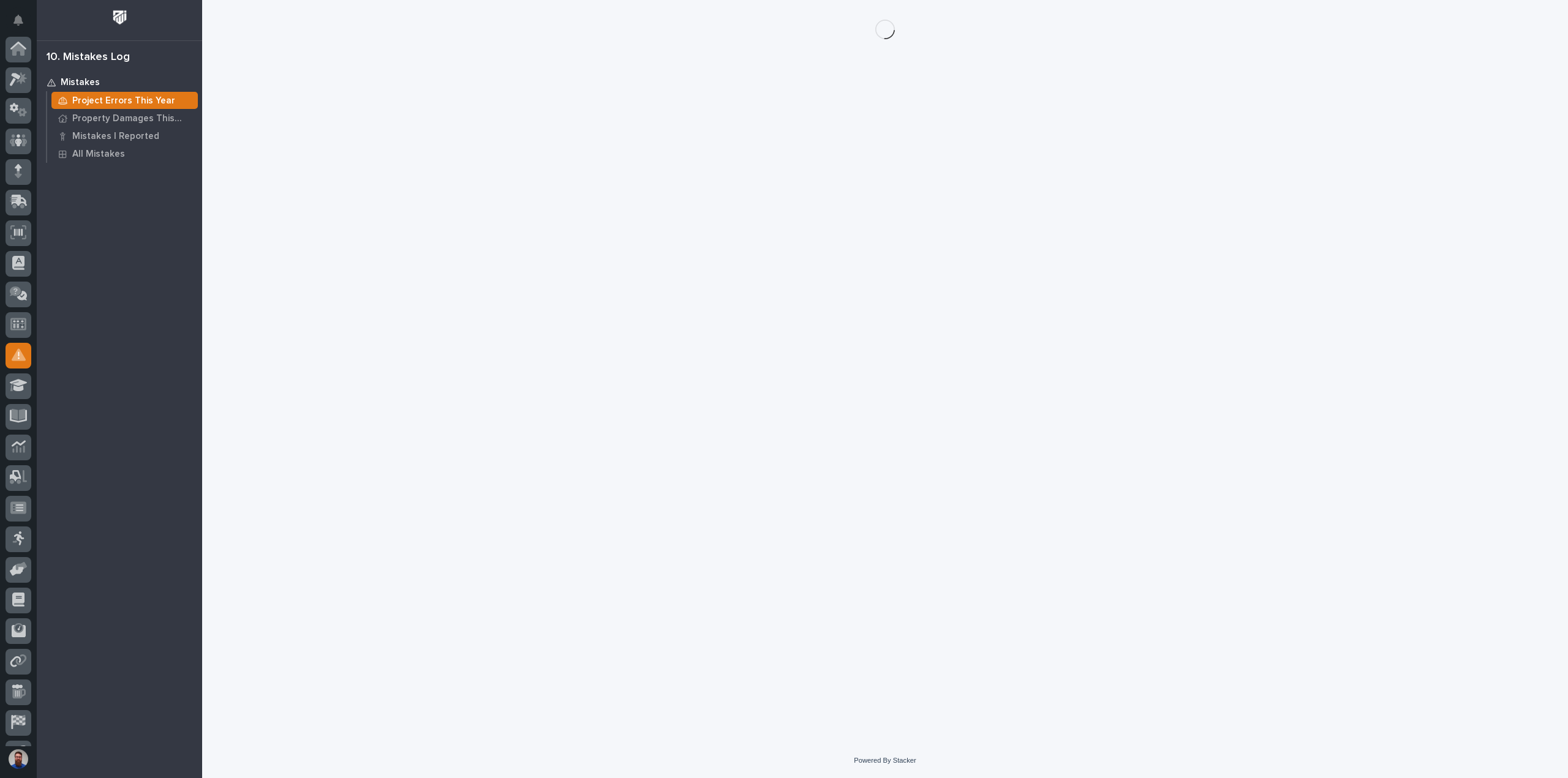
scroll to position [86, 0]
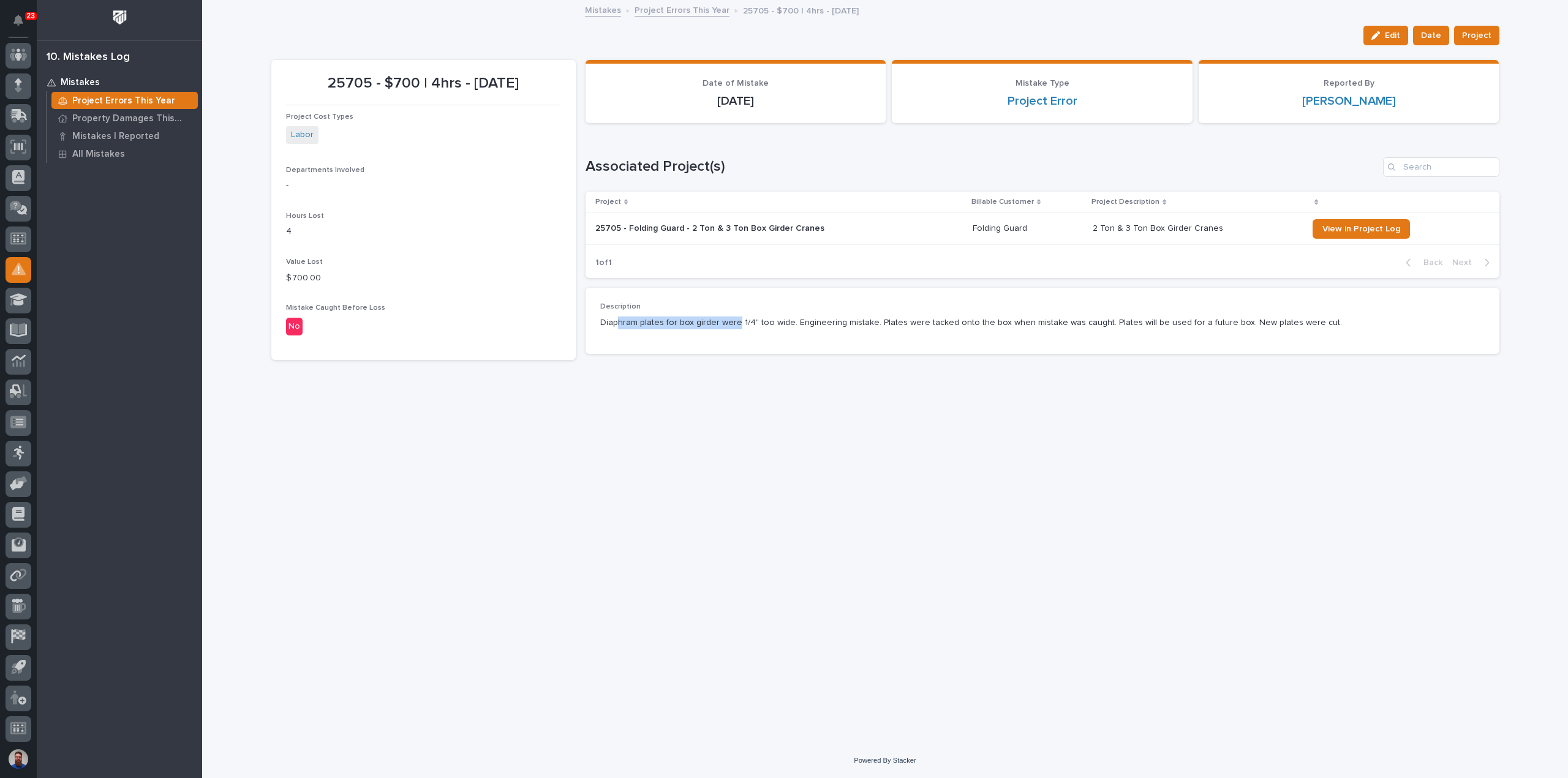
drag, startPoint x: 617, startPoint y: 322, endPoint x: 735, endPoint y: 323, distance: 118.0
click at [735, 323] on p "Diaphram plates for box girder were 1/4" too wide. Engineering mistake. Plates …" at bounding box center [1042, 323] width 884 height 13
drag, startPoint x: 635, startPoint y: 325, endPoint x: 752, endPoint y: 322, distance: 117.0
click at [752, 322] on p "Diaphram plates for box girder were 1/4" too wide. Engineering mistake. Plates …" at bounding box center [1042, 323] width 884 height 13
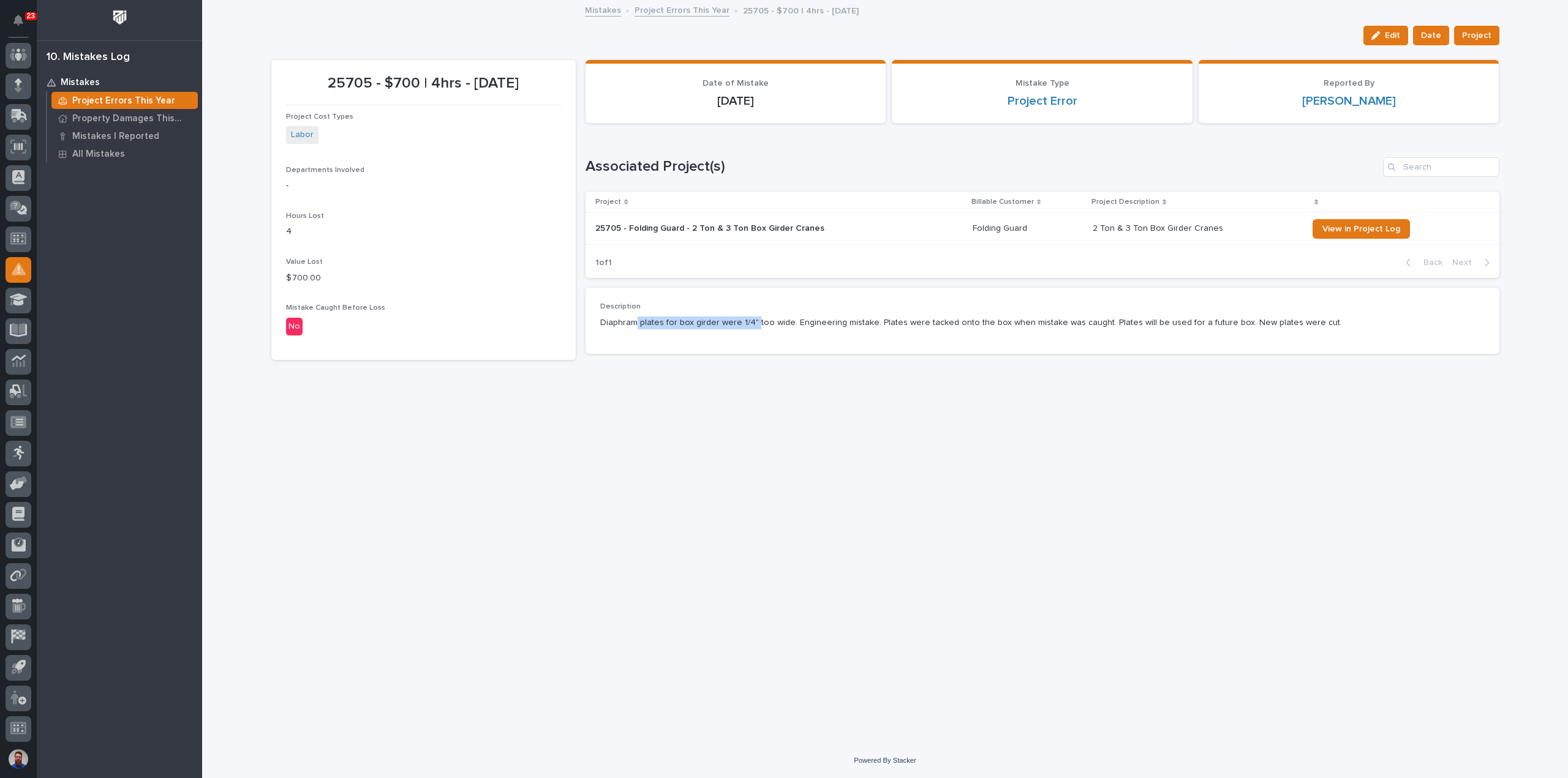
click at [752, 322] on p "Diaphram plates for box girder were 1/4" too wide. Engineering mistake. Plates …" at bounding box center [1042, 323] width 884 height 13
click at [731, 346] on div "Description Diaphram plates for box girder were 1/4" too wide. Engineering mist…" at bounding box center [1042, 320] width 914 height 65
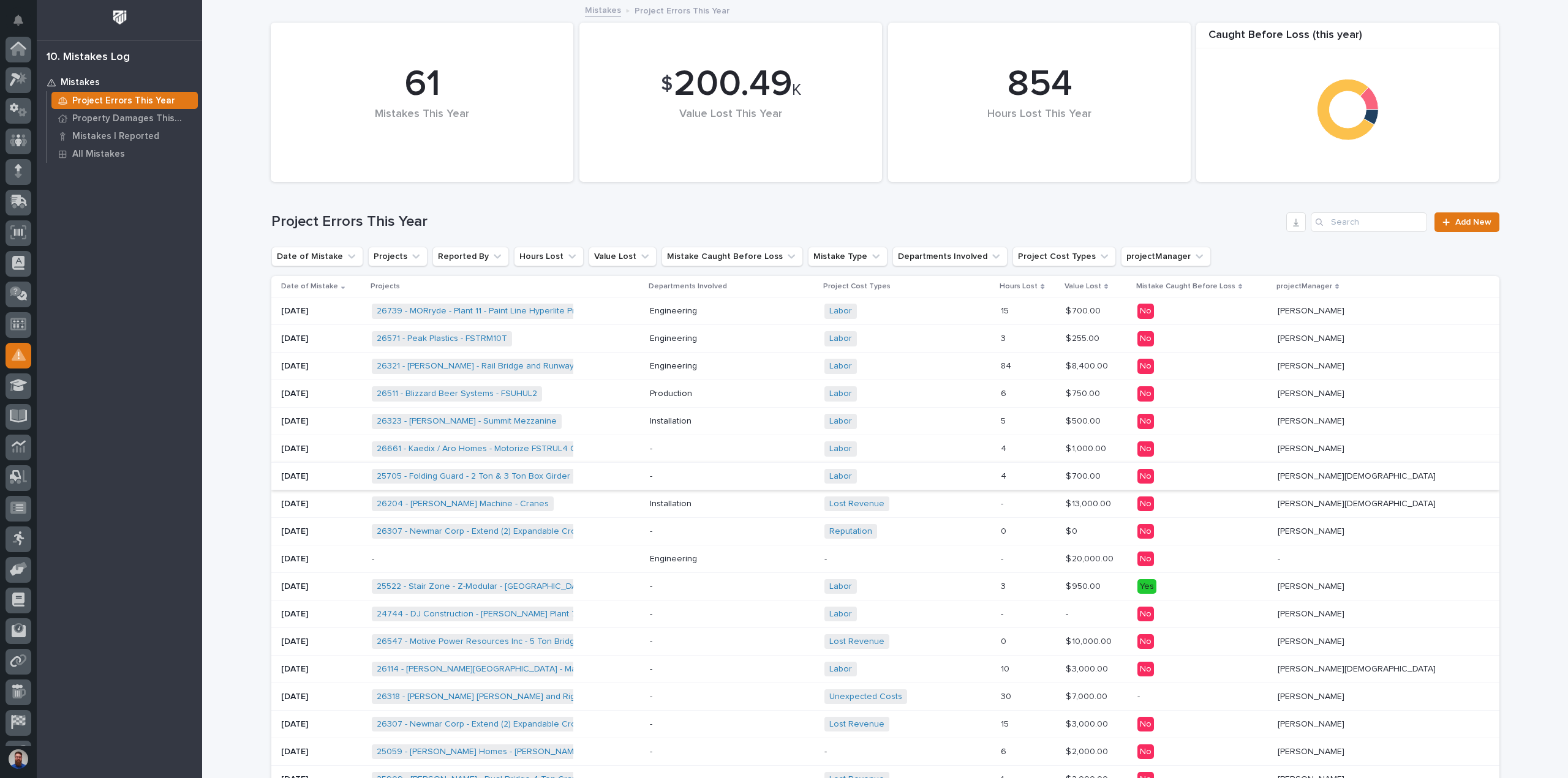
scroll to position [86, 0]
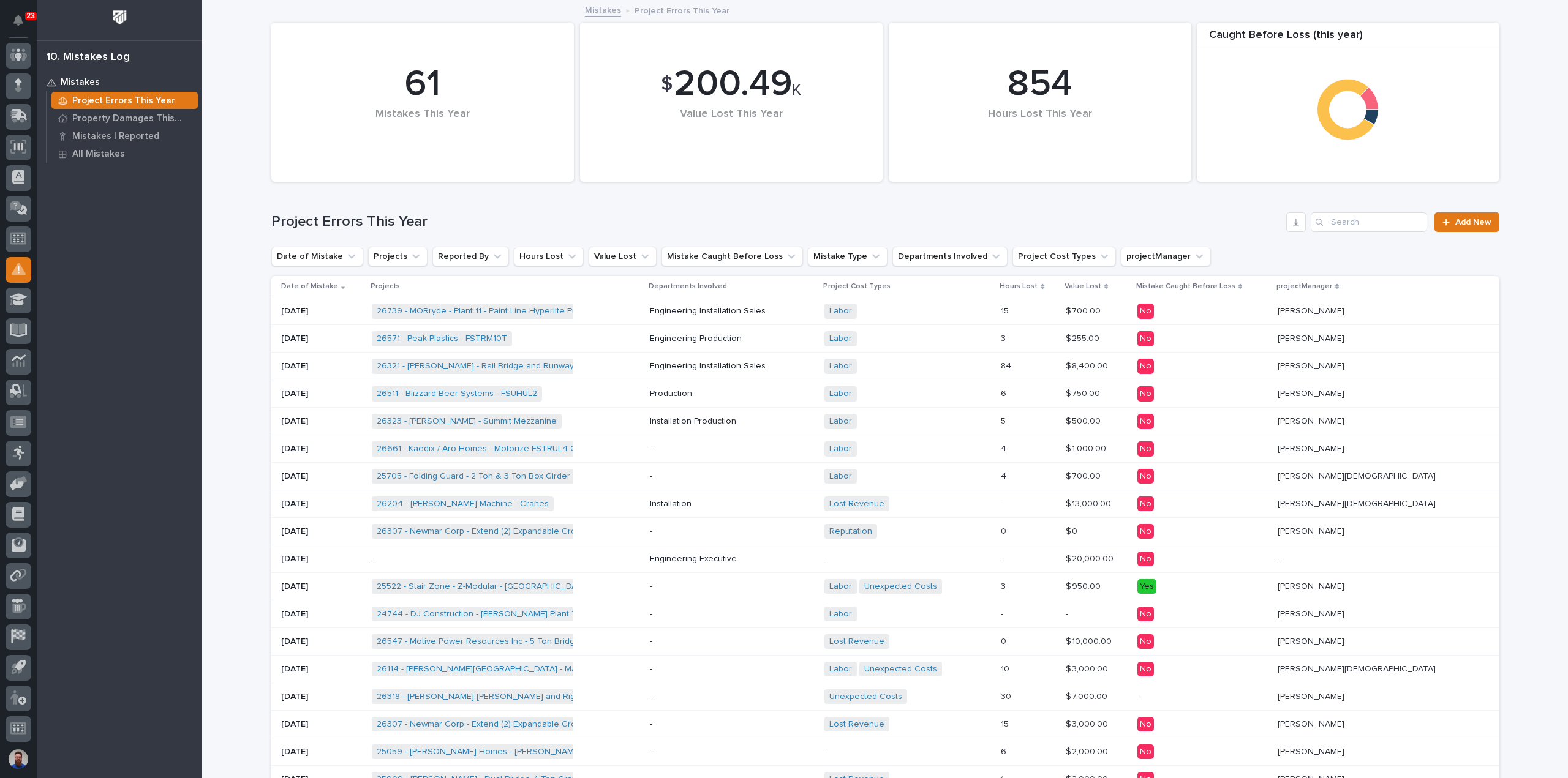
click at [640, 452] on div "26661 - Kaedix / Aro Homes - Motorize FSTRUL4 Crane System + 0" at bounding box center [506, 449] width 269 height 25
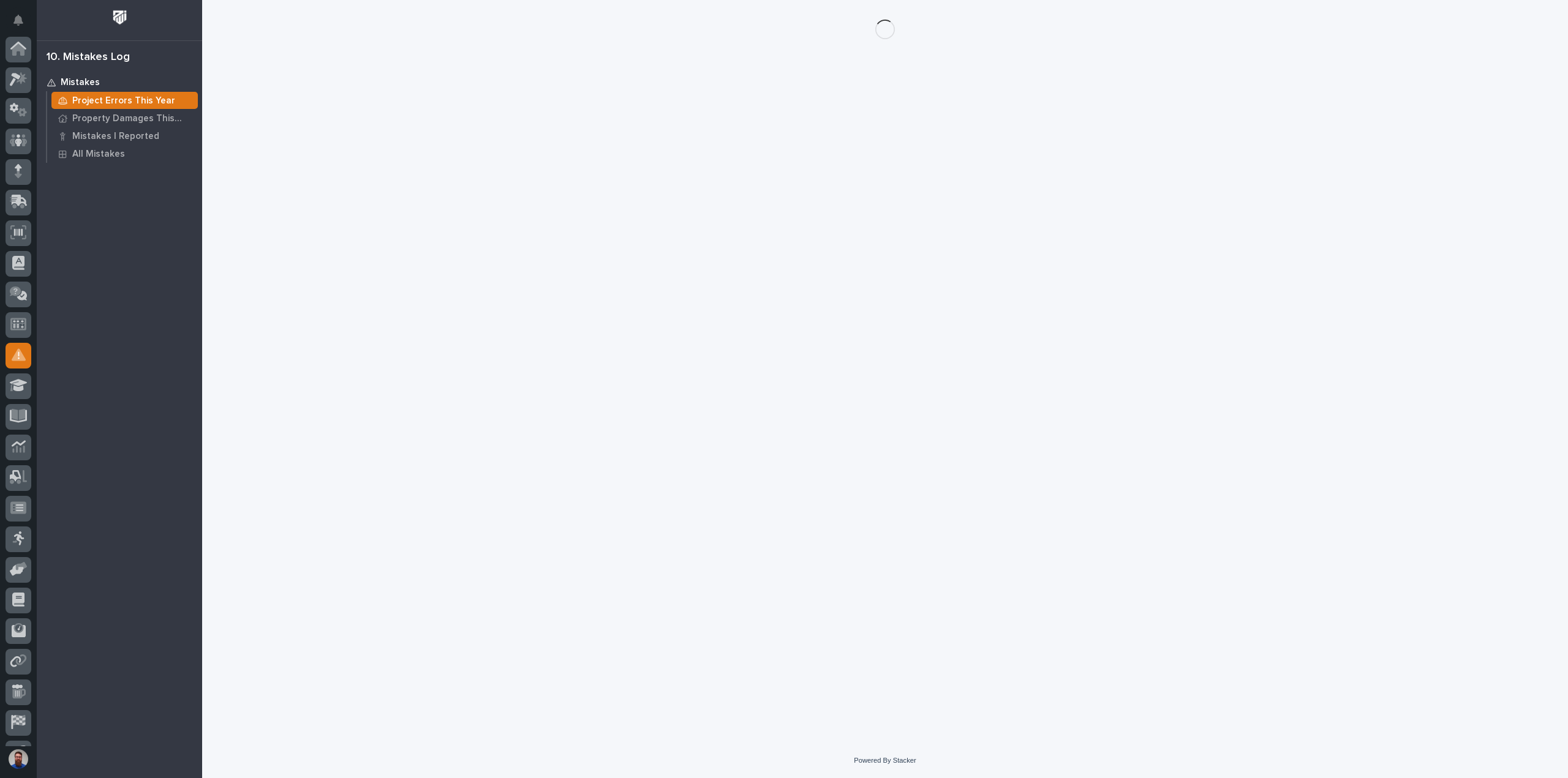
scroll to position [86, 0]
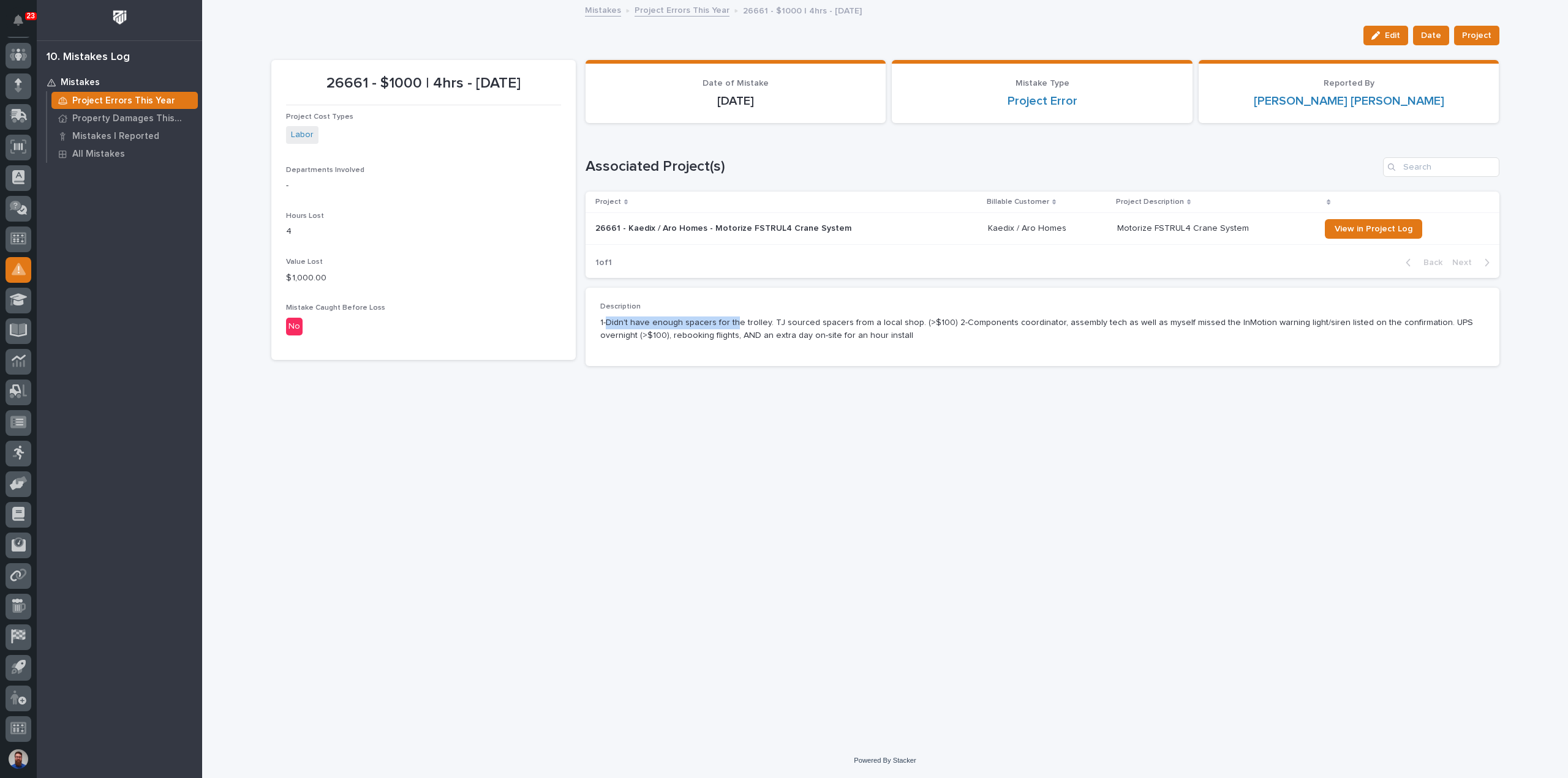
drag, startPoint x: 605, startPoint y: 320, endPoint x: 733, endPoint y: 326, distance: 128.1
click at [733, 326] on p "1-Didn't have enough spacers for the trolley. TJ sourced spacers from a local s…" at bounding box center [1042, 329] width 884 height 26
click at [734, 325] on p "1-Didn't have enough spacers for the trolley. TJ sourced spacers from a local s…" at bounding box center [1042, 329] width 884 height 26
drag, startPoint x: 894, startPoint y: 338, endPoint x: 781, endPoint y: 331, distance: 113.2
click at [781, 331] on p "1-Didn't have enough spacers for the trolley. TJ sourced spacers from a local s…" at bounding box center [1042, 329] width 884 height 26
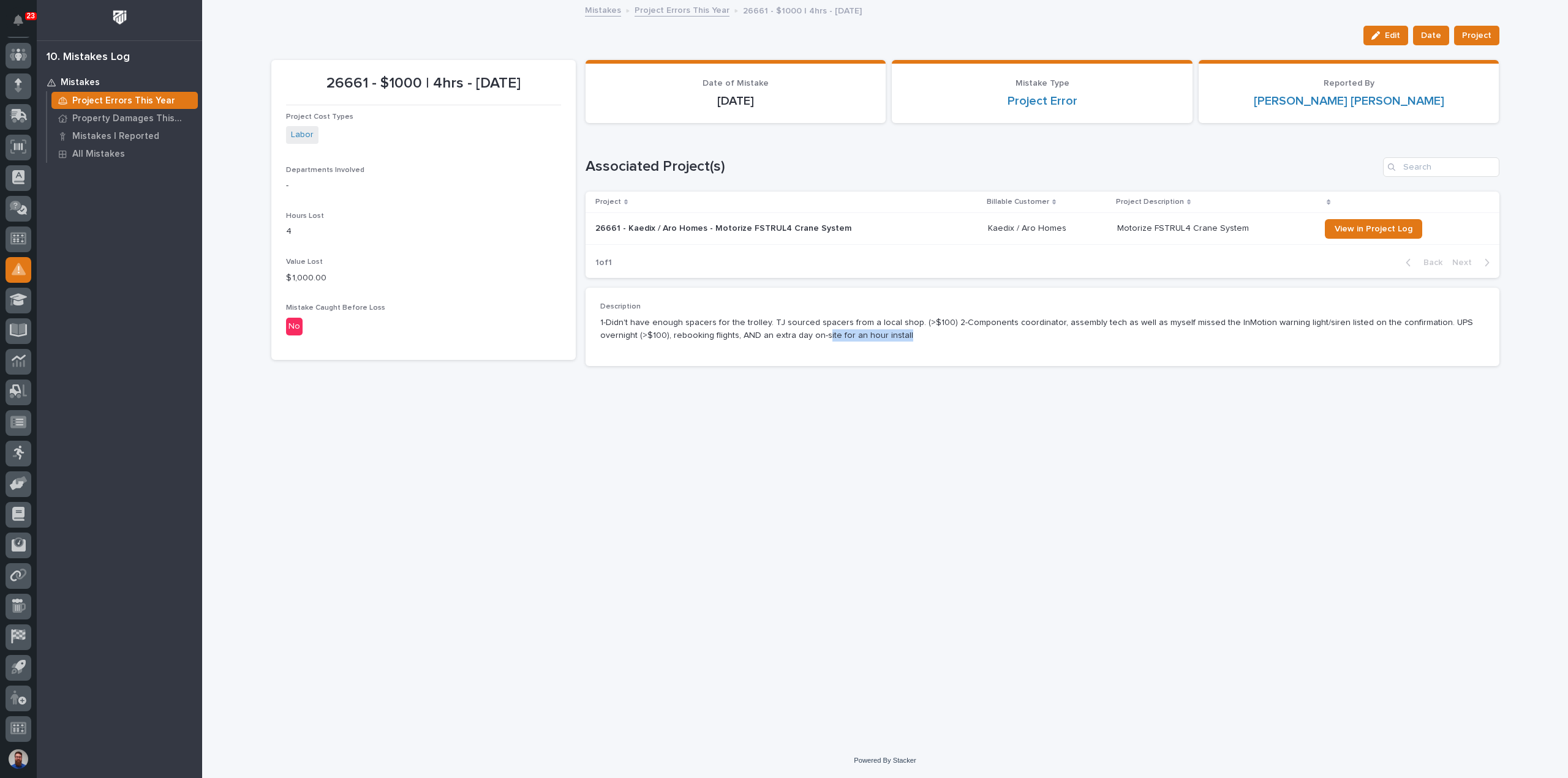
click at [781, 331] on p "1-Didn't have enough spacers for the trolley. TJ sourced spacers from a local s…" at bounding box center [1042, 329] width 884 height 26
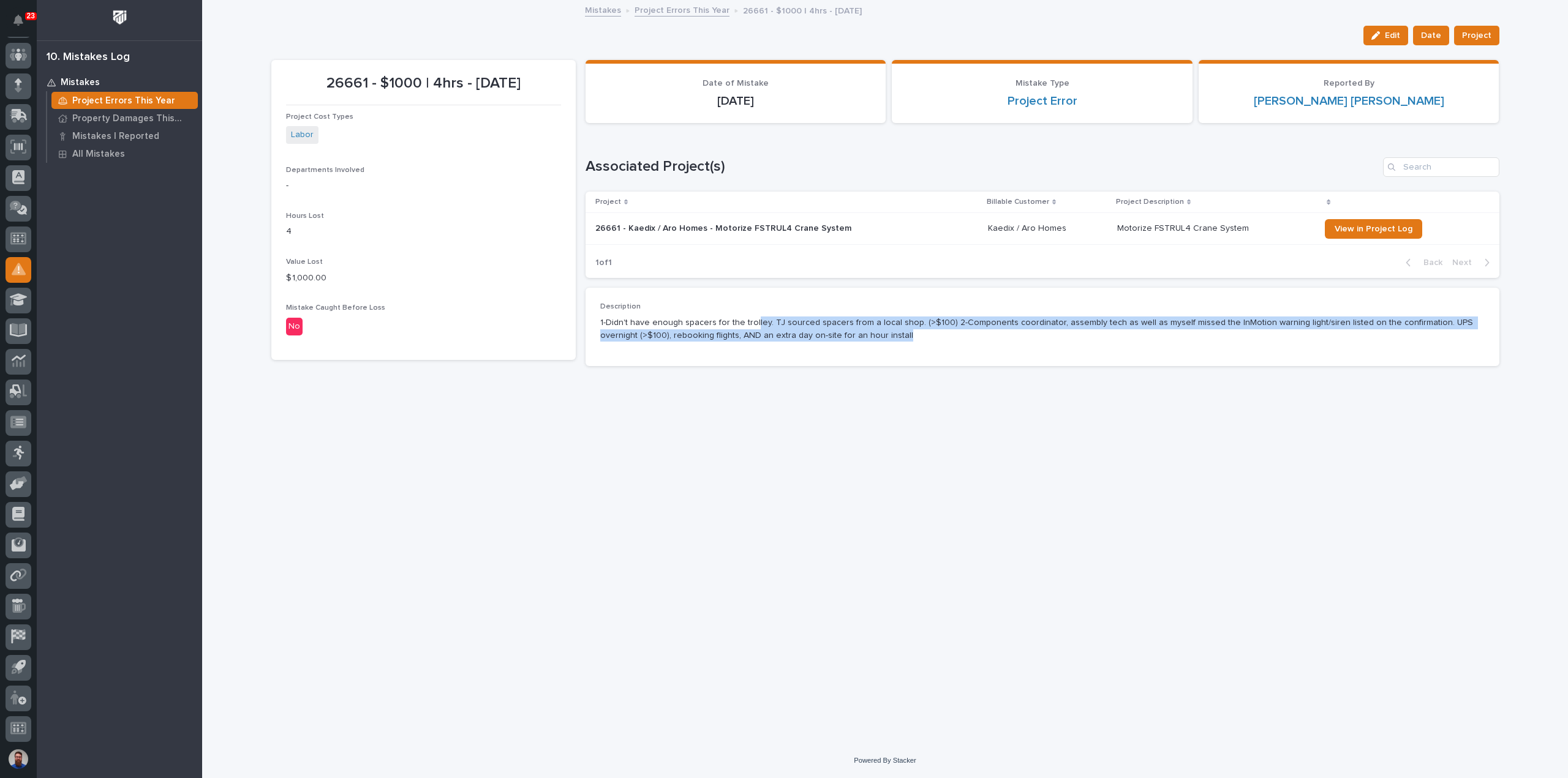
drag, startPoint x: 889, startPoint y: 329, endPoint x: 751, endPoint y: 321, distance: 138.2
click at [751, 321] on p "1-Didn't have enough spacers for the trolley. TJ sourced spacers from a local s…" at bounding box center [1042, 329] width 884 height 26
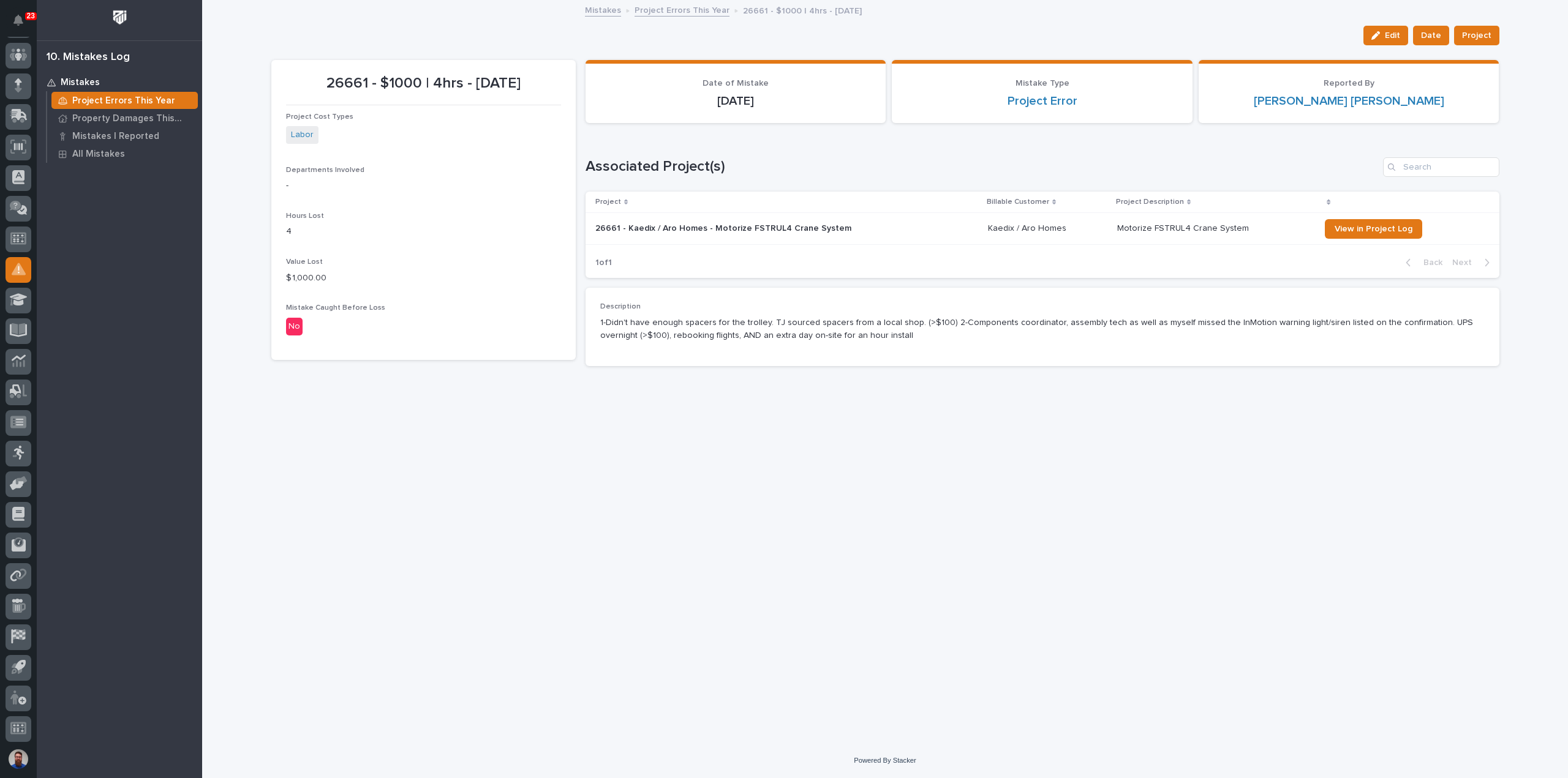
click at [852, 327] on p "1-Didn't have enough spacers for the trolley. TJ sourced spacers from a local s…" at bounding box center [1042, 329] width 884 height 26
click at [887, 338] on p "1-Didn't have enough spacers for the trolley. TJ sourced spacers from a local s…" at bounding box center [1042, 329] width 884 height 26
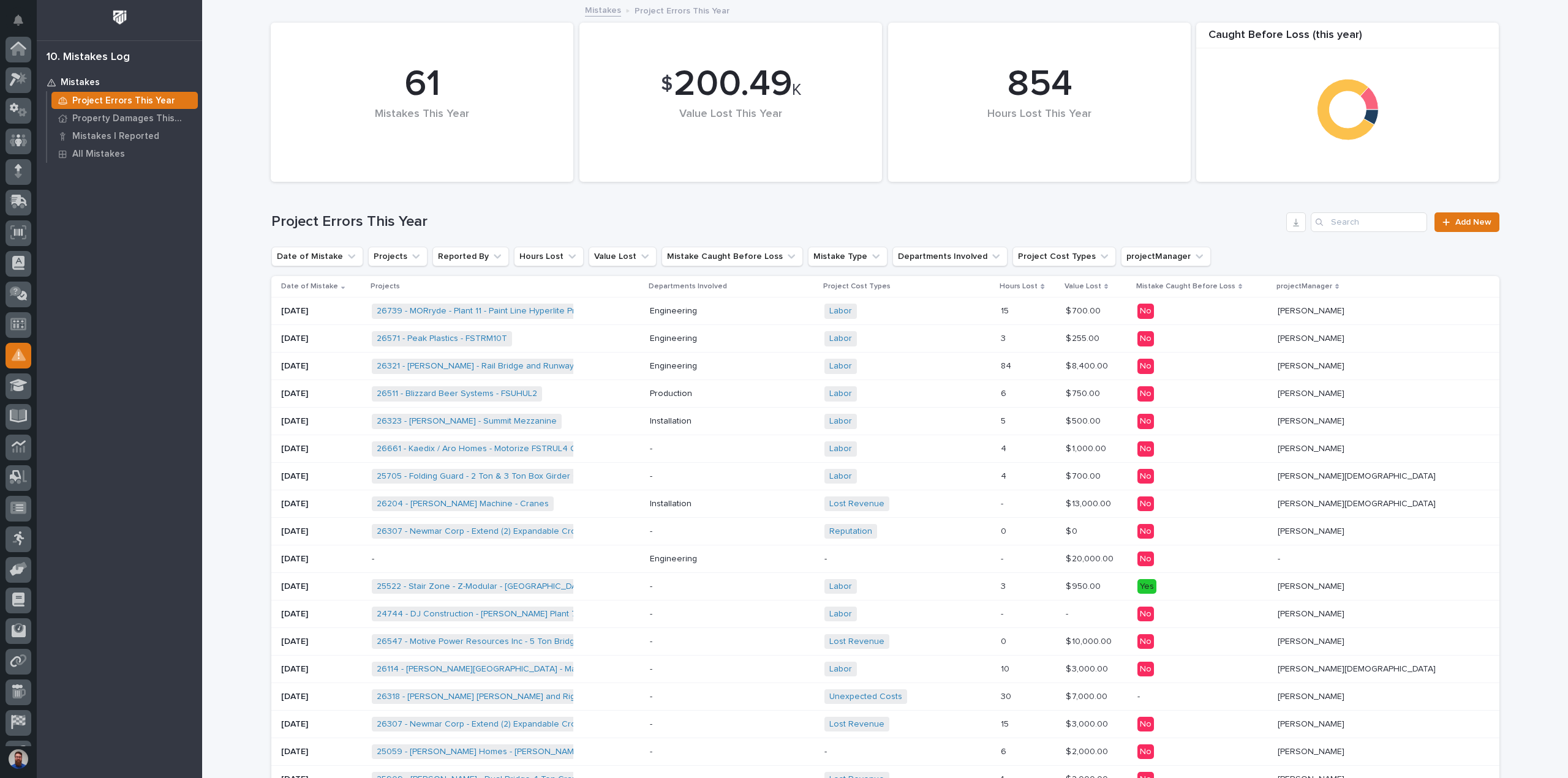
scroll to position [86, 0]
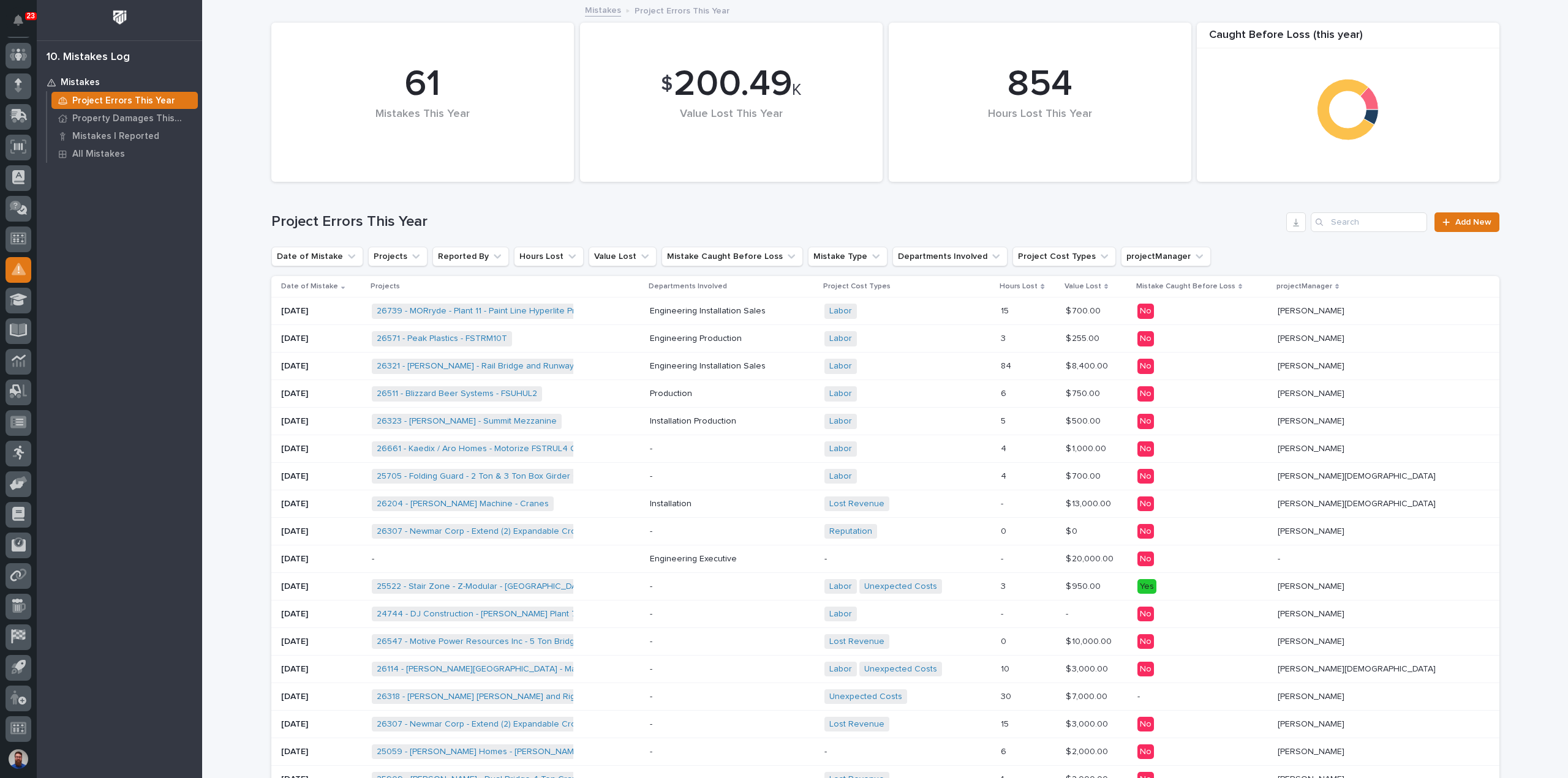
click at [640, 306] on div "26739 - MORryde - Plant 11 - Paint Line Hyperlite Pneumatic Crane + 0" at bounding box center [506, 312] width 269 height 25
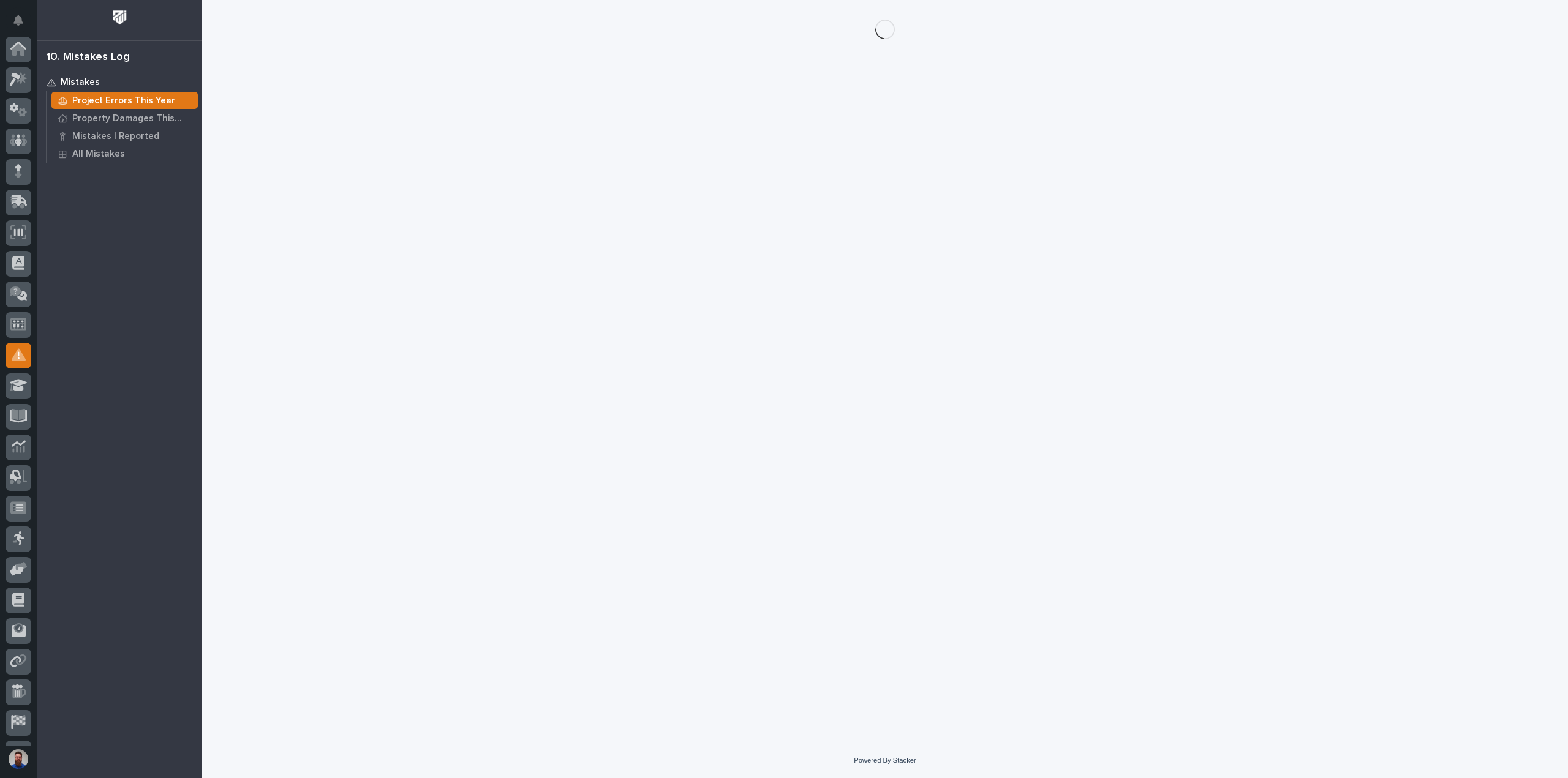
scroll to position [86, 0]
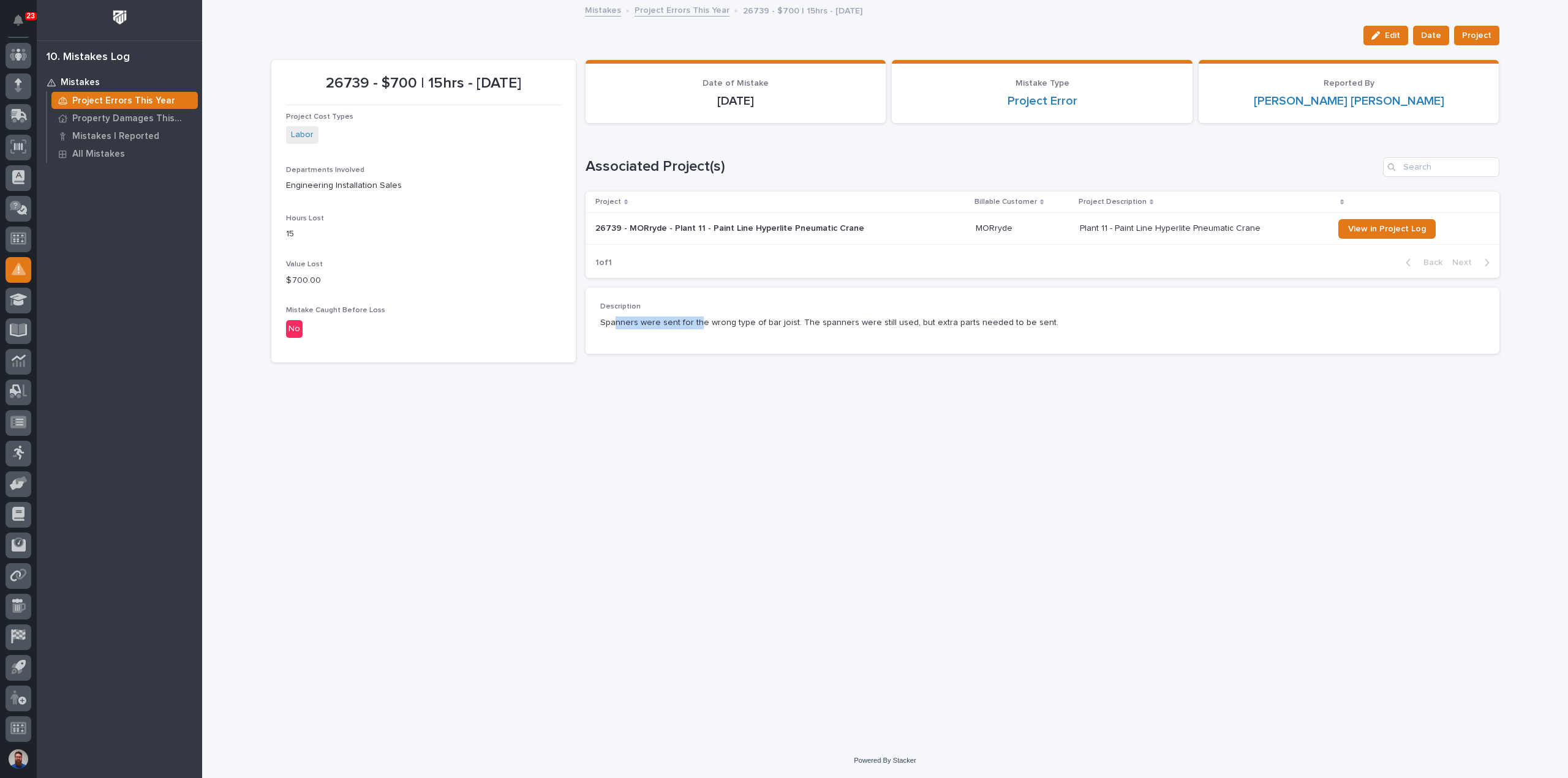
drag, startPoint x: 627, startPoint y: 317, endPoint x: 700, endPoint y: 315, distance: 73.0
click at [700, 317] on p "Spanners were sent for the wrong type of bar joist. The spanners were still use…" at bounding box center [1042, 323] width 884 height 13
click at [700, 315] on div "Spanners were sent for the wrong type of bar joist. The spanners were still use…" at bounding box center [1042, 322] width 884 height 15
click at [659, 322] on p "Spanners were sent for the wrong type of bar joist. The spanners were still use…" at bounding box center [1042, 323] width 884 height 13
click at [639, 321] on p "Spanners were sent for the wrong type of bar joist. The spanners were still use…" at bounding box center [1042, 323] width 884 height 13
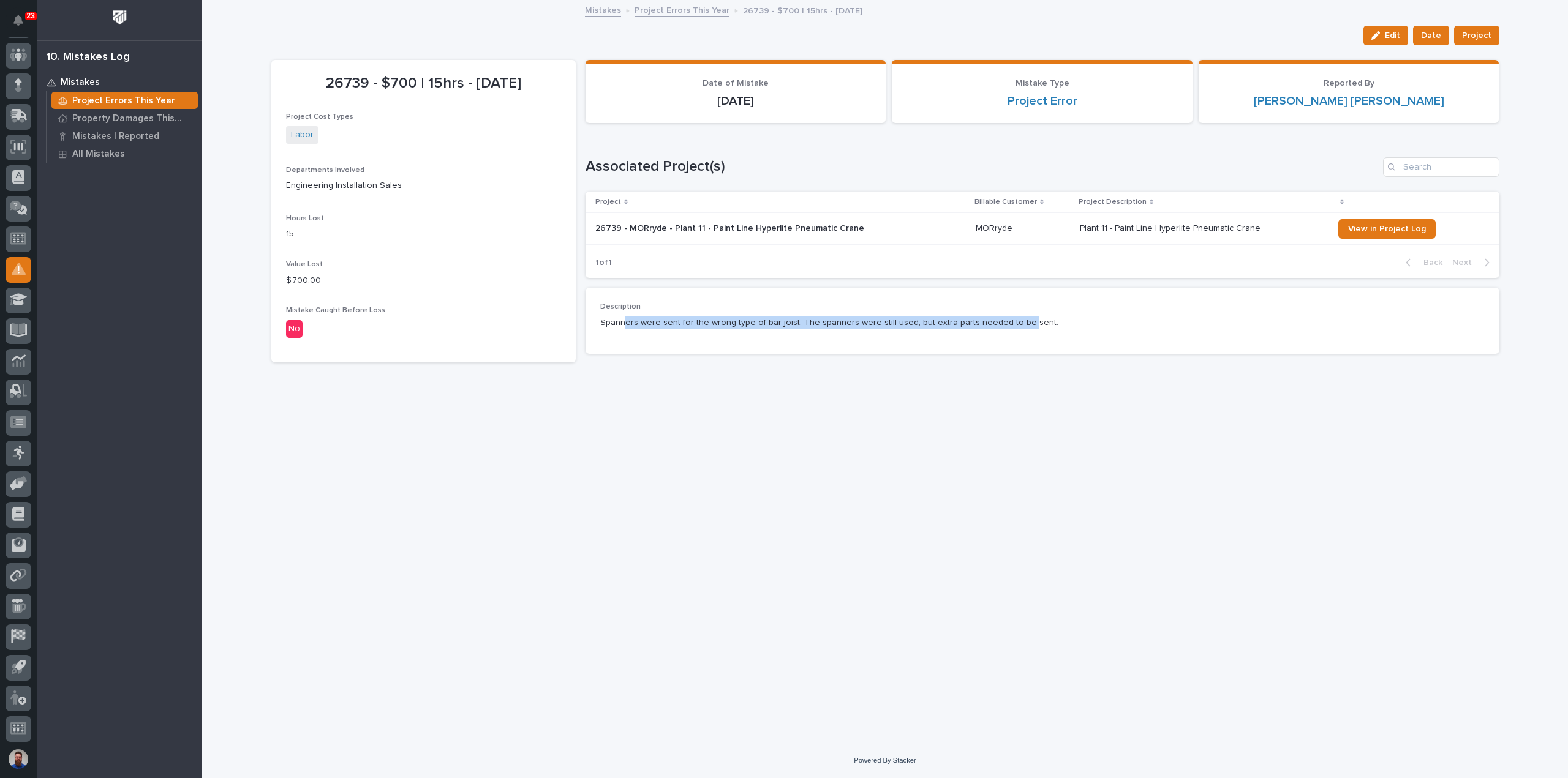
drag, startPoint x: 626, startPoint y: 322, endPoint x: 1013, endPoint y: 320, distance: 387.0
click at [1013, 320] on p "Spanners were sent for the wrong type of bar joist. The spanners were still use…" at bounding box center [1042, 323] width 884 height 13
click at [1046, 319] on p "Spanners were sent for the wrong type of bar joist. The spanners were still use…" at bounding box center [1042, 323] width 884 height 13
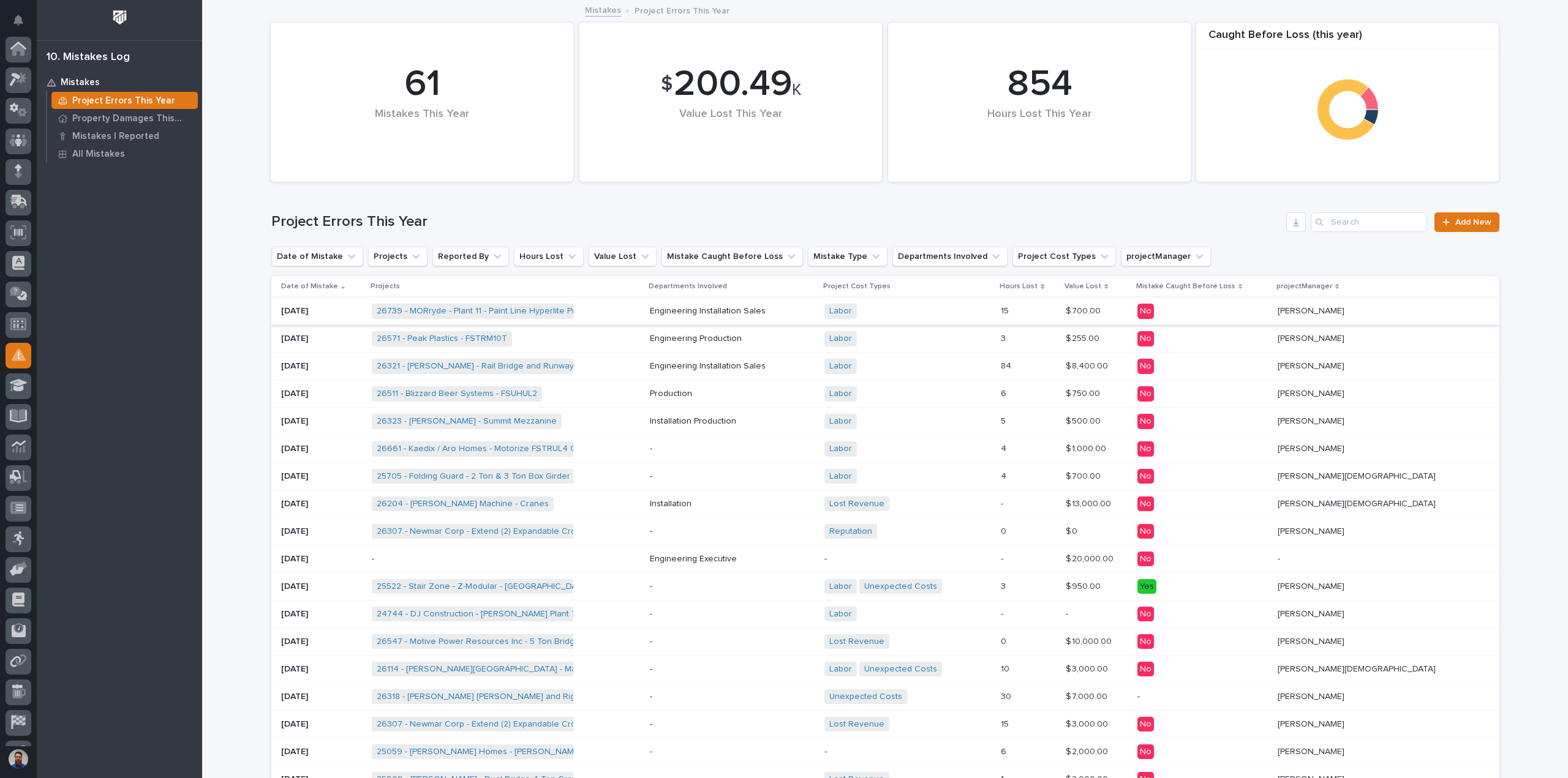
scroll to position [86, 0]
click at [992, 583] on div "Labor Unexpected Costs + 0" at bounding box center [907, 587] width 167 height 15
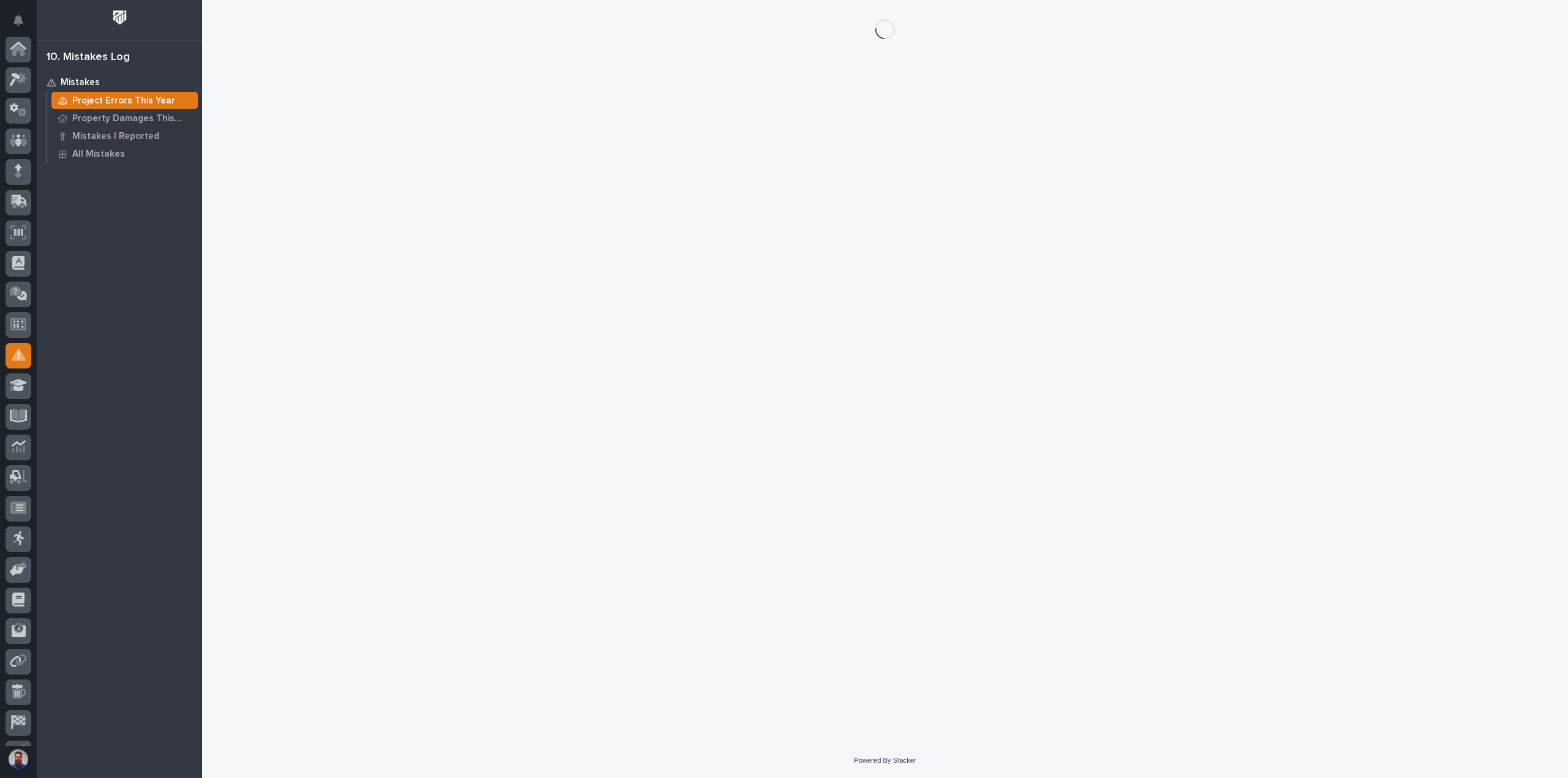
scroll to position [86, 0]
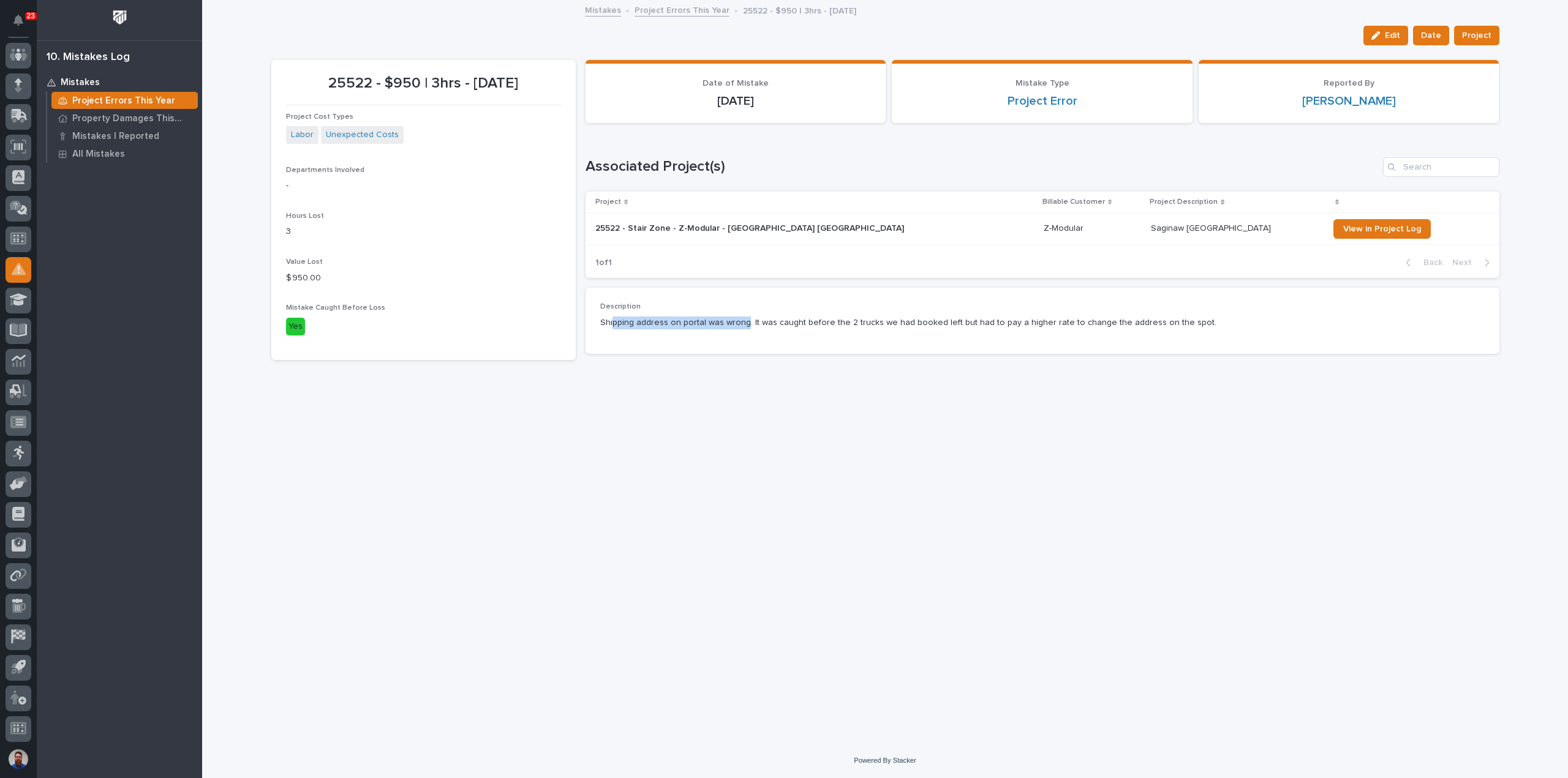
drag, startPoint x: 613, startPoint y: 321, endPoint x: 748, endPoint y: 326, distance: 135.1
click at [748, 326] on p "Shipping address on portal was wrong. It was caught before the 2 trucks we had …" at bounding box center [1042, 323] width 884 height 13
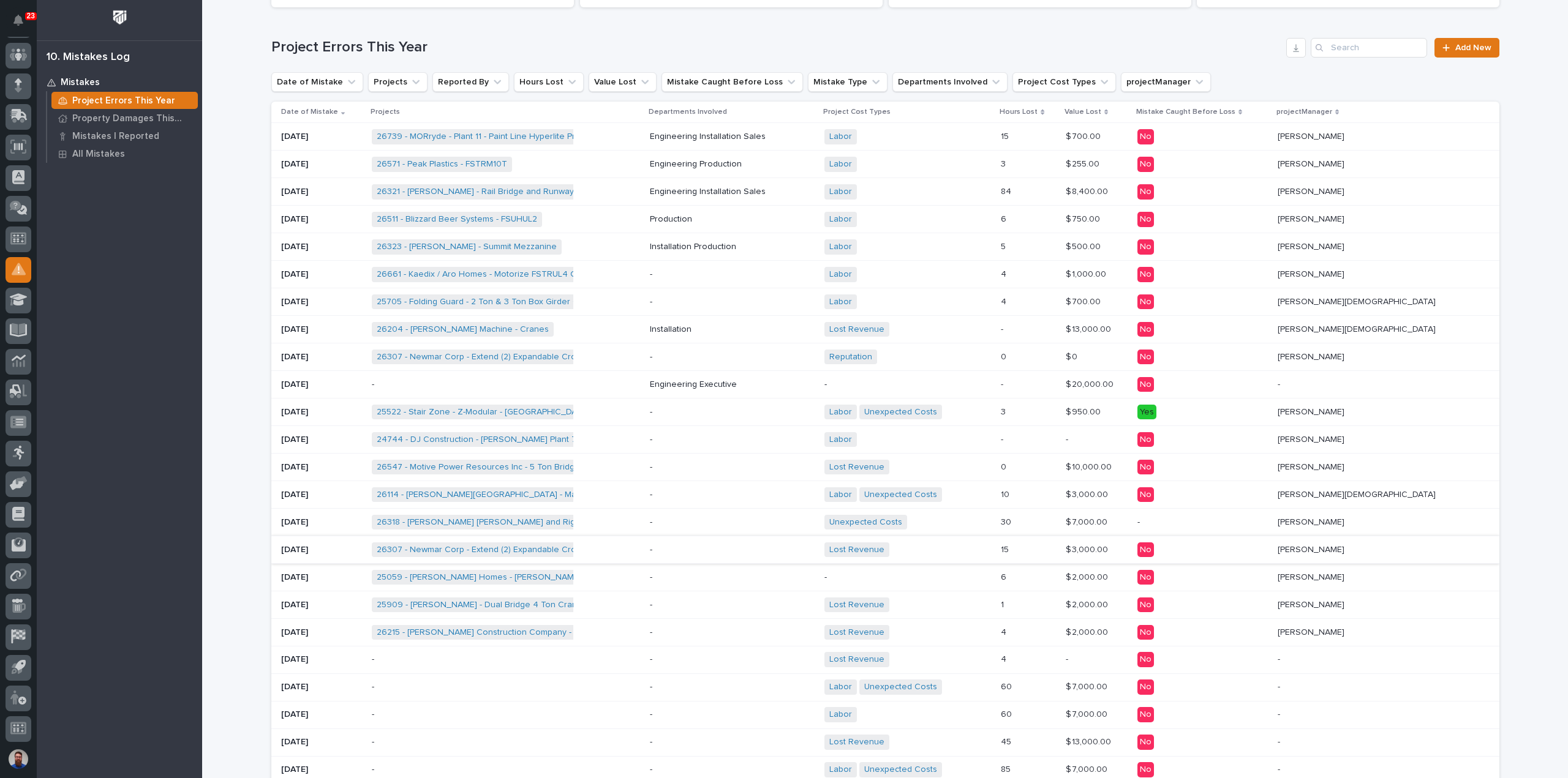
scroll to position [245, 0]
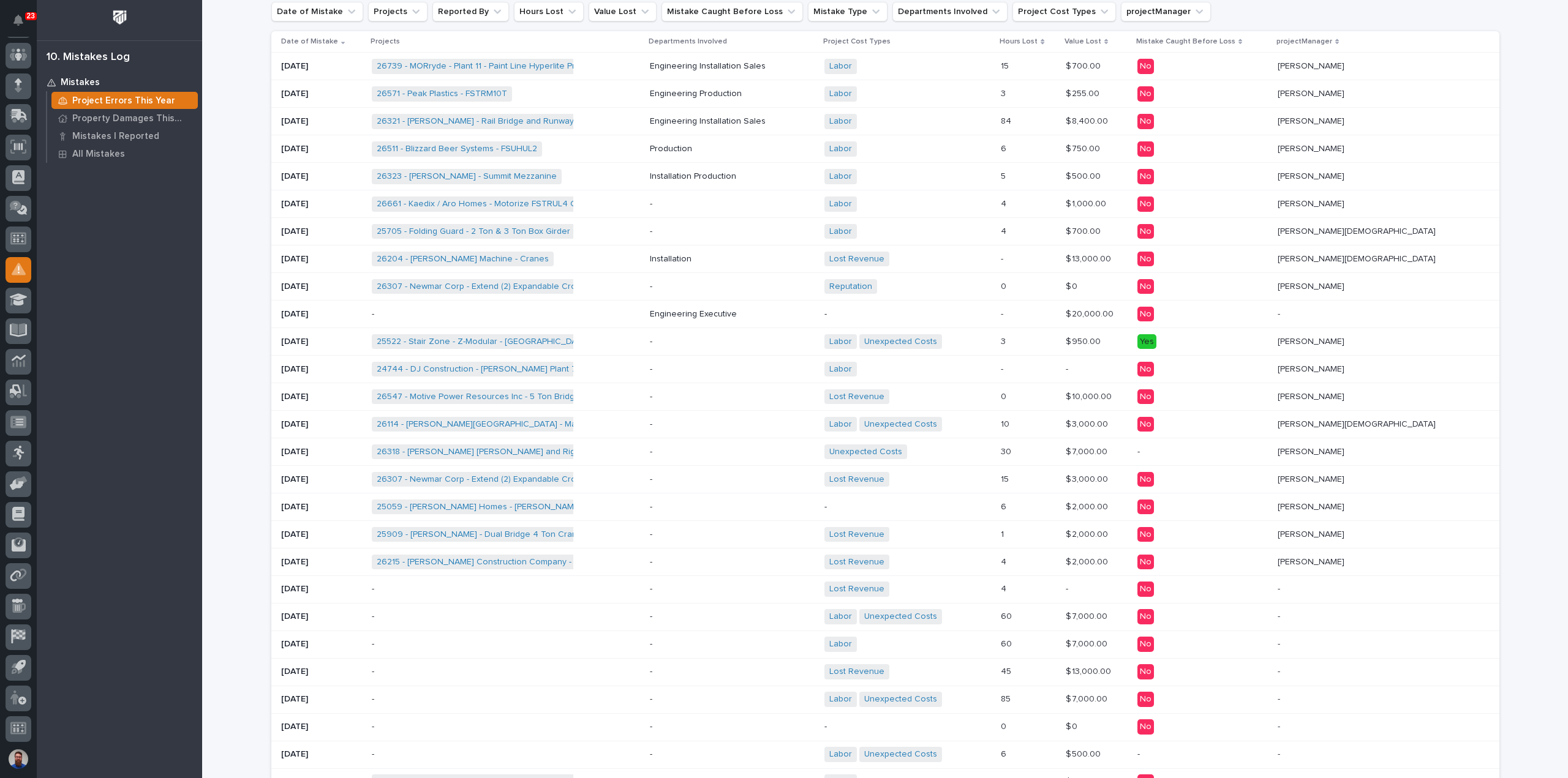
click at [622, 399] on div "26547 - Motive Power Resources Inc - 5 Ton Bridge Crane + 0" at bounding box center [506, 397] width 269 height 25
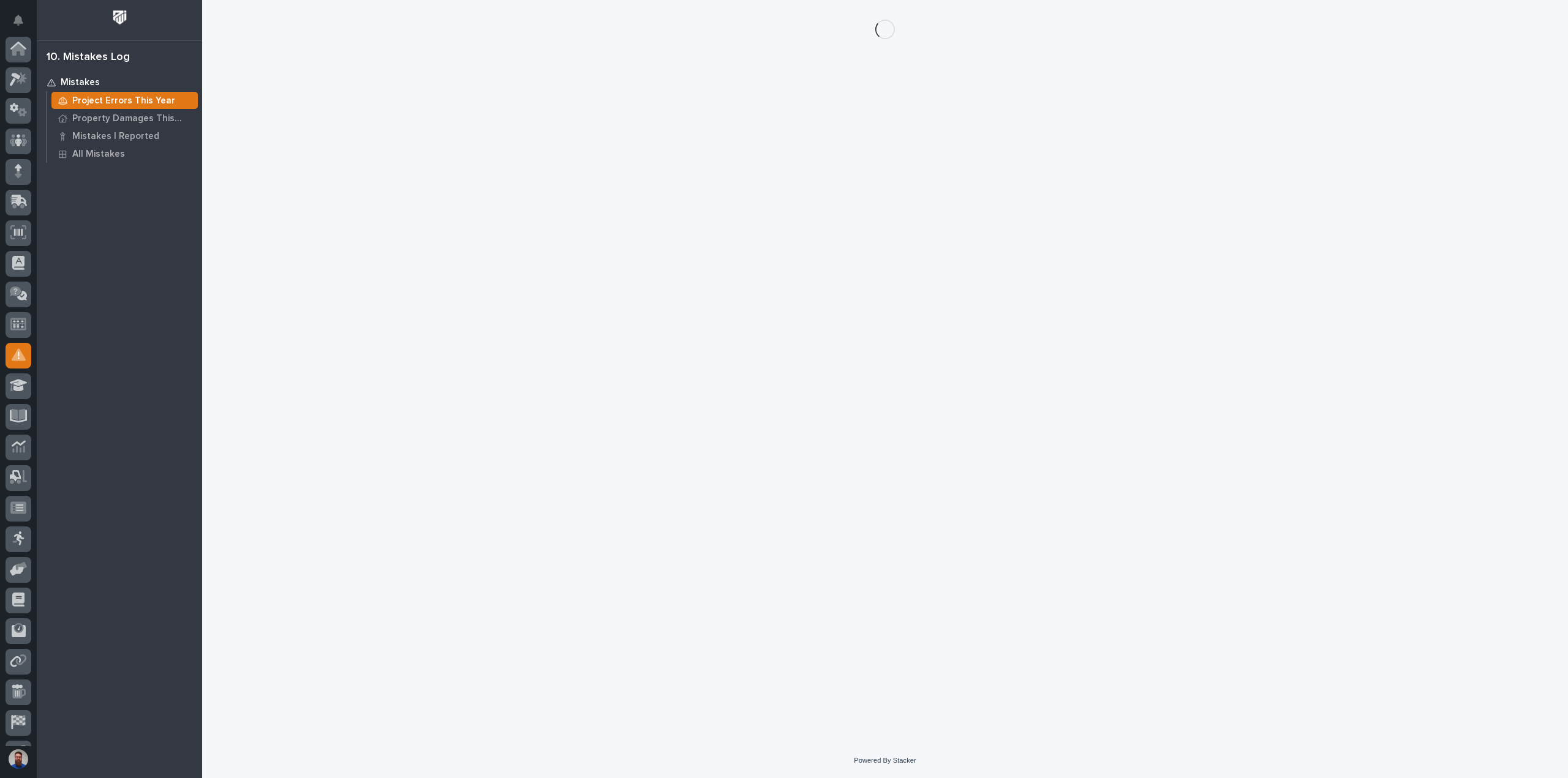
scroll to position [86, 0]
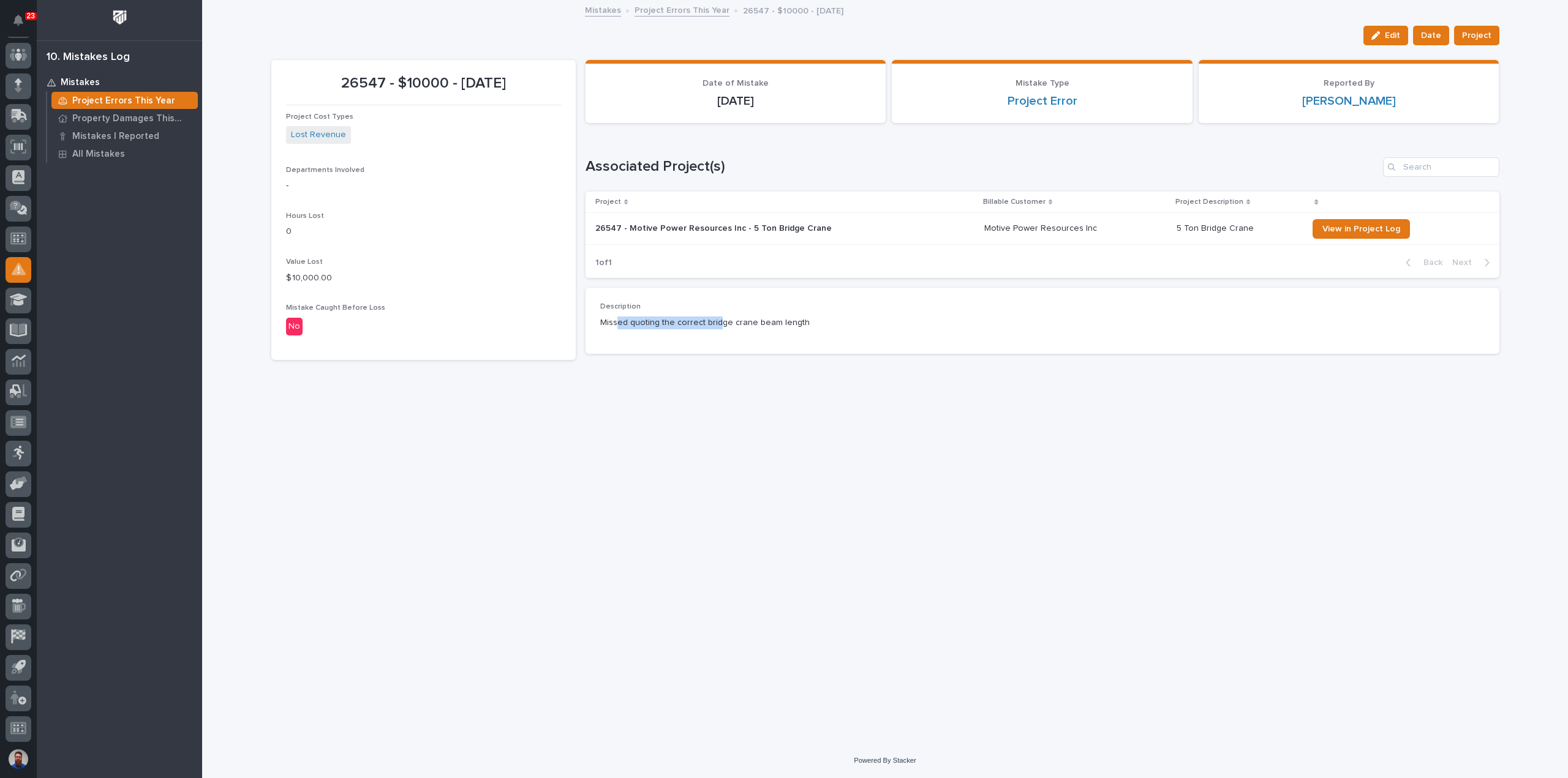
drag, startPoint x: 616, startPoint y: 327, endPoint x: 724, endPoint y: 320, distance: 108.2
click at [722, 320] on p "Missed quoting the correct bridge crane beam length" at bounding box center [1042, 323] width 884 height 13
click at [724, 320] on p "Missed quoting the correct bridge crane beam length" at bounding box center [1042, 323] width 884 height 13
drag, startPoint x: 813, startPoint y: 320, endPoint x: 717, endPoint y: 325, distance: 96.1
click at [717, 325] on div "Missed quoting the correct bridge crane beam length" at bounding box center [1042, 322] width 884 height 15
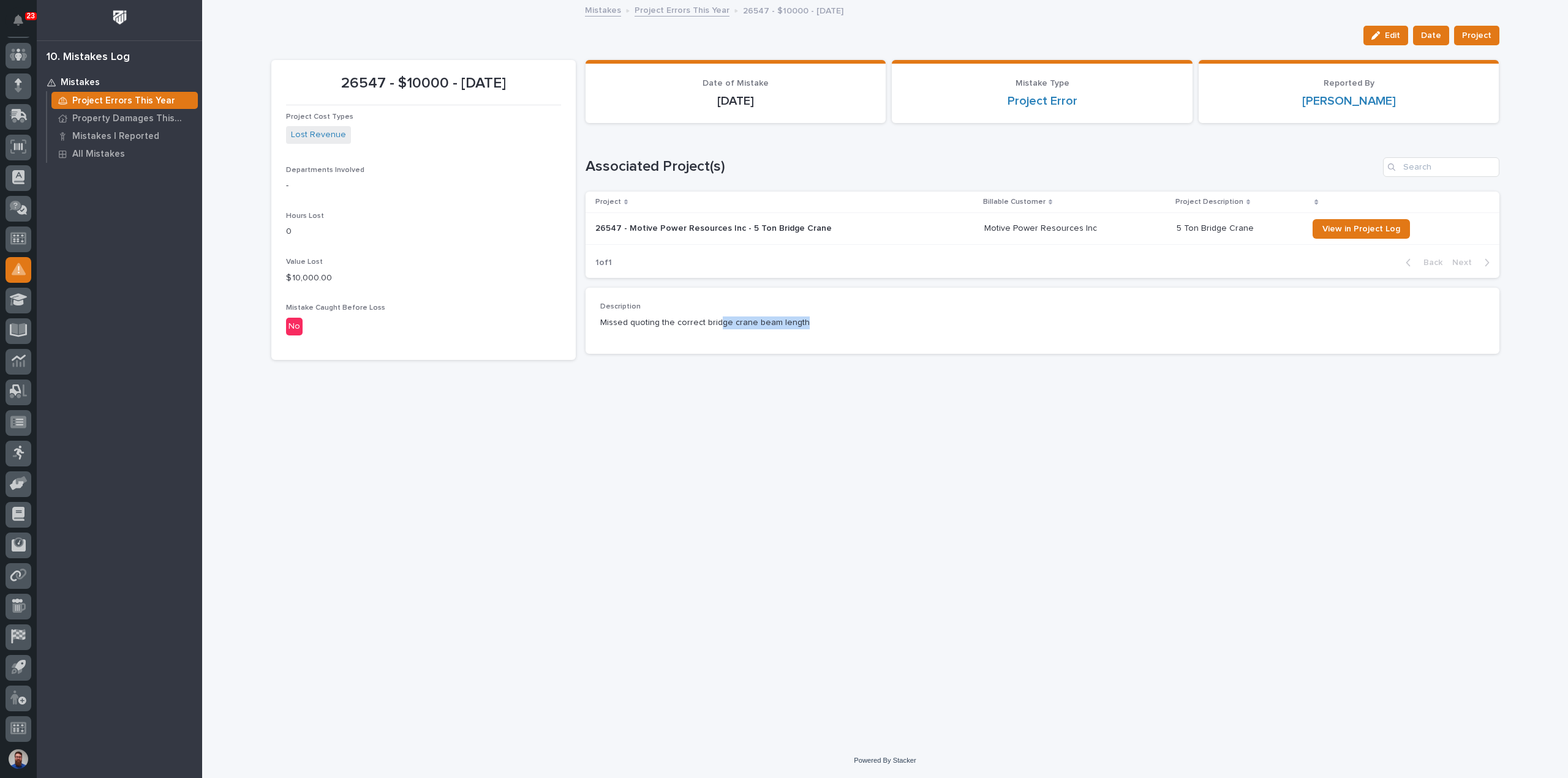
click at [717, 325] on p "Missed quoting the correct bridge crane beam length" at bounding box center [1042, 323] width 884 height 13
click at [814, 319] on p "Missed quoting the correct bridge crane beam length" at bounding box center [1042, 323] width 884 height 13
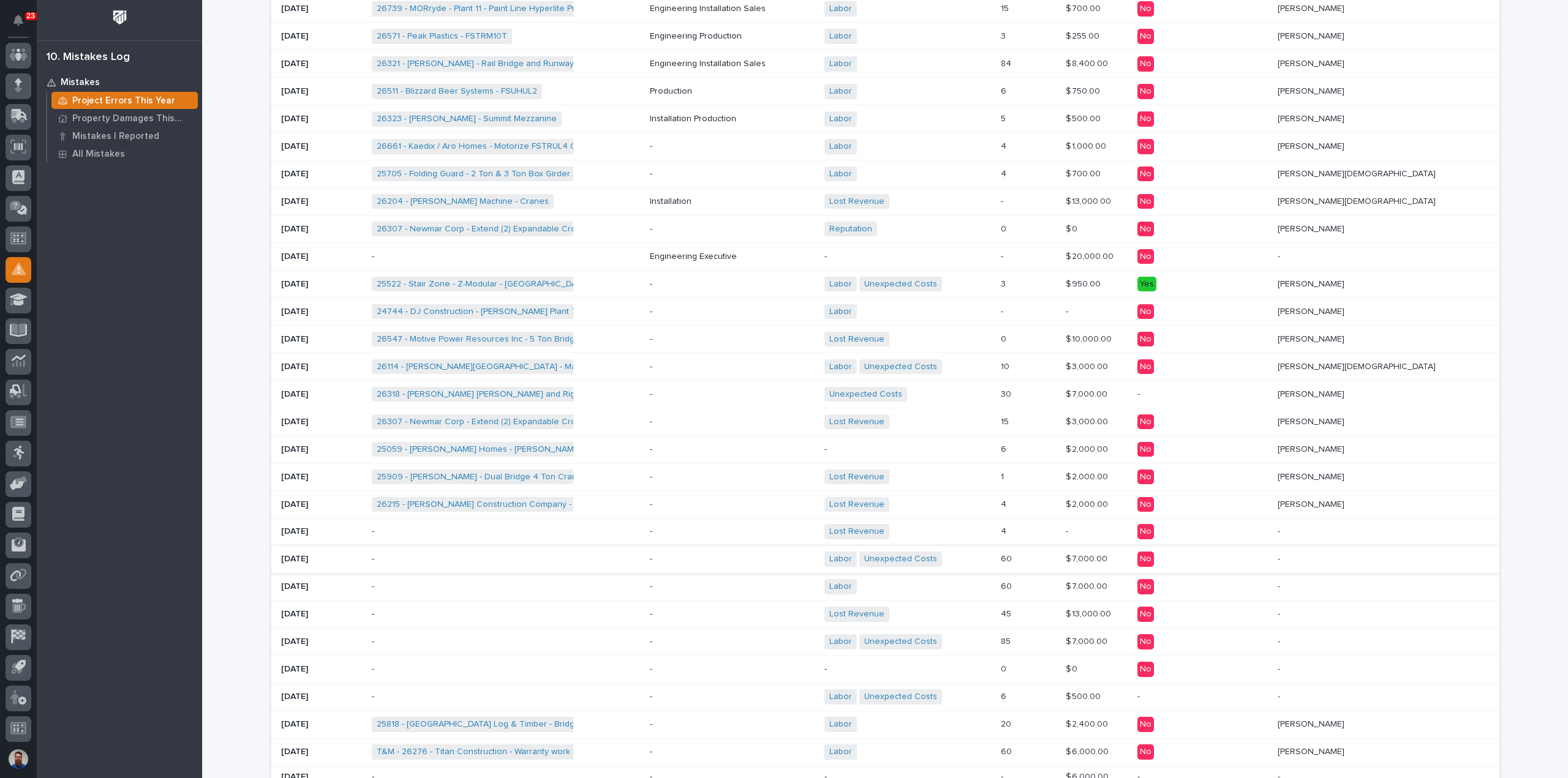
scroll to position [326, 0]
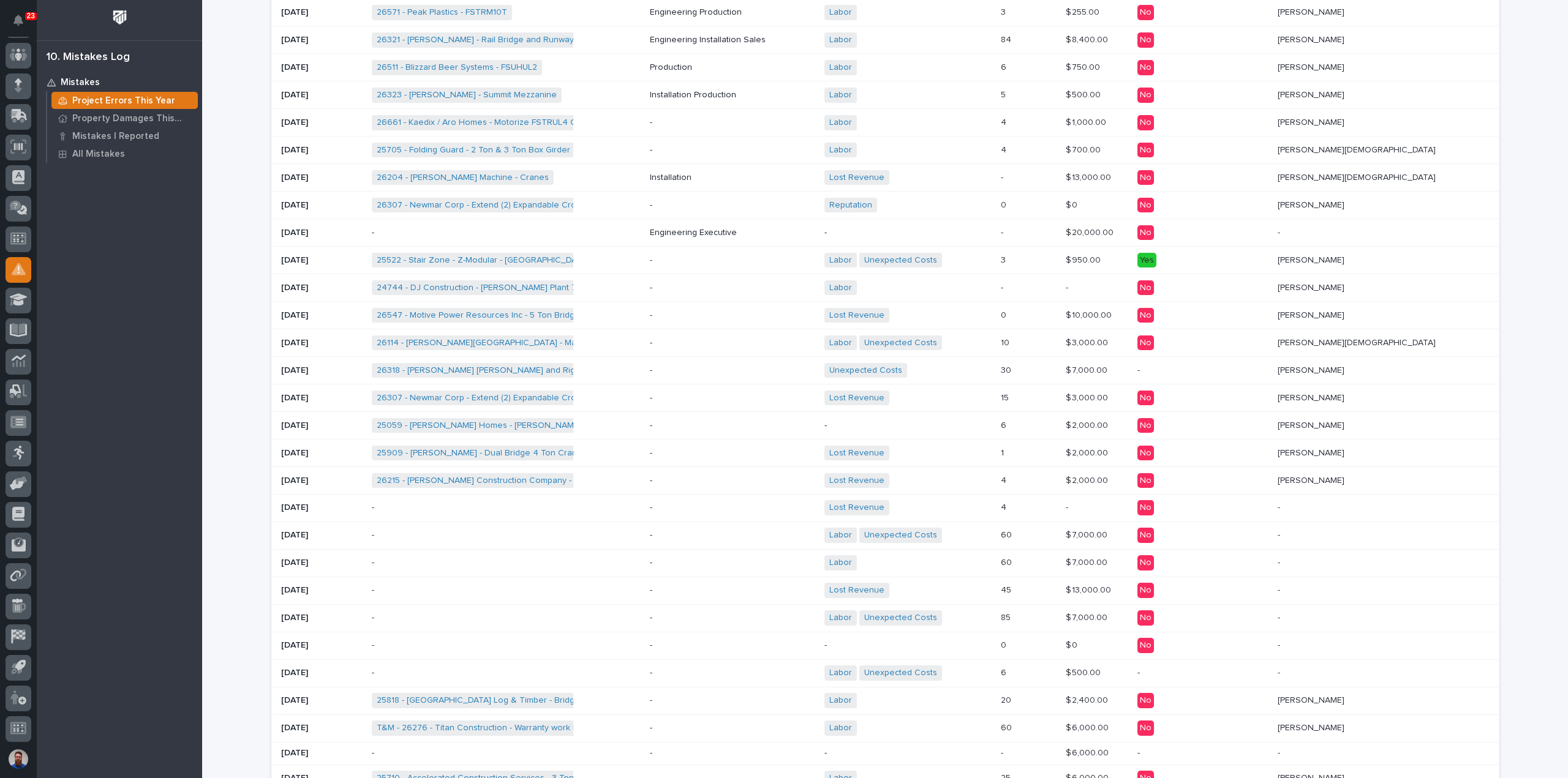
click at [640, 587] on div "-" at bounding box center [506, 590] width 269 height 20
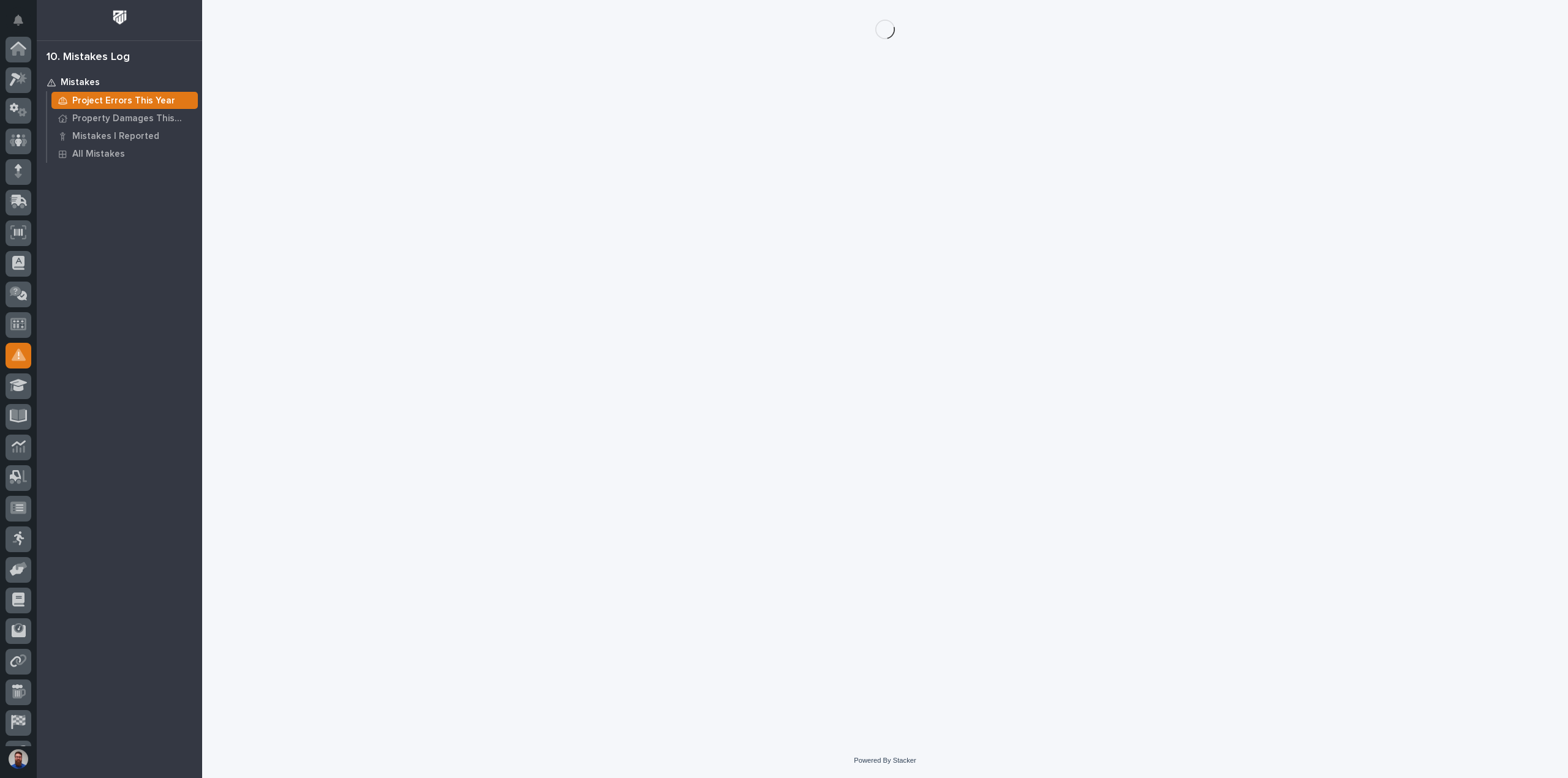
scroll to position [86, 0]
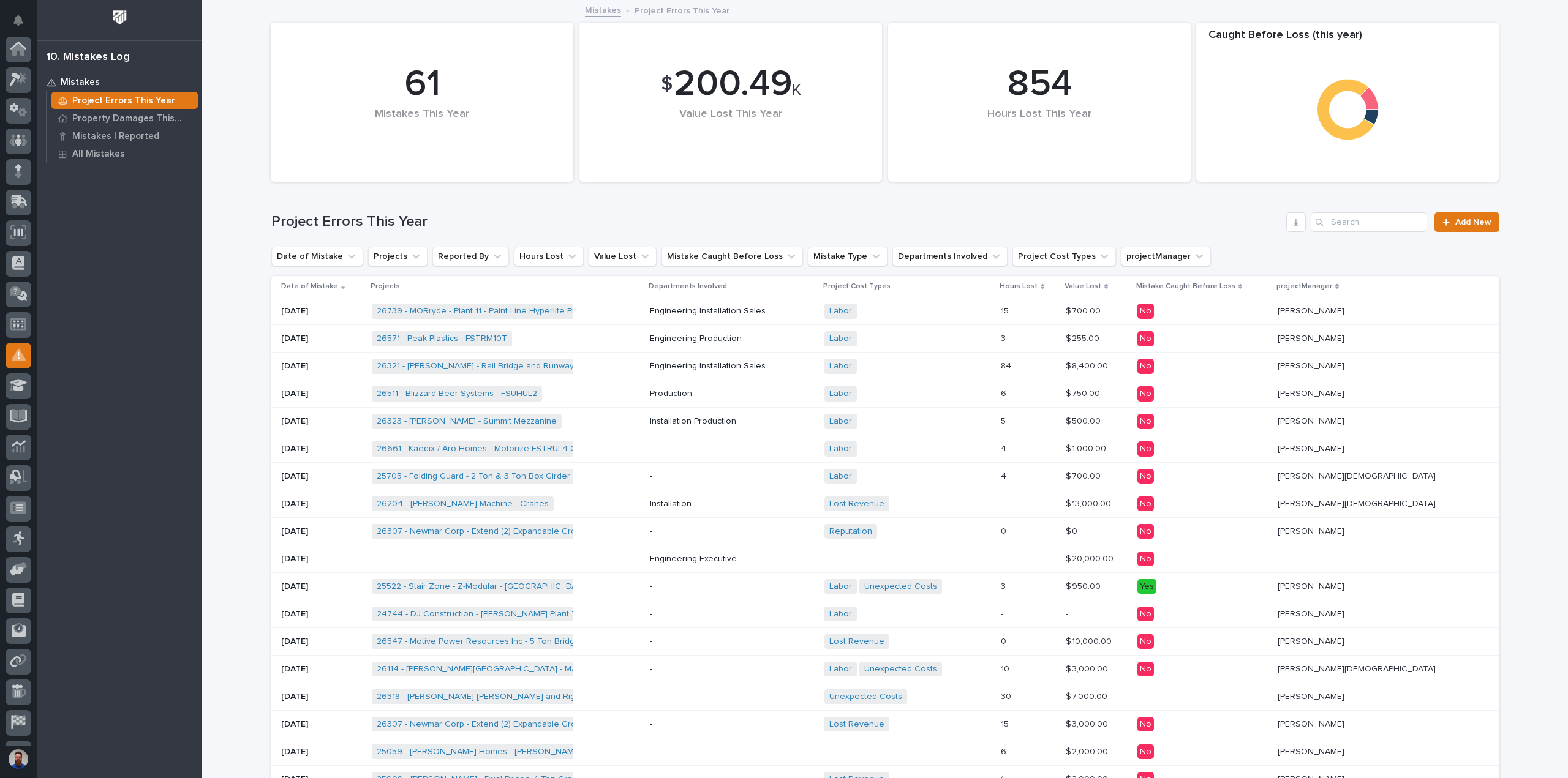
scroll to position [86, 0]
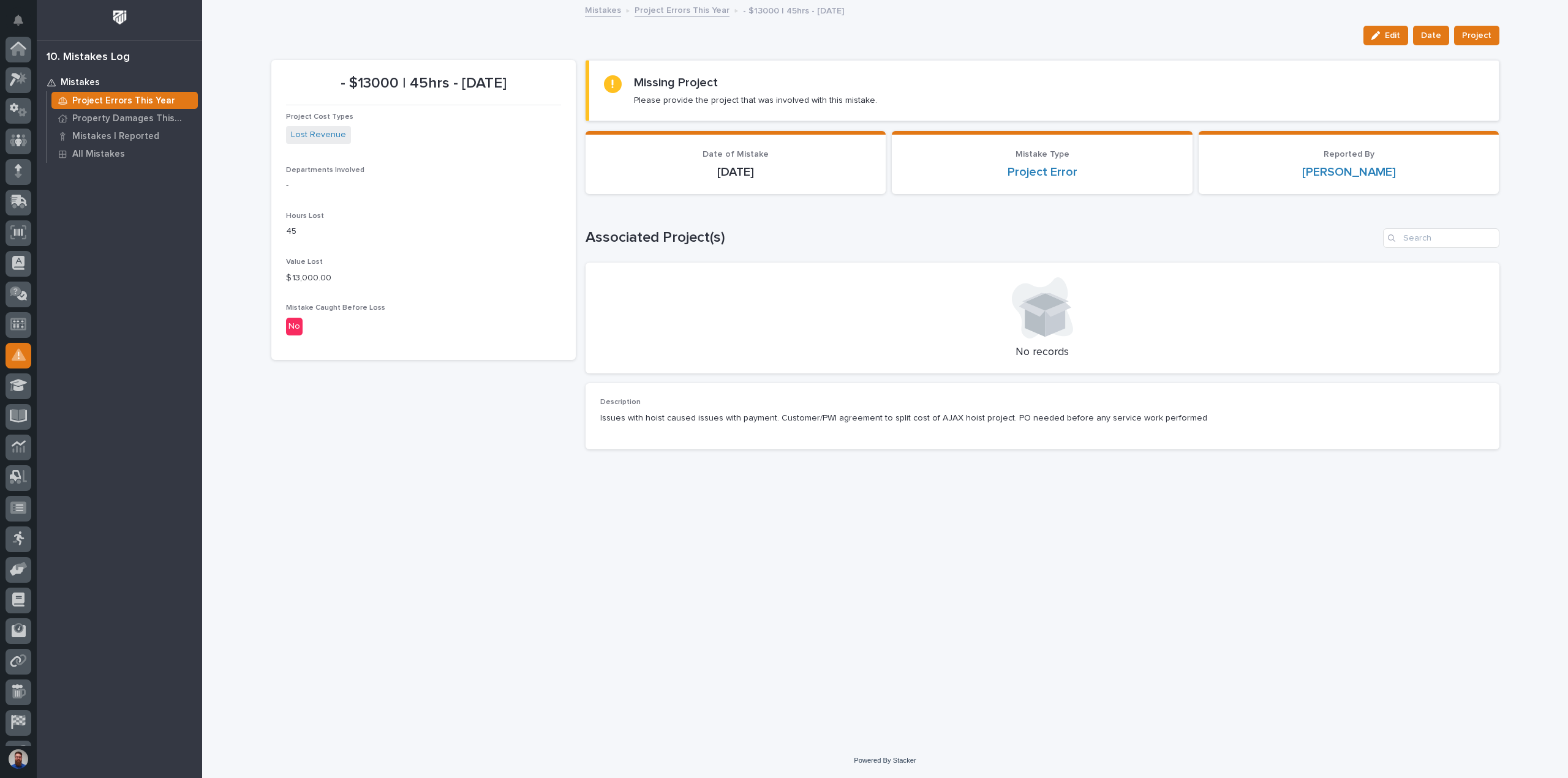
scroll to position [86, 0]
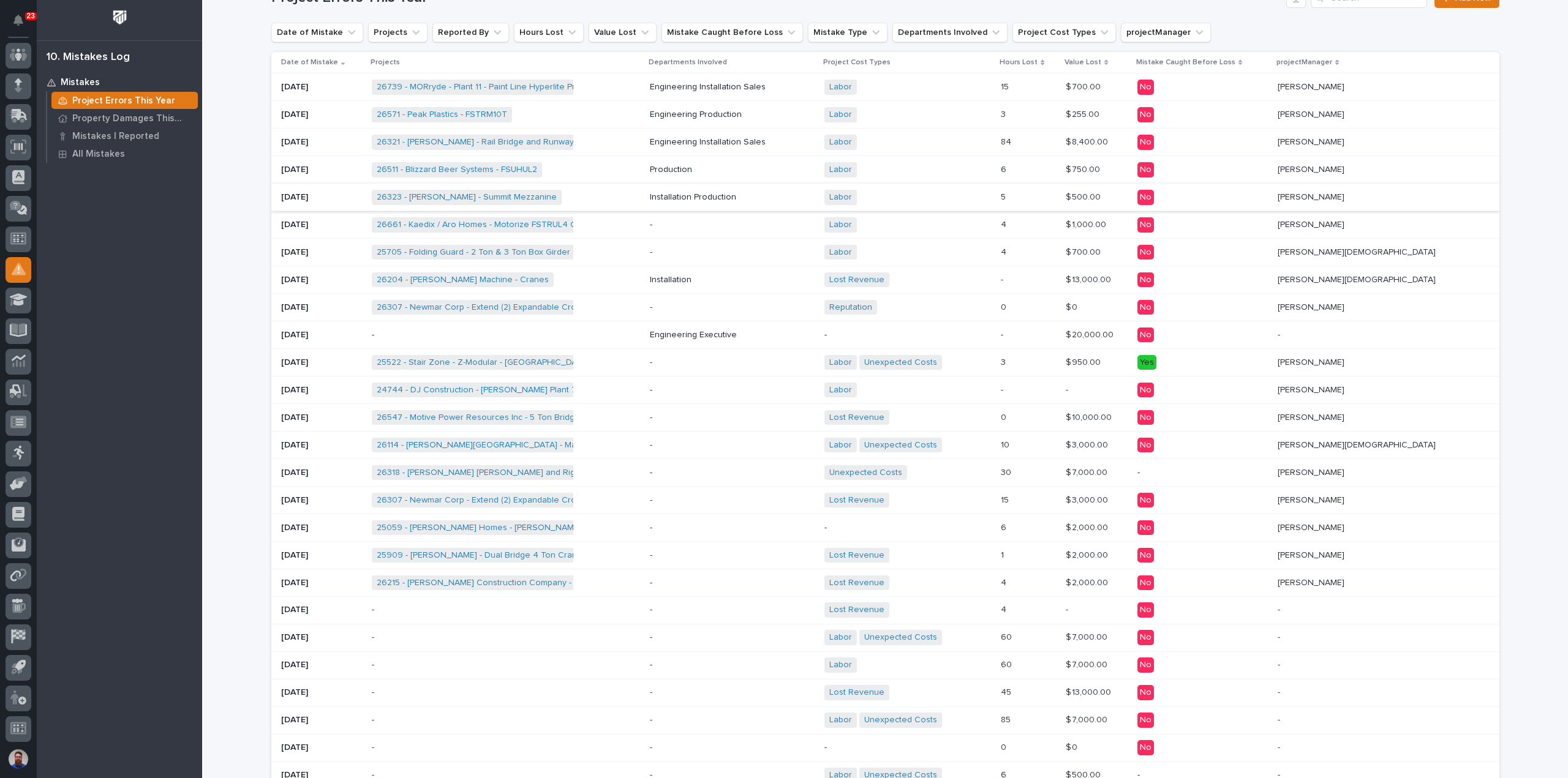
scroll to position [245, 0]
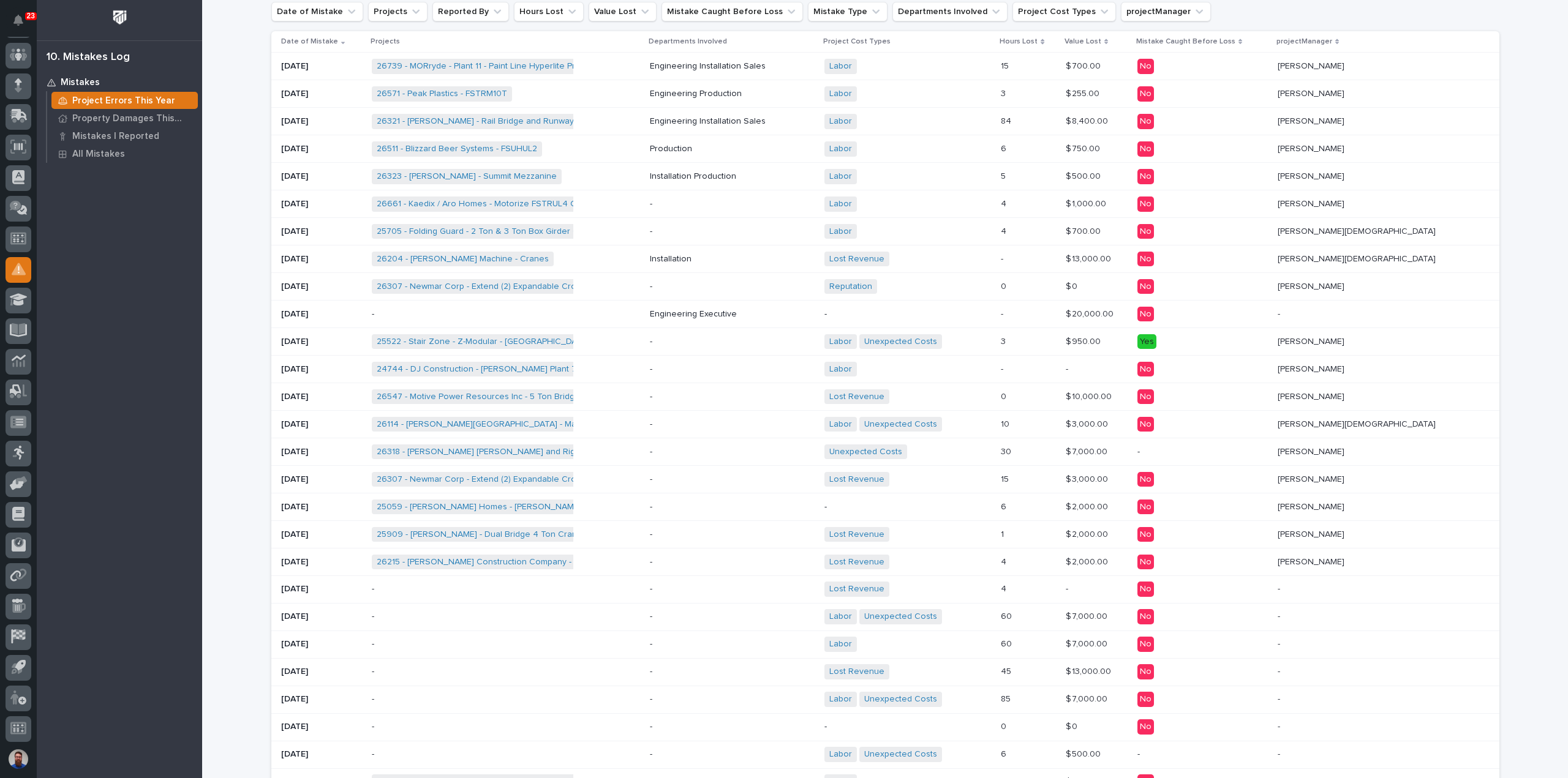
click at [794, 671] on p "-" at bounding box center [731, 672] width 164 height 10
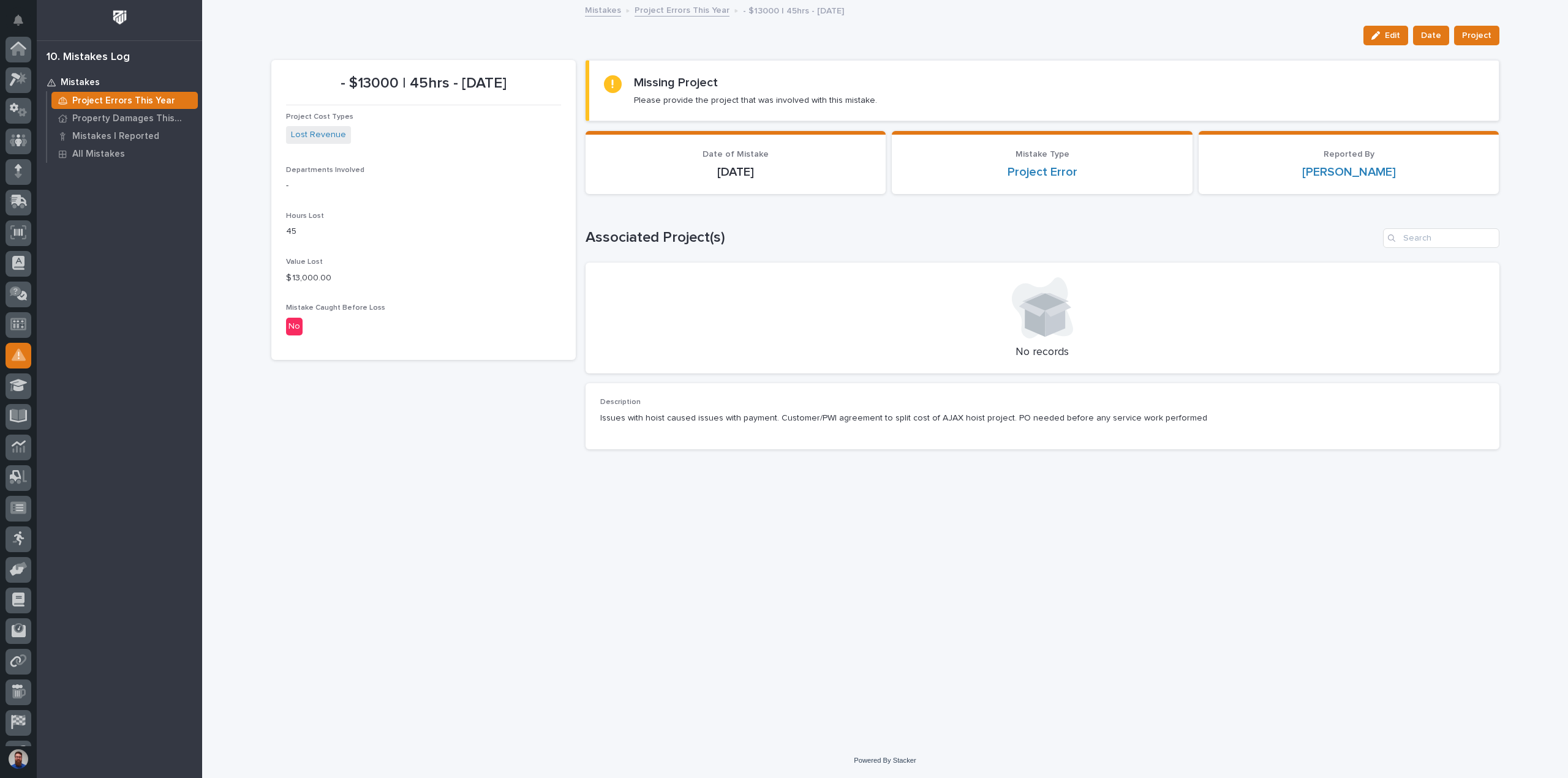
scroll to position [86, 0]
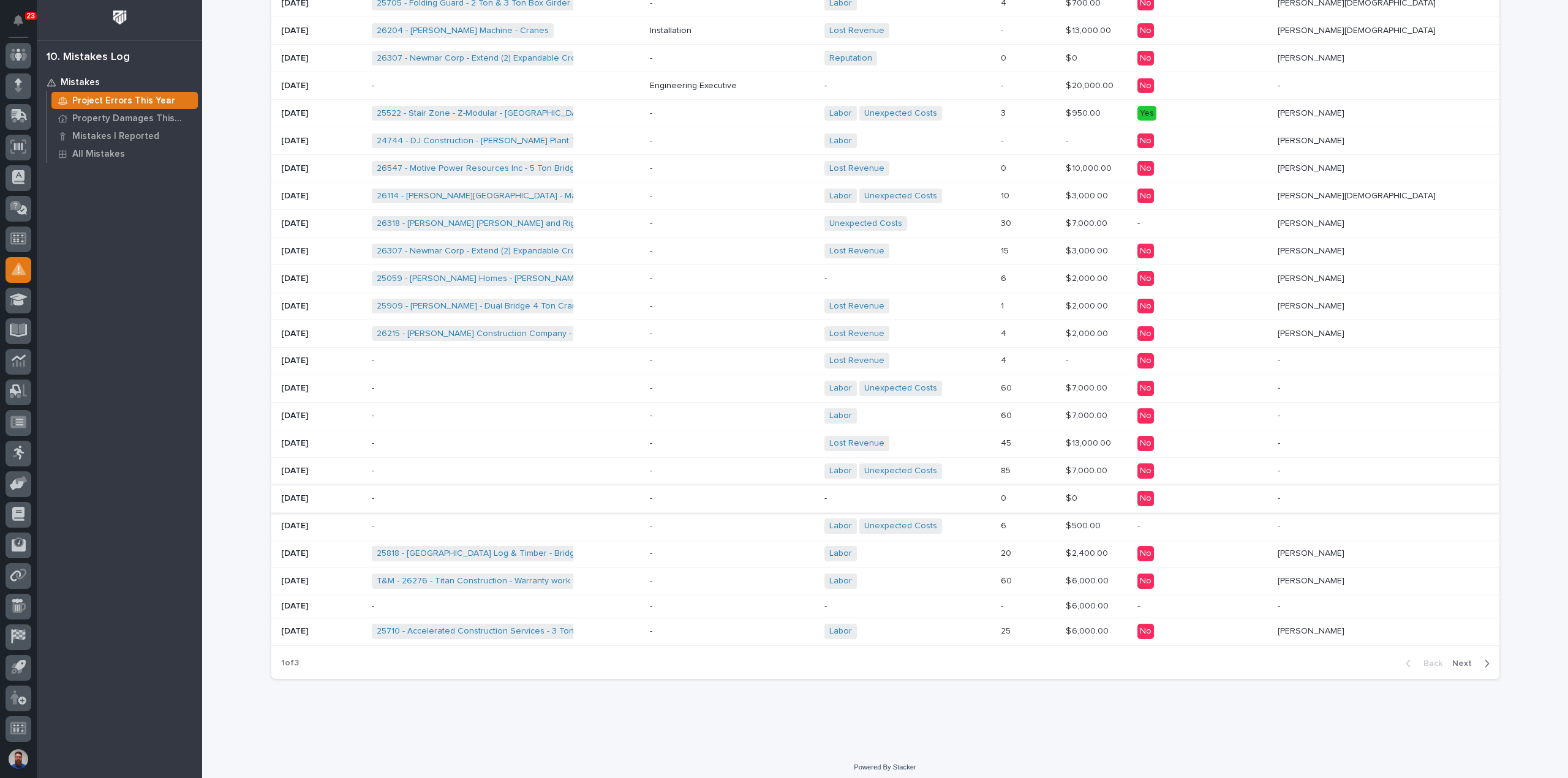
scroll to position [392, 0]
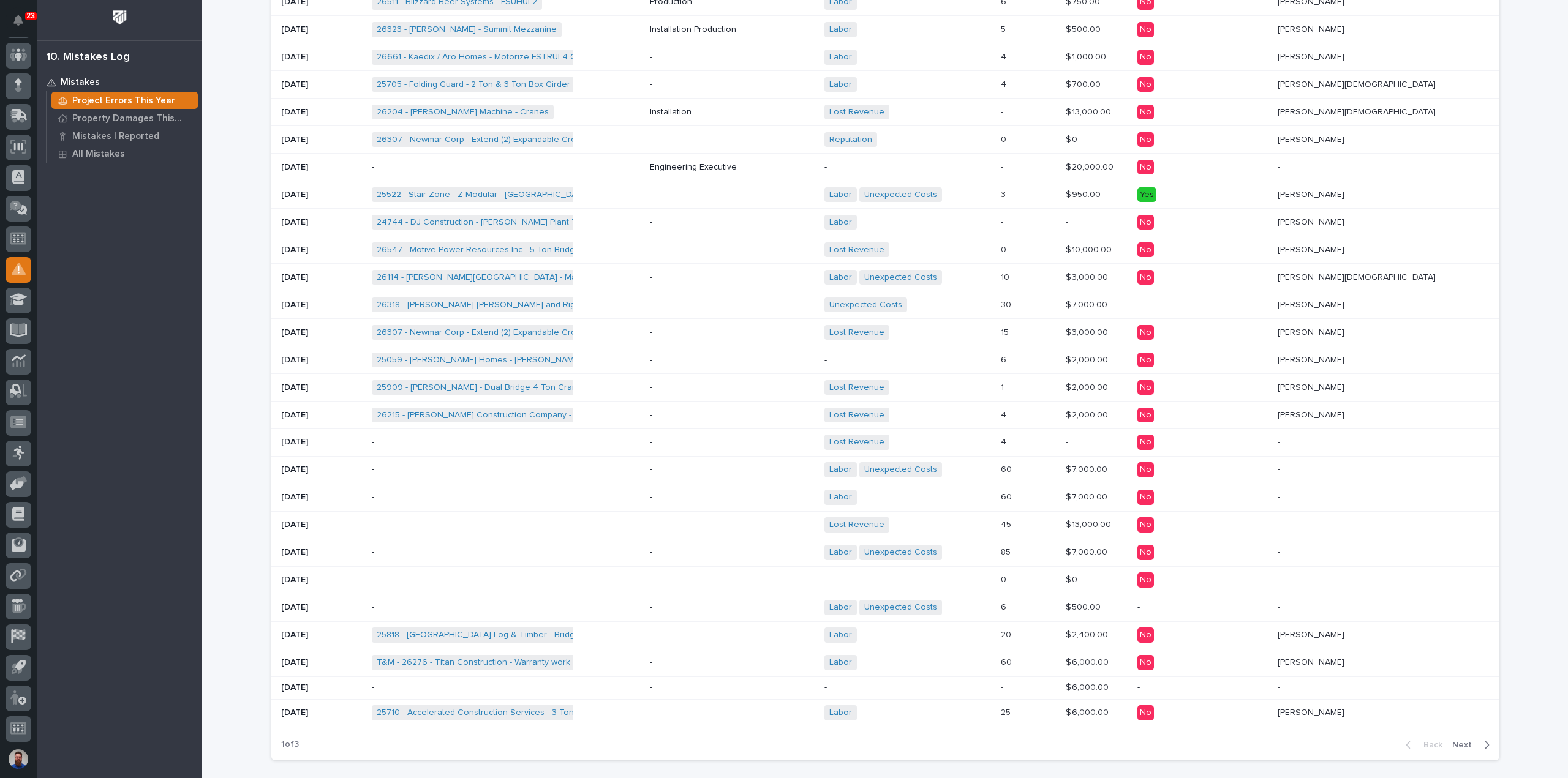
click at [754, 304] on p "-" at bounding box center [731, 305] width 164 height 10
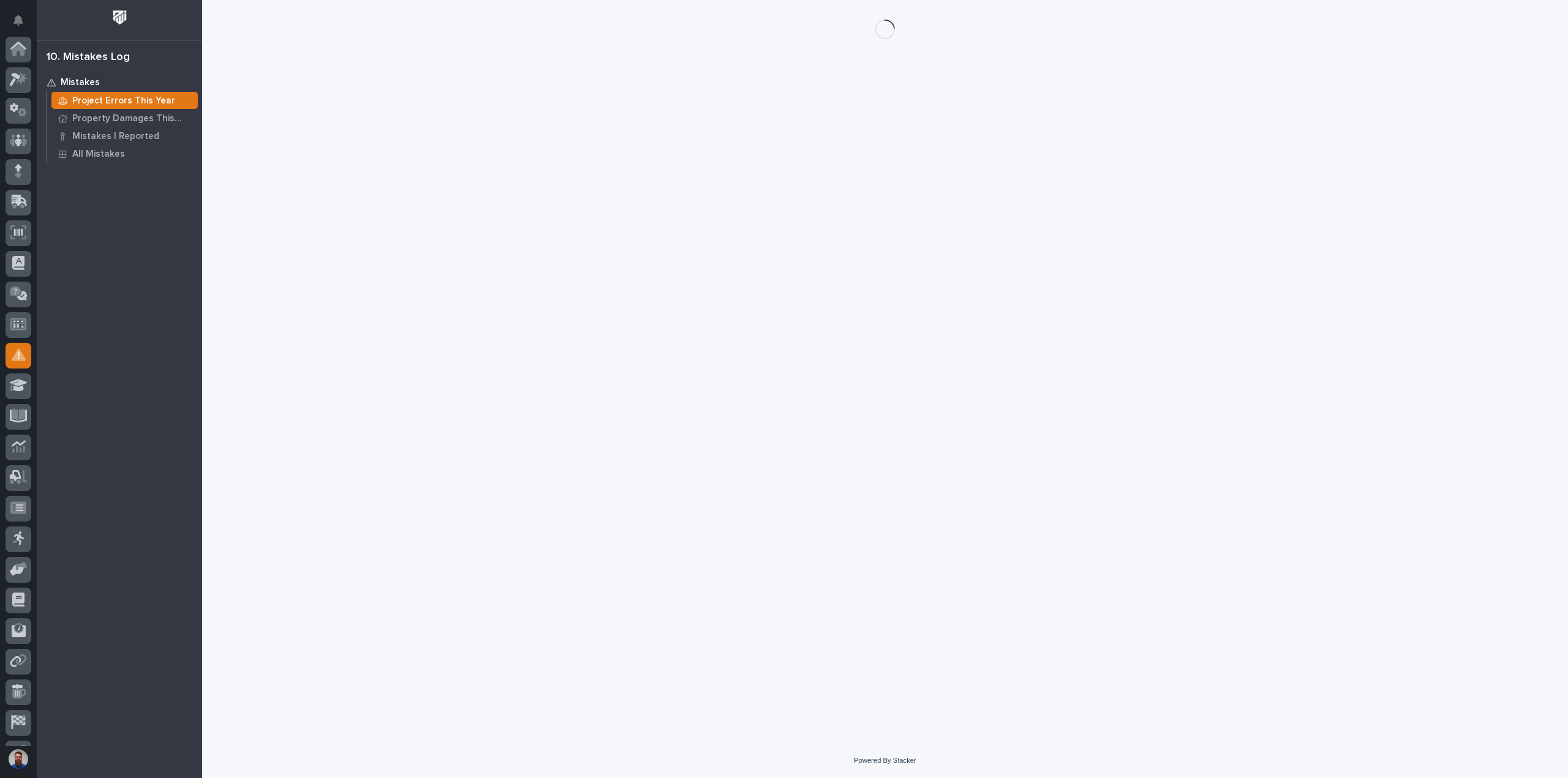
scroll to position [86, 0]
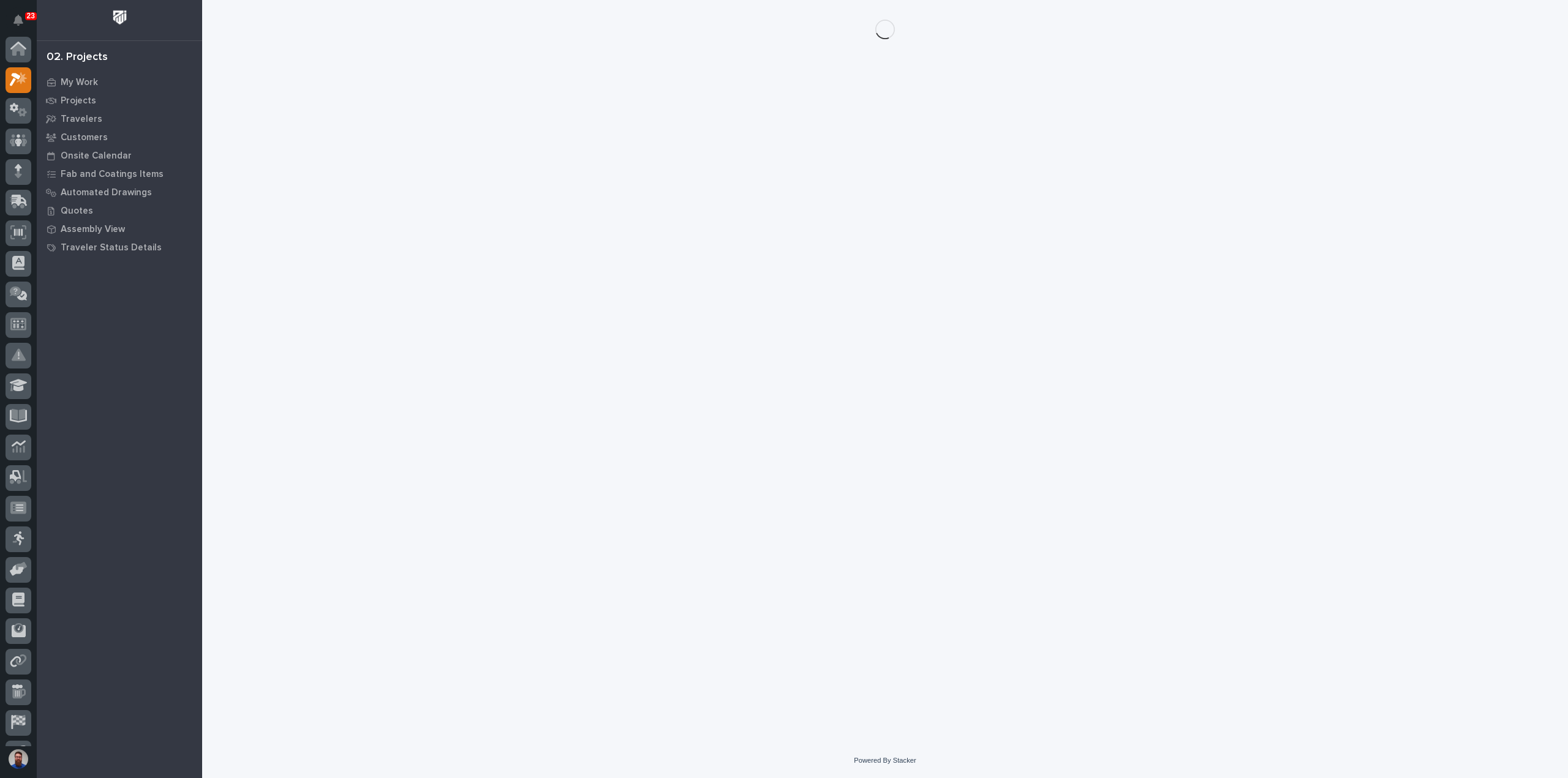
scroll to position [30, 0]
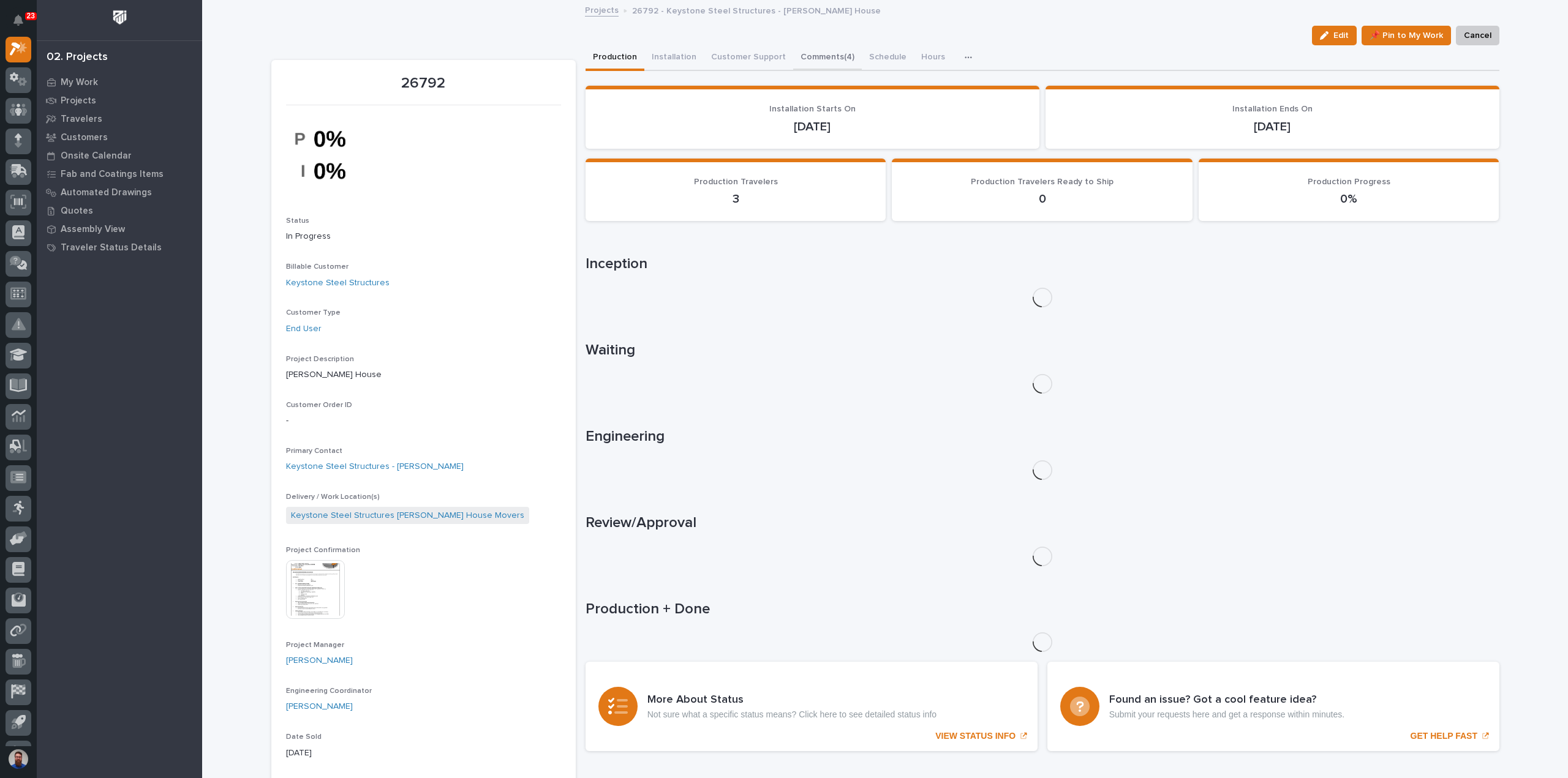
click at [795, 53] on button "Comments (4)" at bounding box center [827, 58] width 69 height 26
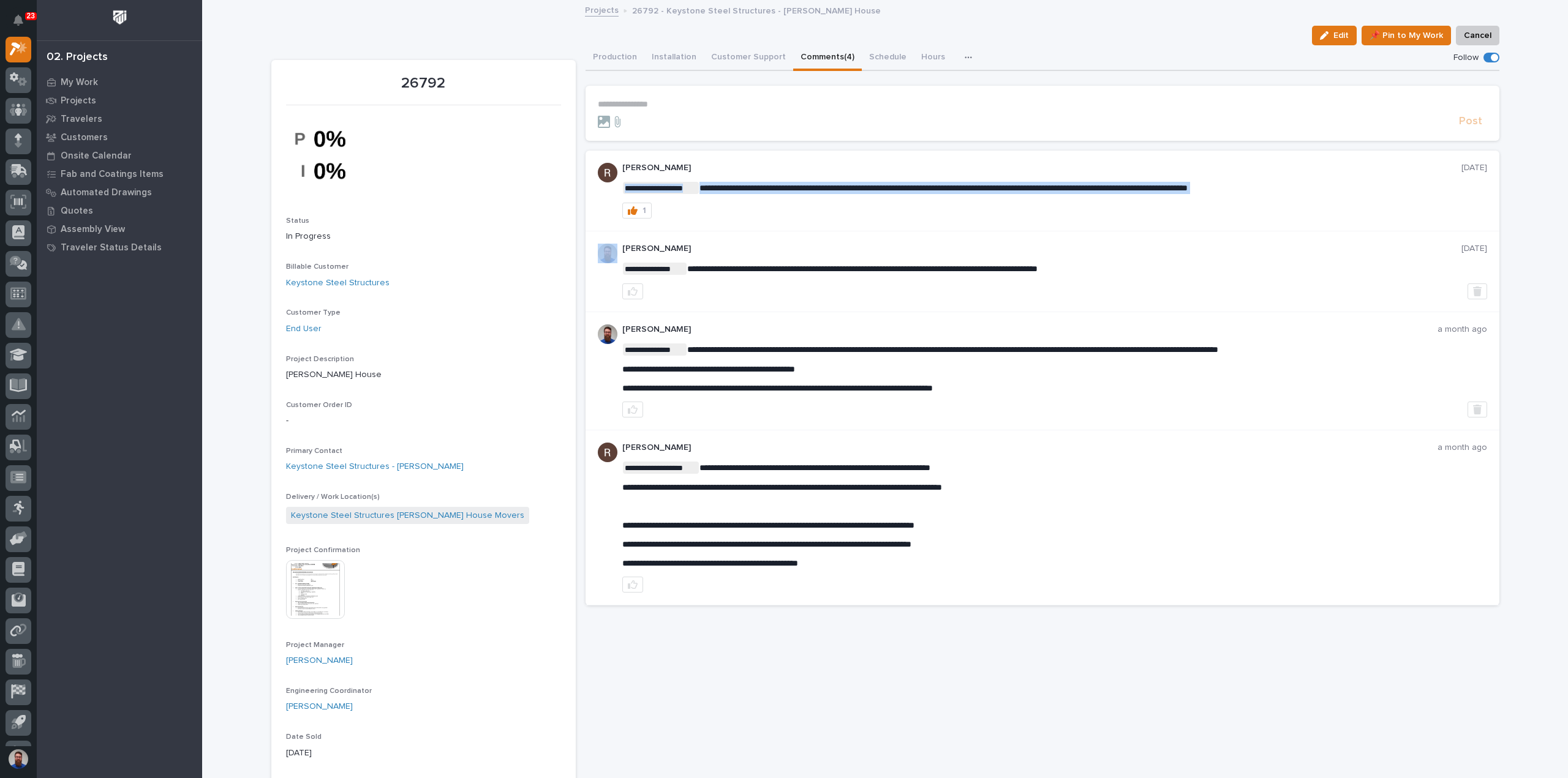
drag, startPoint x: 717, startPoint y: 188, endPoint x: 1026, endPoint y: 220, distance: 310.7
click at [1028, 216] on div "1" at bounding box center [1054, 210] width 865 height 16
drag, startPoint x: 1306, startPoint y: 196, endPoint x: 828, endPoint y: 184, distance: 478.2
click at [828, 184] on div "**********" at bounding box center [1054, 191] width 865 height 56
click at [827, 183] on span "**********" at bounding box center [943, 188] width 488 height 9
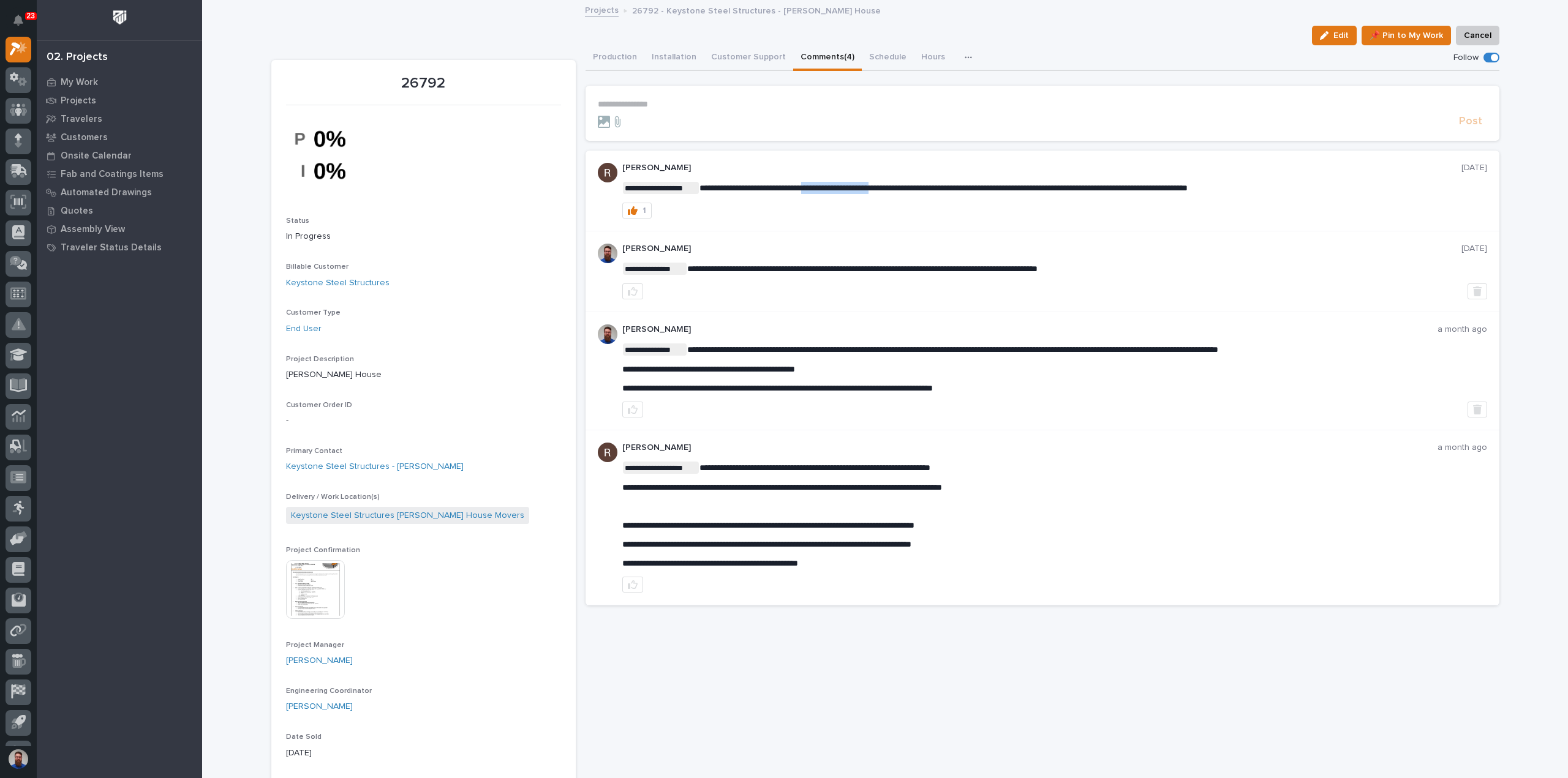
drag, startPoint x: 805, startPoint y: 178, endPoint x: 909, endPoint y: 183, distance: 104.1
click at [907, 184] on div "**********" at bounding box center [1054, 191] width 865 height 56
click at [909, 183] on span "**********" at bounding box center [943, 188] width 488 height 9
click at [590, 56] on button "Production" at bounding box center [615, 58] width 59 height 26
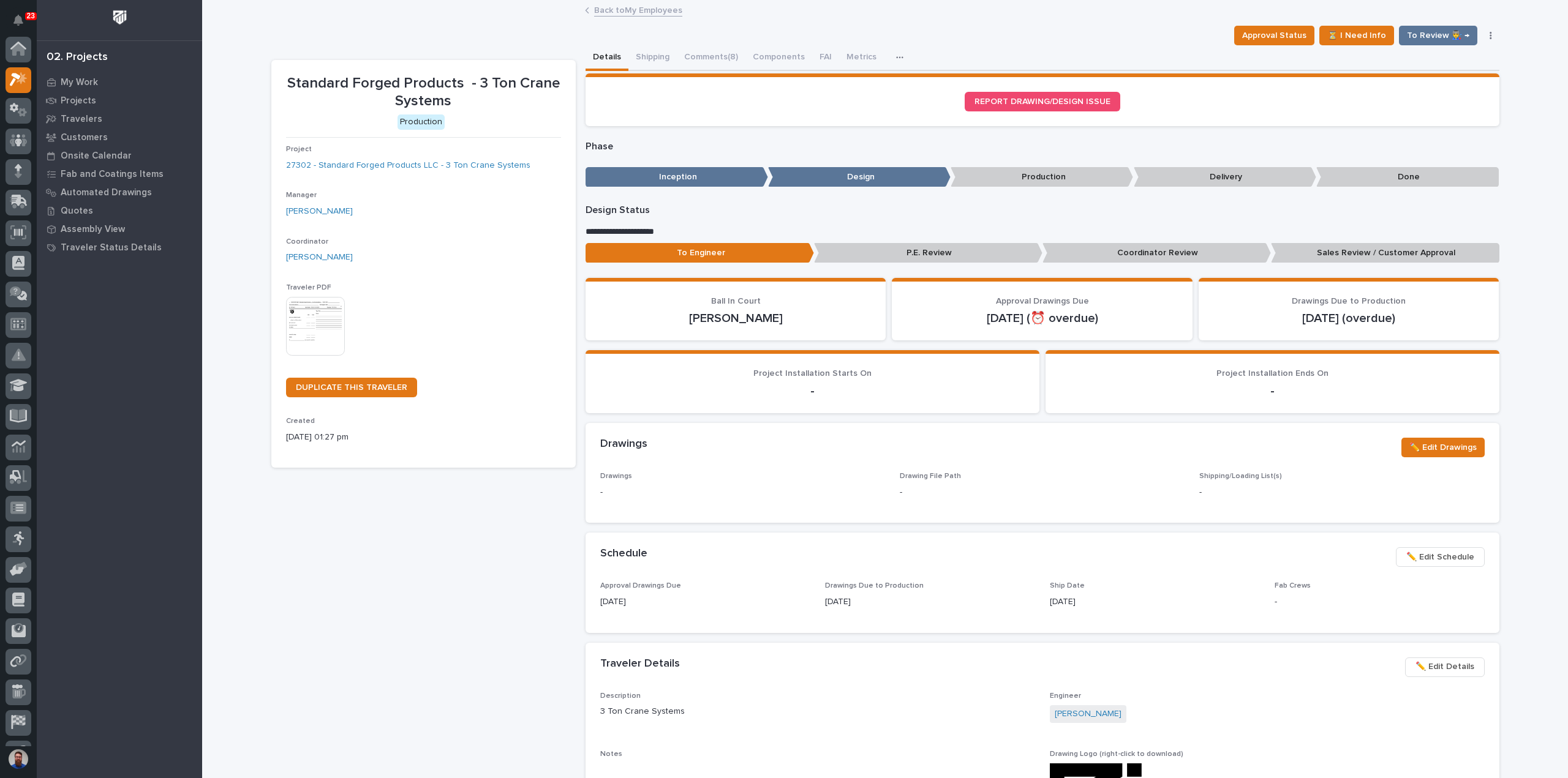
scroll to position [30, 0]
drag, startPoint x: 688, startPoint y: 228, endPoint x: 602, endPoint y: 200, distance: 90.4
click at [602, 200] on div "**********" at bounding box center [1042, 720] width 914 height 1056
click at [604, 201] on div "**********" at bounding box center [1042, 720] width 914 height 1056
